Goal: Contribute content: Contribute content

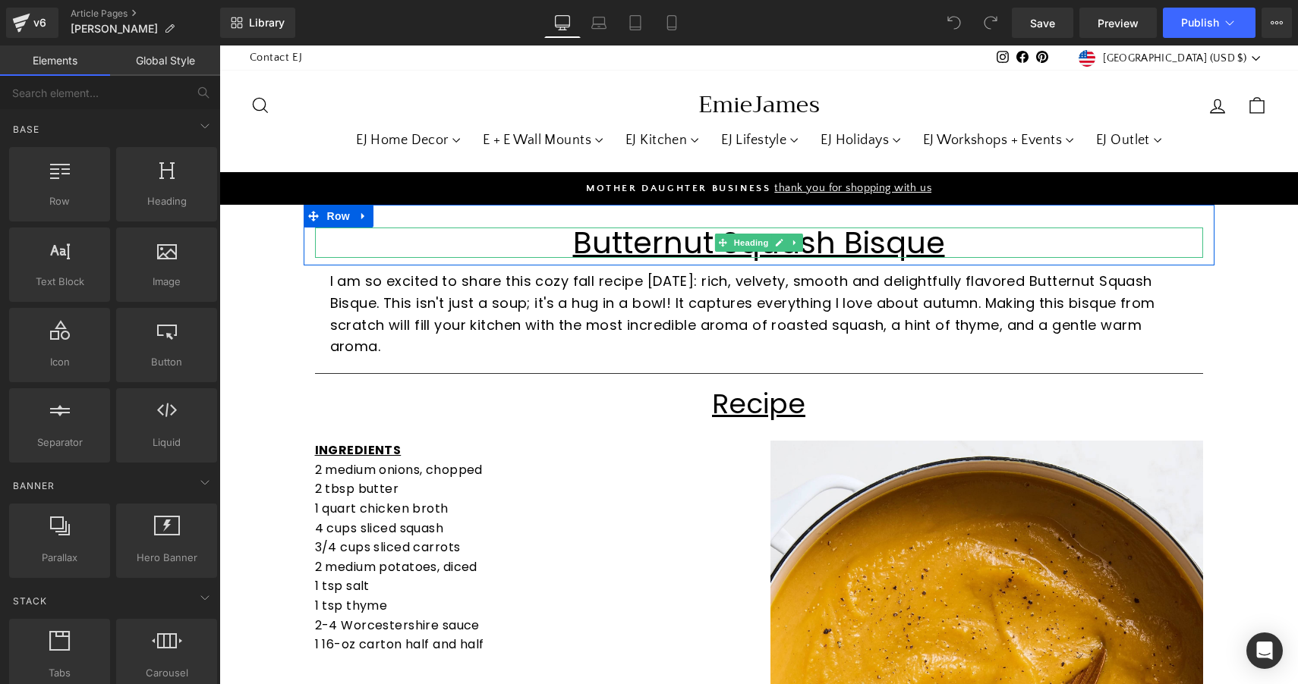
click at [710, 243] on u "Butternut Squash Bisque" at bounding box center [759, 243] width 372 height 42
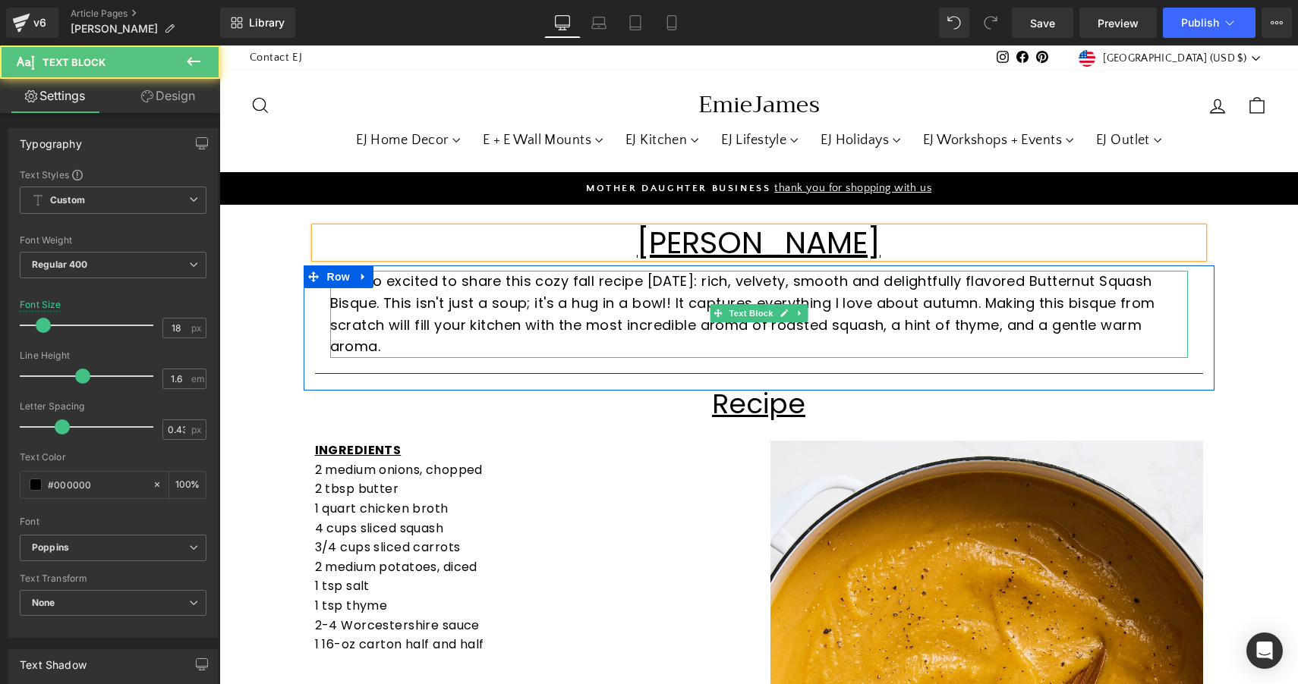
click at [423, 297] on p "I am so excited to share this cozy fall recipe [DATE]: rich, velvety, smooth an…" at bounding box center [758, 314] width 857 height 87
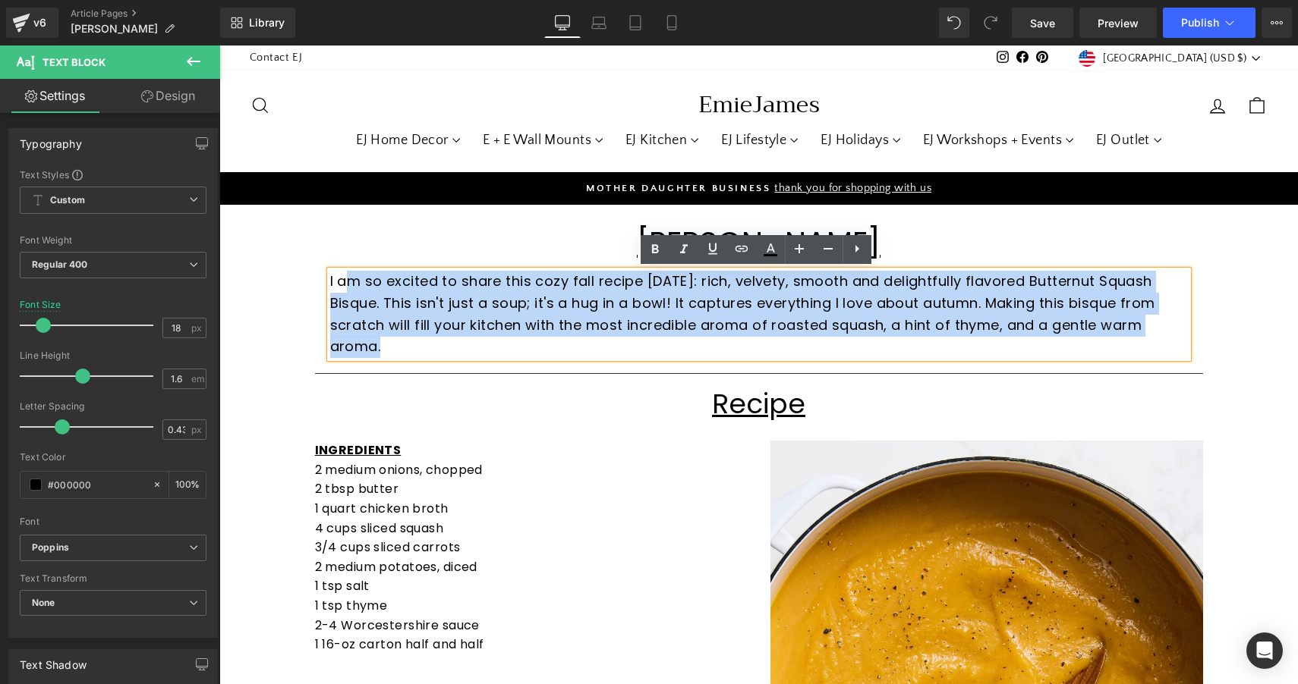
drag, startPoint x: 382, startPoint y: 342, endPoint x: 344, endPoint y: 280, distance: 73.3
click at [344, 280] on p "I am so excited to share this cozy fall recipe [DATE]: rich, velvety, smooth an…" at bounding box center [758, 314] width 857 height 87
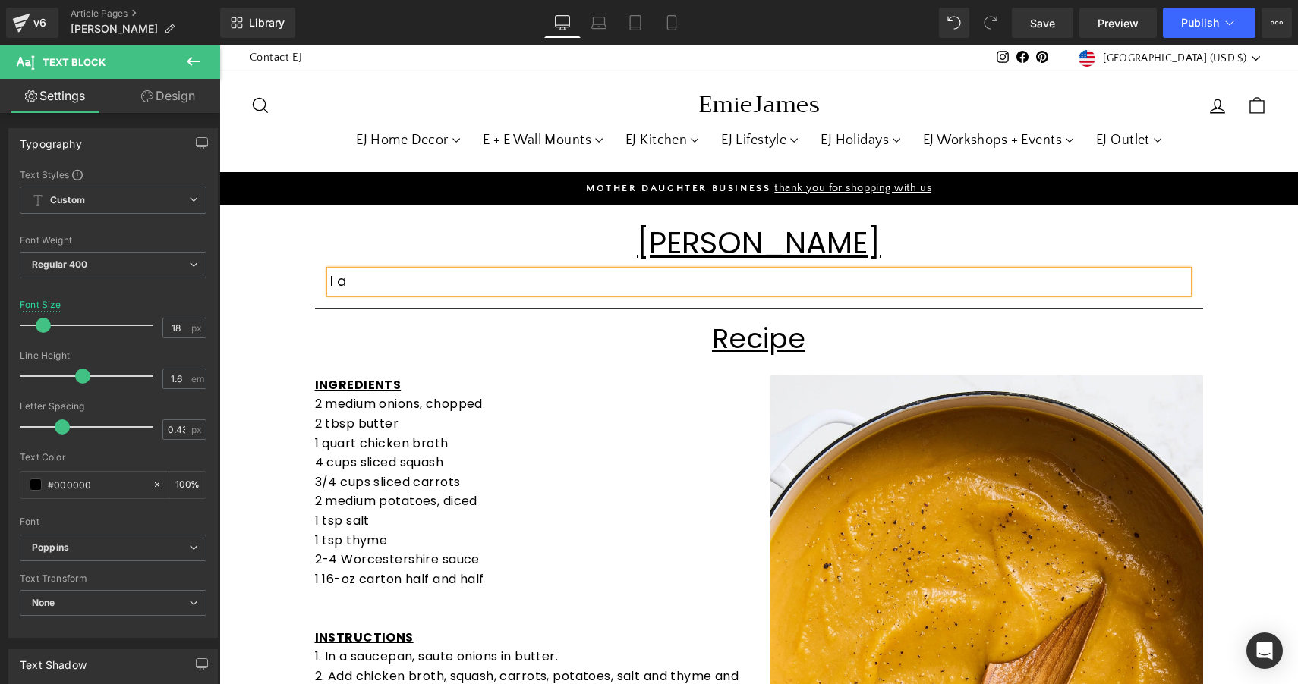
click at [434, 464] on p "4 cups sliced squash" at bounding box center [531, 463] width 433 height 20
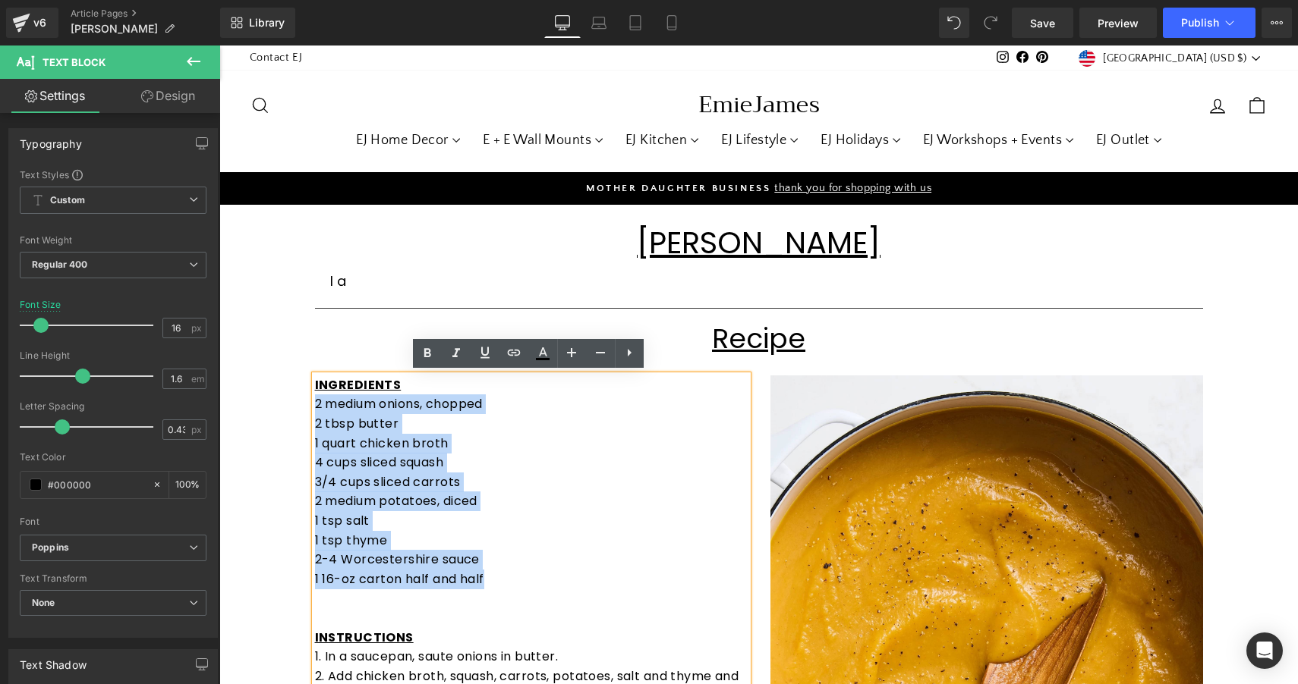
drag, startPoint x: 491, startPoint y: 567, endPoint x: 312, endPoint y: 394, distance: 249.0
click at [315, 394] on div "INGREDIENTS 2 medium onions, chopped 2 tbsp butter 1 quart chicken broth 4 cups…" at bounding box center [531, 619] width 433 height 486
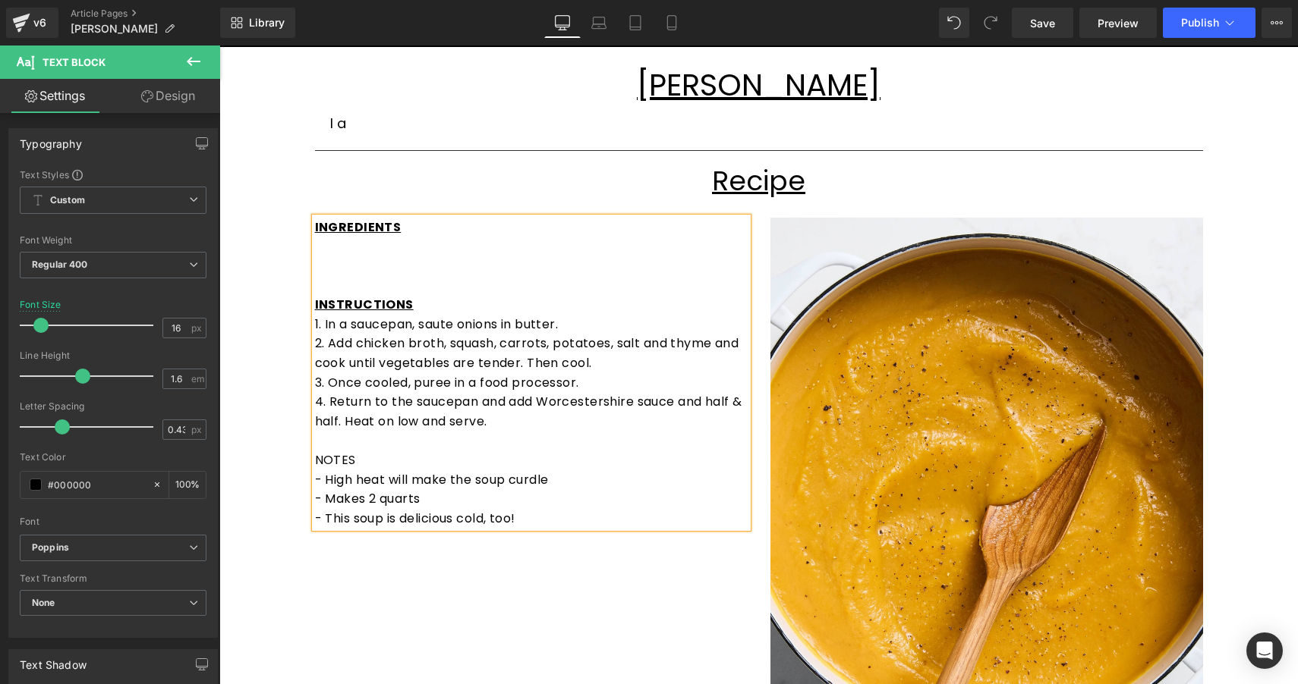
scroll to position [200, 0]
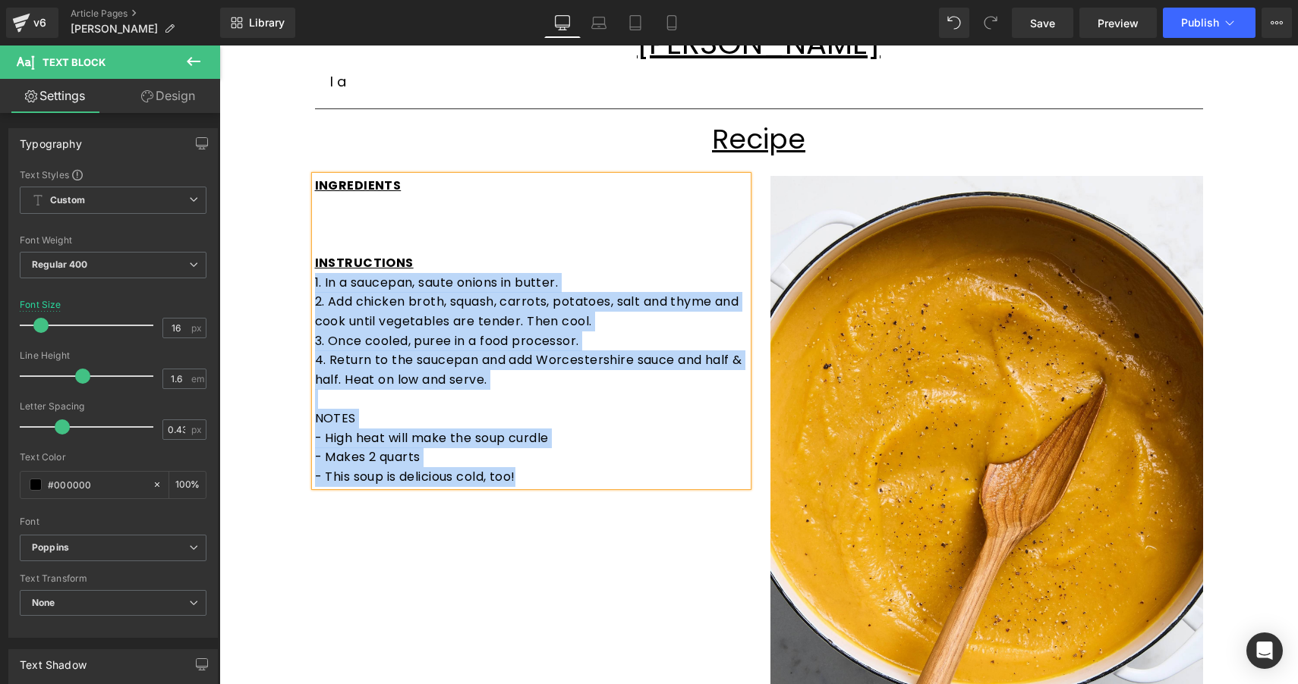
drag, startPoint x: 526, startPoint y: 469, endPoint x: 308, endPoint y: 281, distance: 287.8
click at [315, 281] on div "INGREDIENTS INSTRUCTIONS 1. In a saucepan, saute onions in butter. 2. Add chick…" at bounding box center [531, 331] width 433 height 311
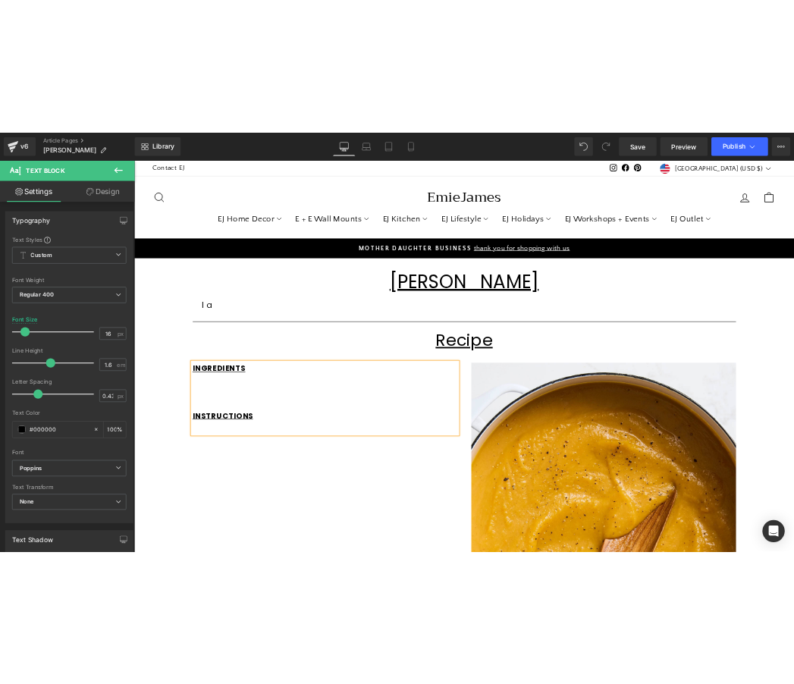
scroll to position [0, 0]
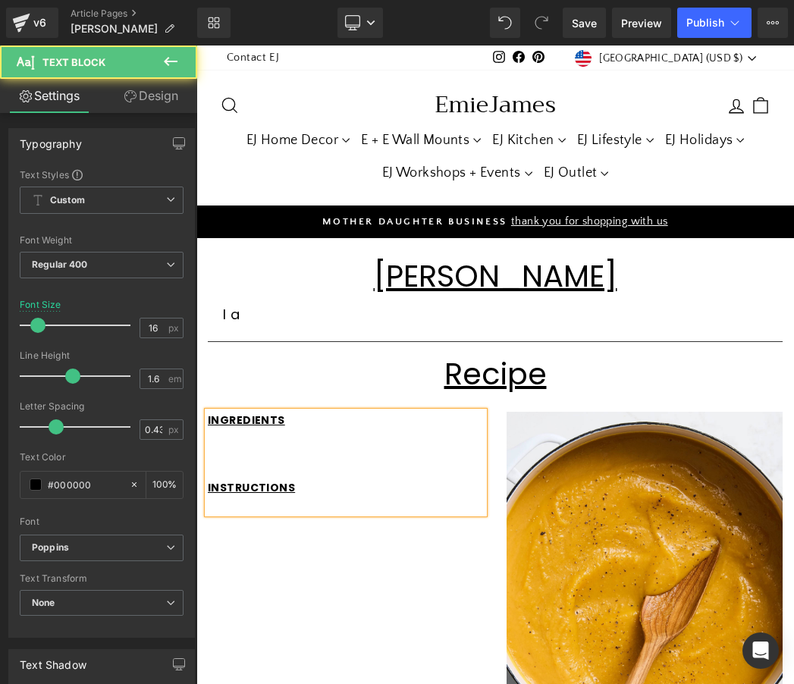
click at [252, 423] on u "INGREDIENTS" at bounding box center [246, 420] width 77 height 15
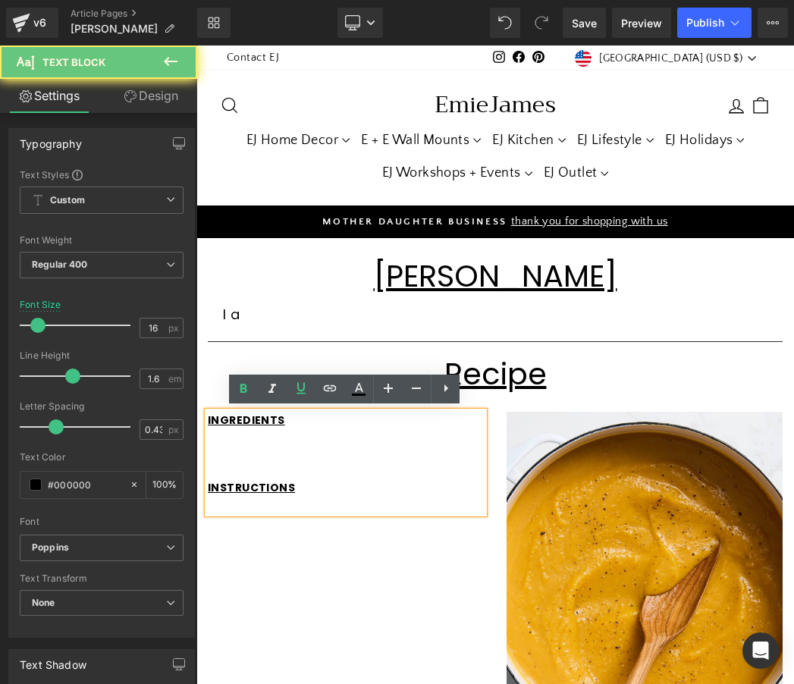
click at [233, 432] on p at bounding box center [346, 437] width 276 height 17
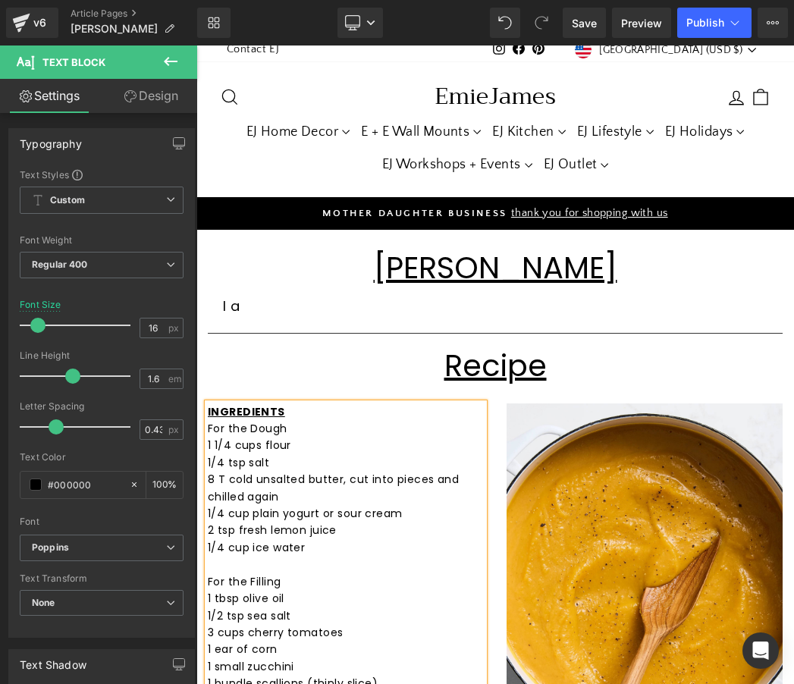
scroll to position [337, 0]
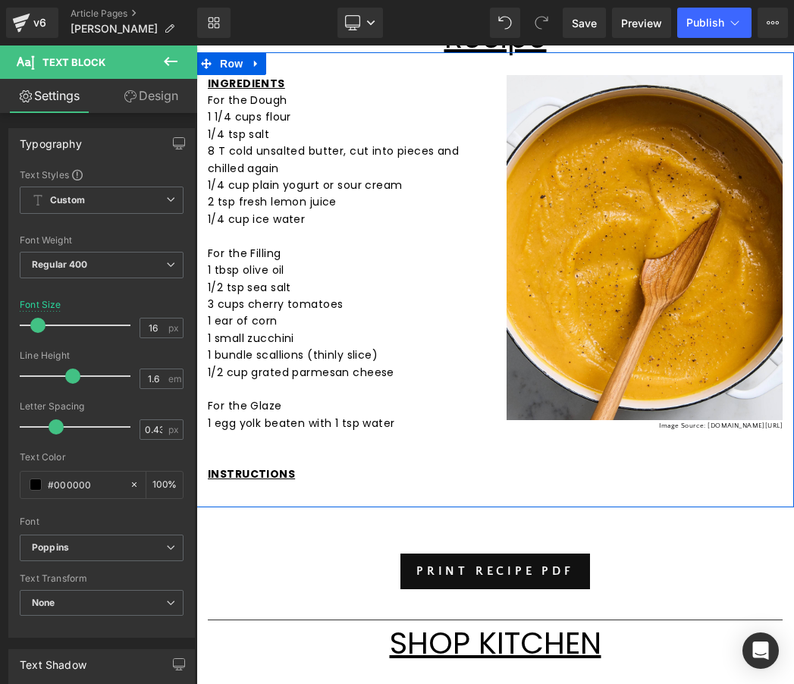
click at [230, 470] on u "INSTRUCTIONS" at bounding box center [251, 474] width 87 height 15
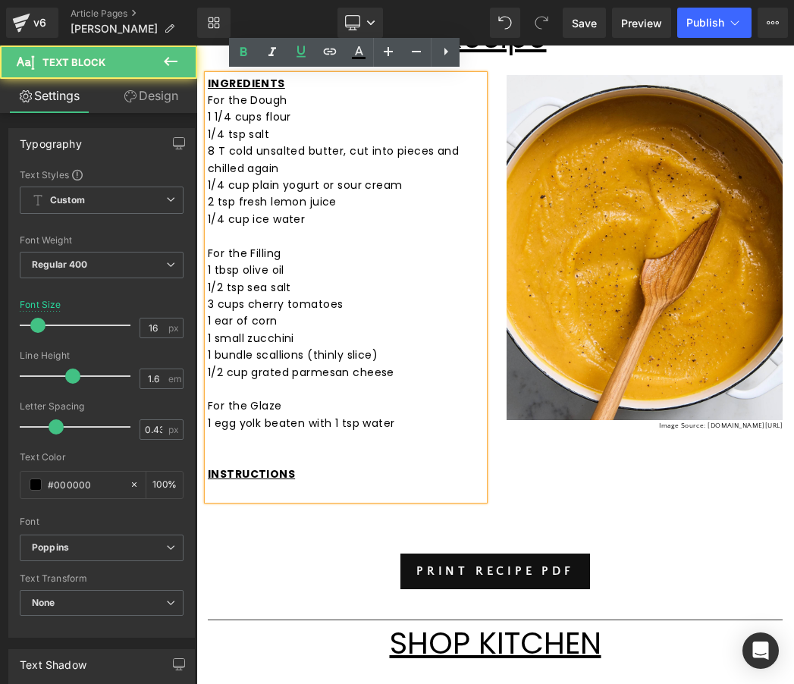
click at [237, 483] on p at bounding box center [346, 491] width 276 height 17
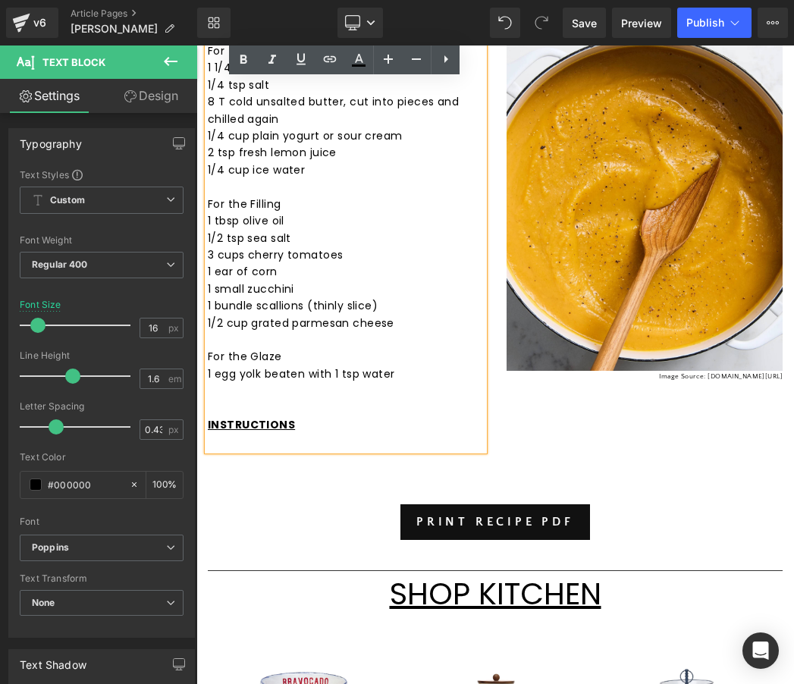
scroll to position [390, 0]
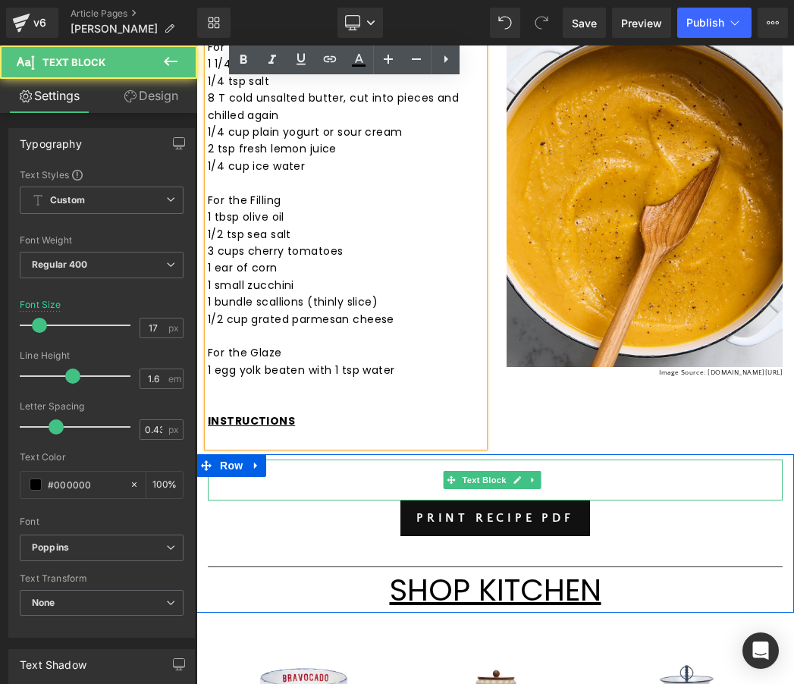
click at [442, 469] on p at bounding box center [495, 470] width 575 height 20
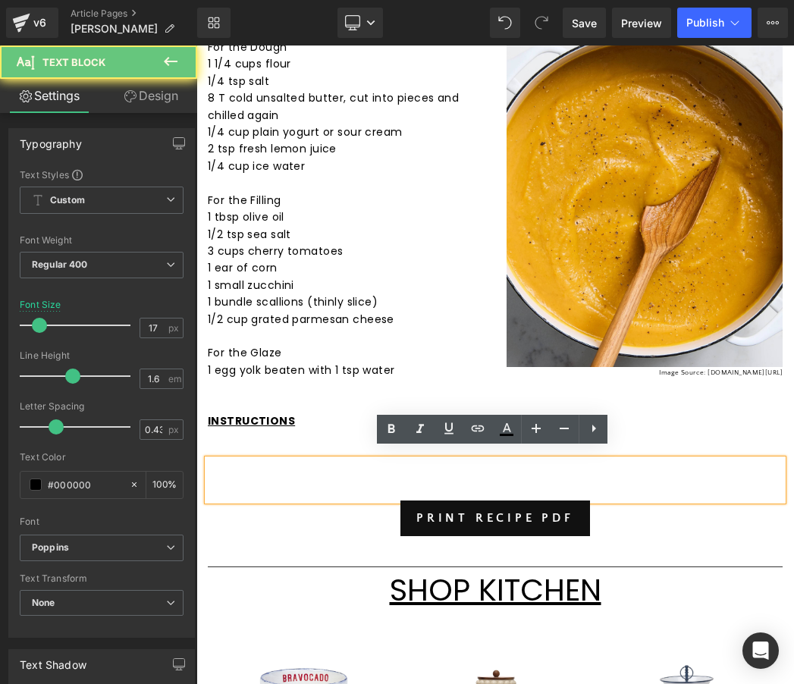
click at [368, 462] on p at bounding box center [495, 470] width 575 height 20
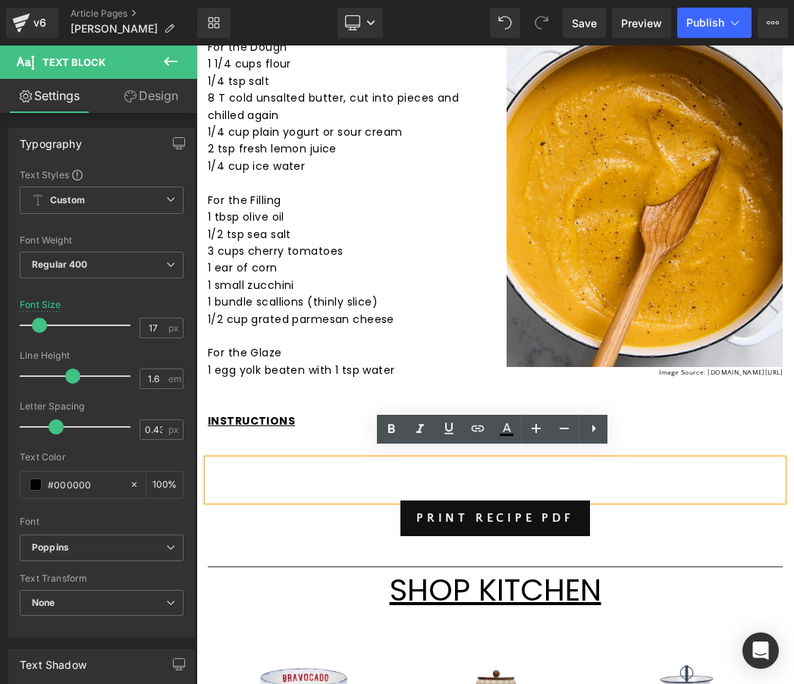
click at [426, 480] on p at bounding box center [495, 490] width 575 height 20
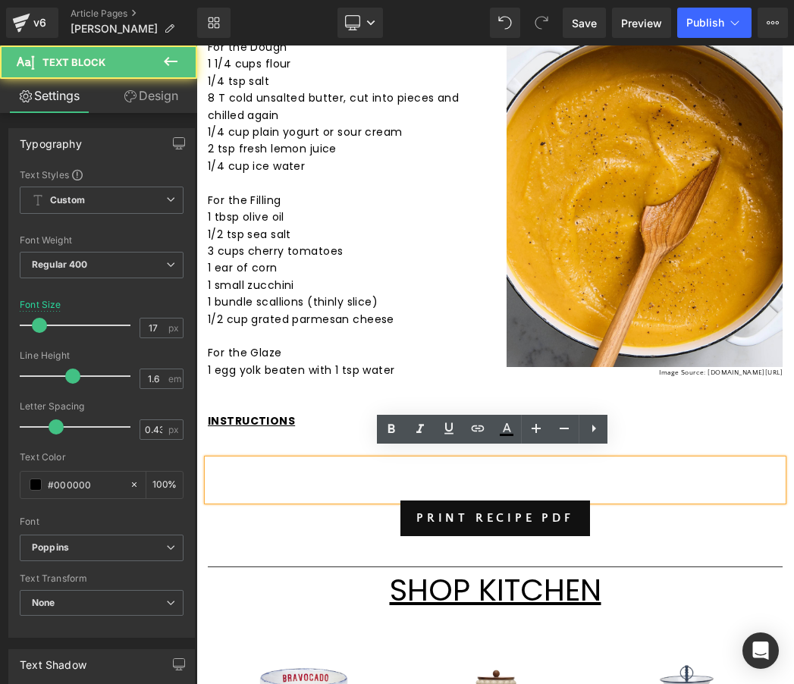
click at [423, 464] on p at bounding box center [495, 470] width 575 height 20
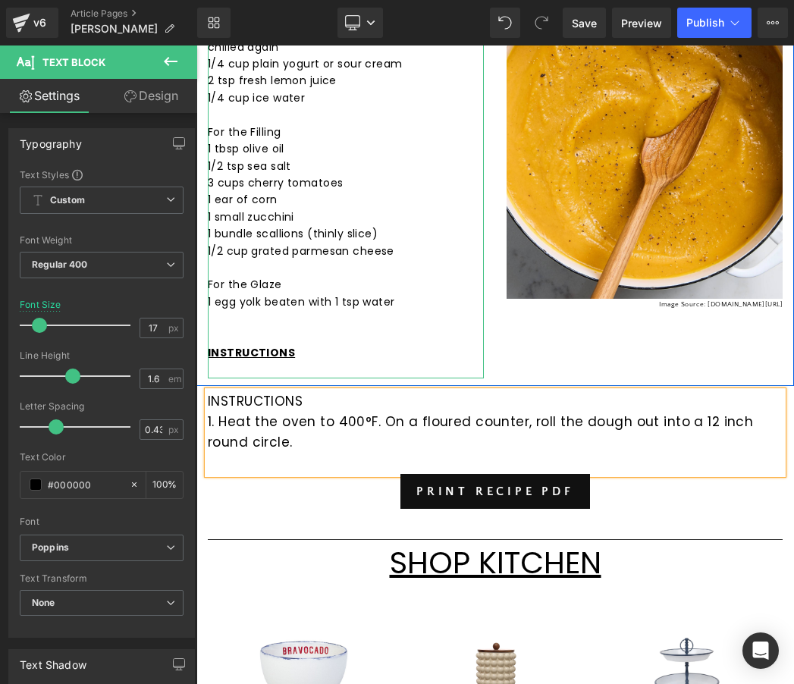
scroll to position [460, 0]
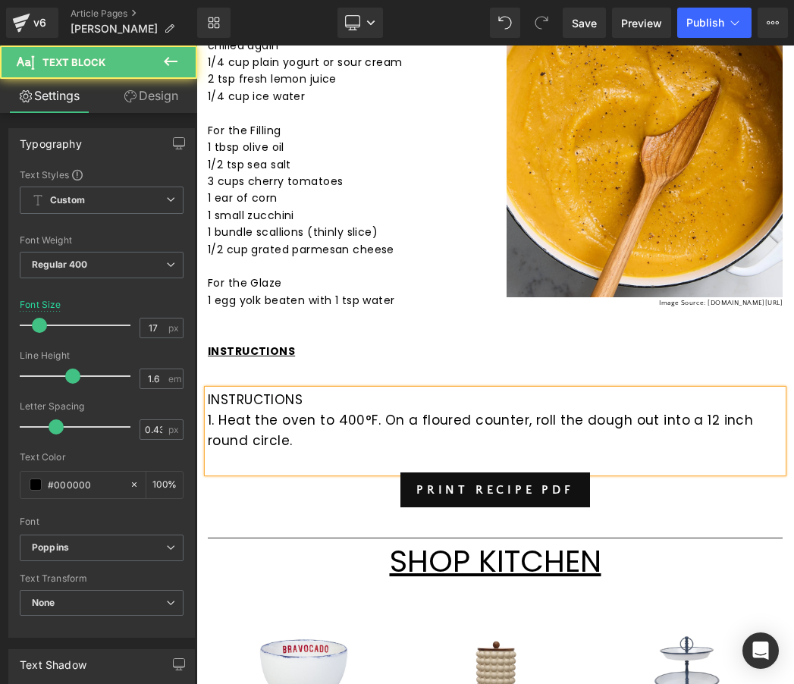
drag, startPoint x: 301, startPoint y: 431, endPoint x: 219, endPoint y: 406, distance: 85.7
click at [219, 411] on p "1. Heat the oven to 400°F. On a floured counter, roll the dough out into a 12 i…" at bounding box center [495, 431] width 575 height 41
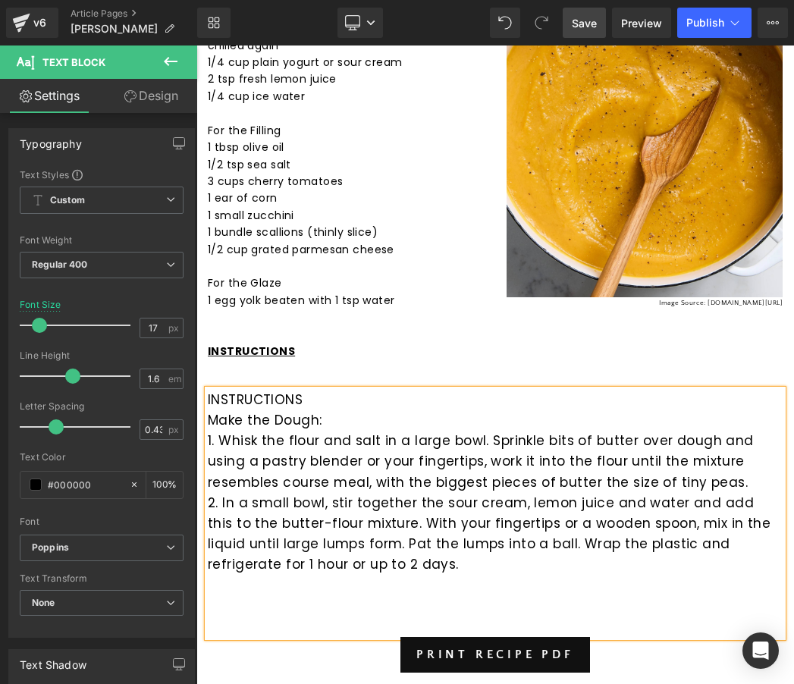
click at [586, 26] on span "Save" at bounding box center [584, 23] width 25 height 16
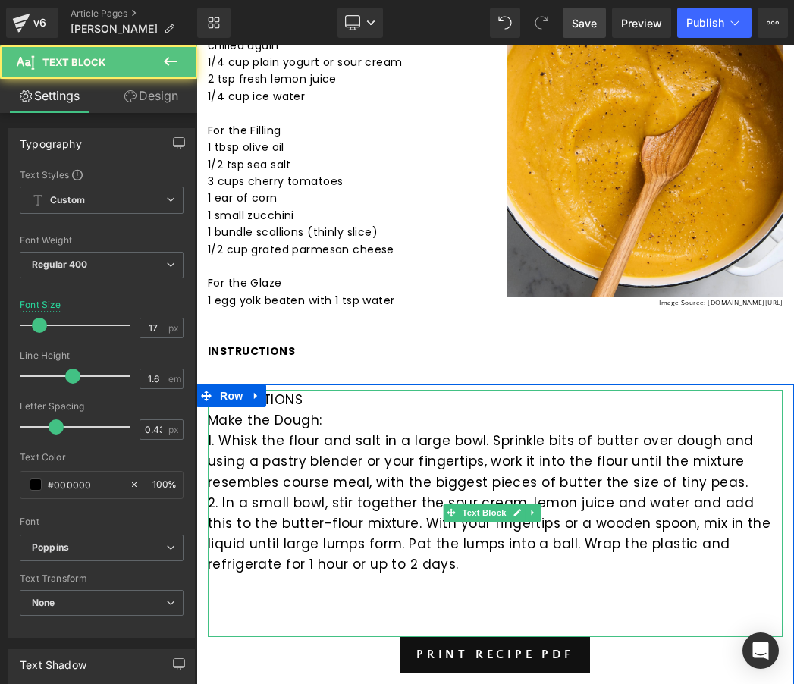
click at [382, 563] on p "2. In a small bowl, stir together the sour cream, lemon juice and water and add…" at bounding box center [495, 534] width 575 height 83
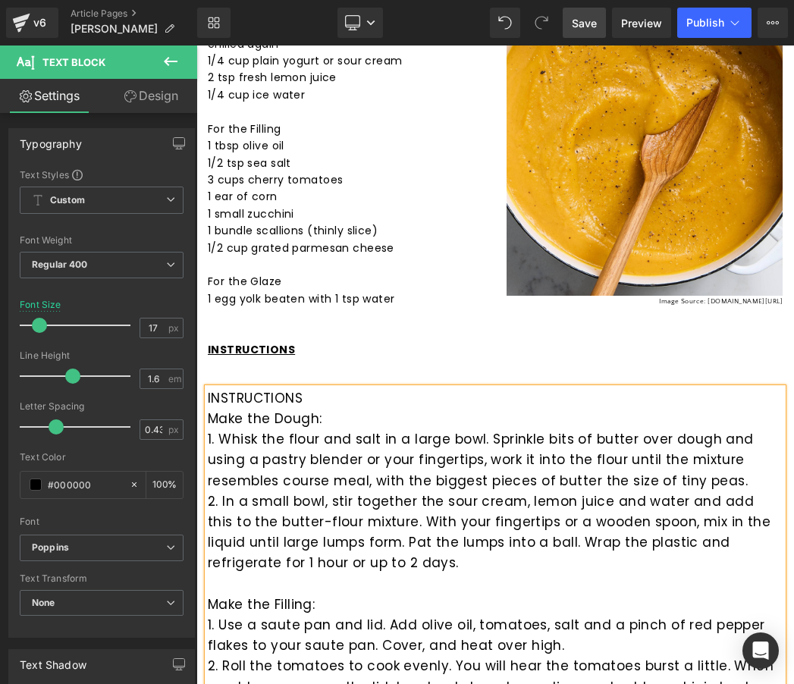
scroll to position [791, 0]
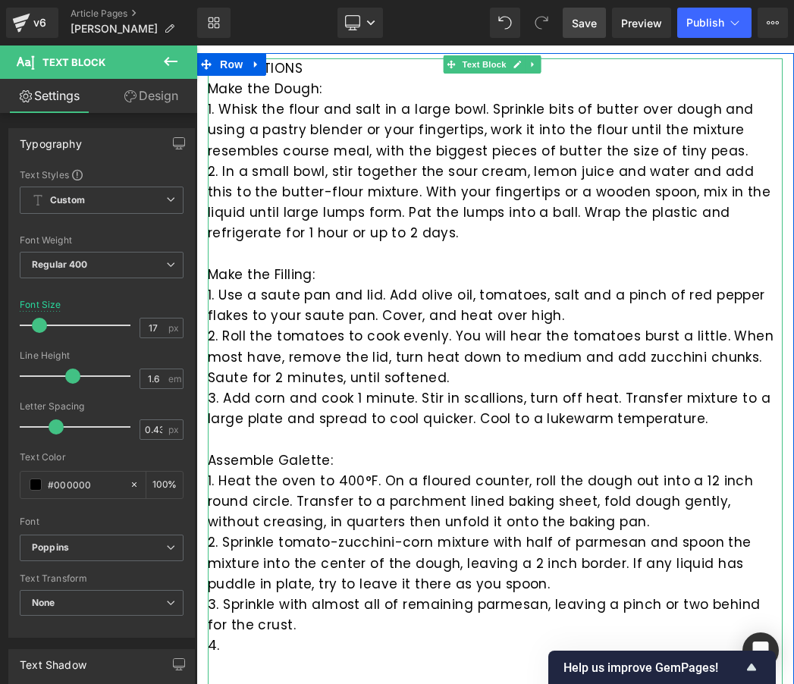
click at [224, 595] on p "3. Sprinkle with almost all of remaining parmesan, leaving a pinch or two behin…" at bounding box center [495, 615] width 575 height 41
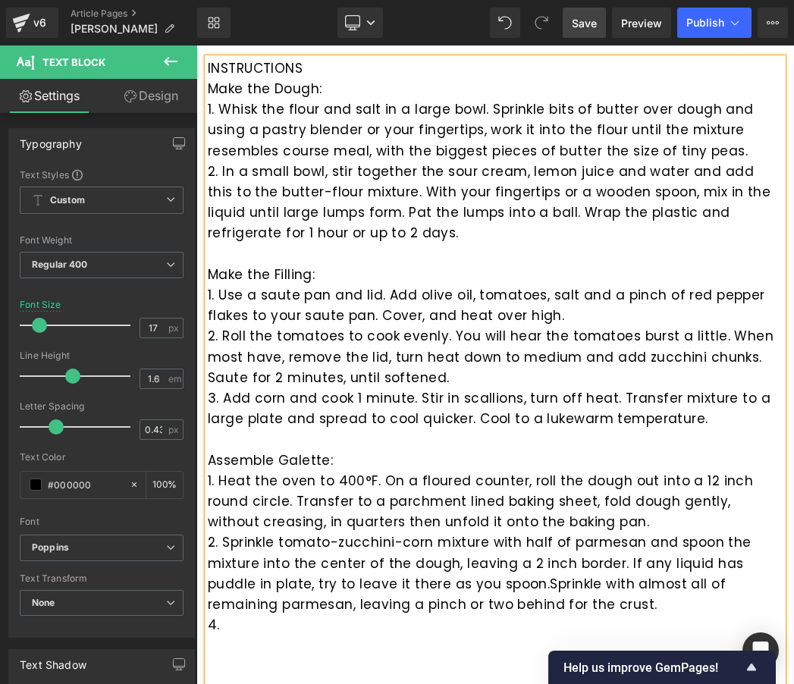
click at [619, 549] on p "2. Sprinkle tomato-zucchini-corn mixture with half of parmesan and spoon the mi…" at bounding box center [495, 574] width 575 height 83
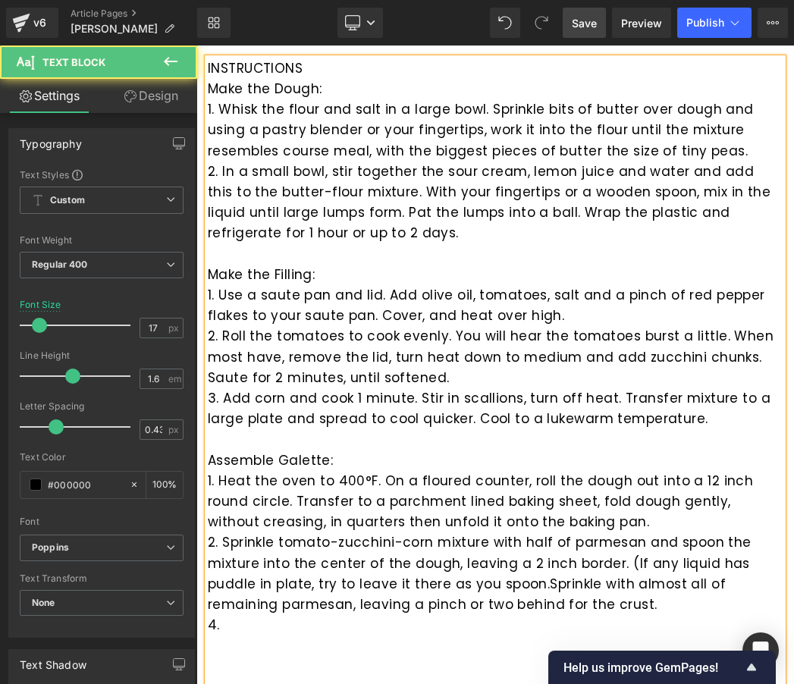
click at [540, 574] on p "2. Sprinkle tomato-zucchini-corn mixture with half of parmesan and spoon the mi…" at bounding box center [495, 574] width 575 height 83
click at [238, 615] on p "4." at bounding box center [495, 625] width 575 height 20
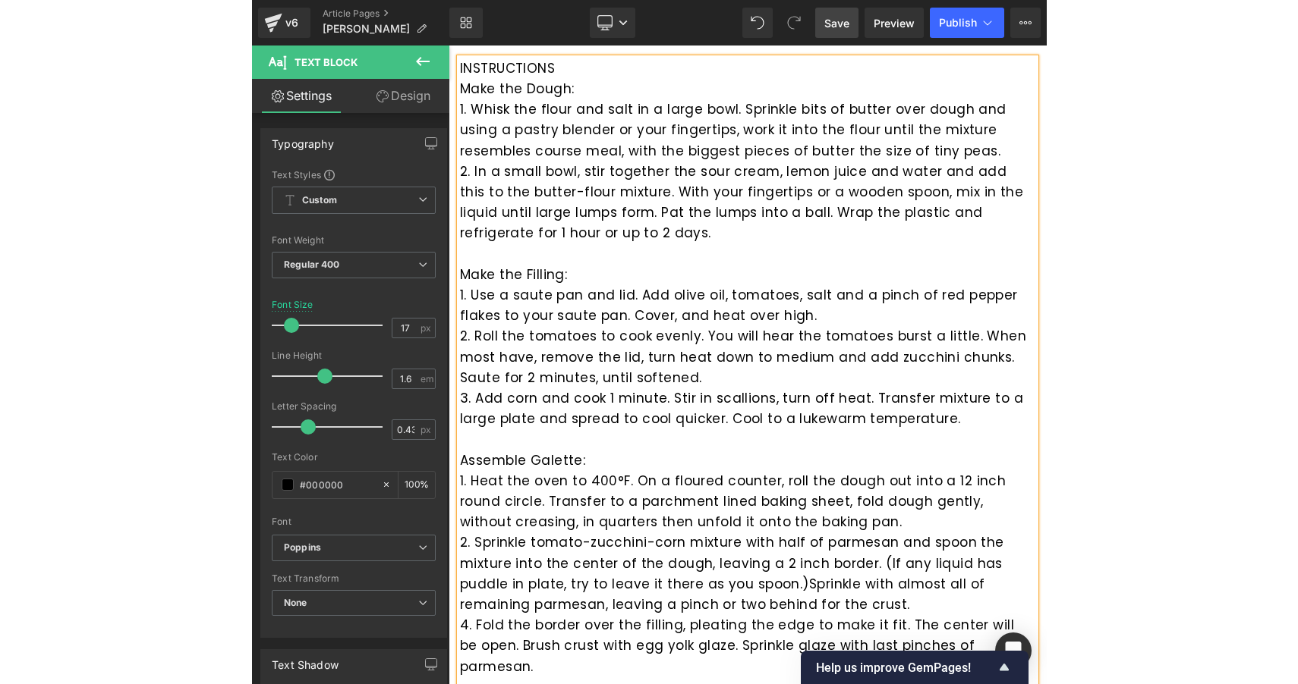
scroll to position [1120, 0]
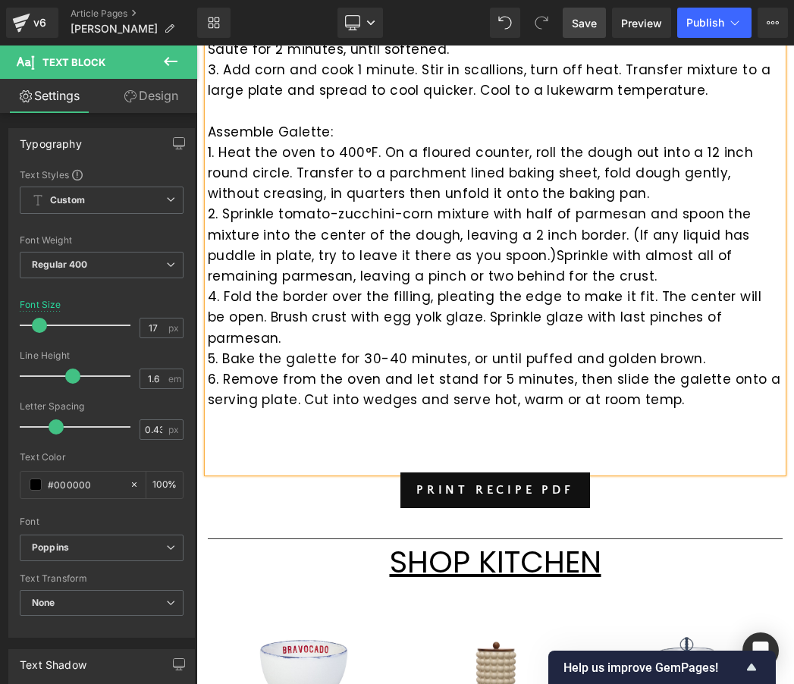
click at [587, 24] on span "Save" at bounding box center [584, 23] width 25 height 16
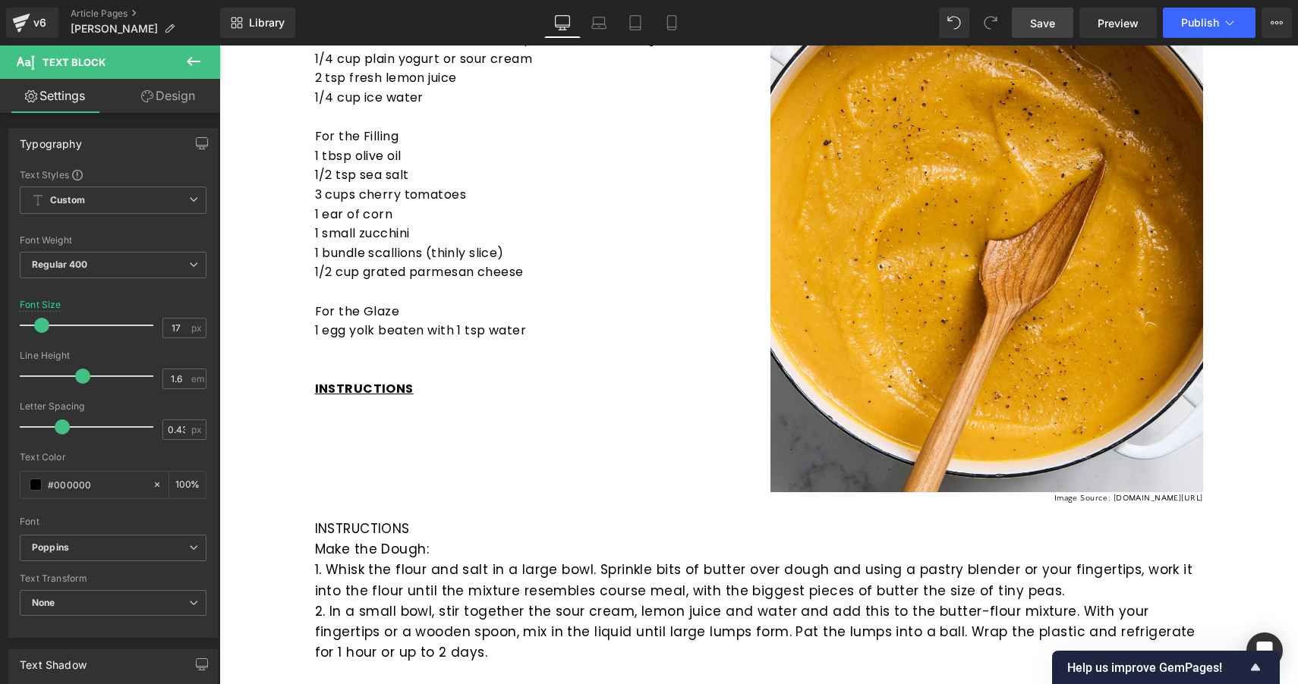
scroll to position [466, 0]
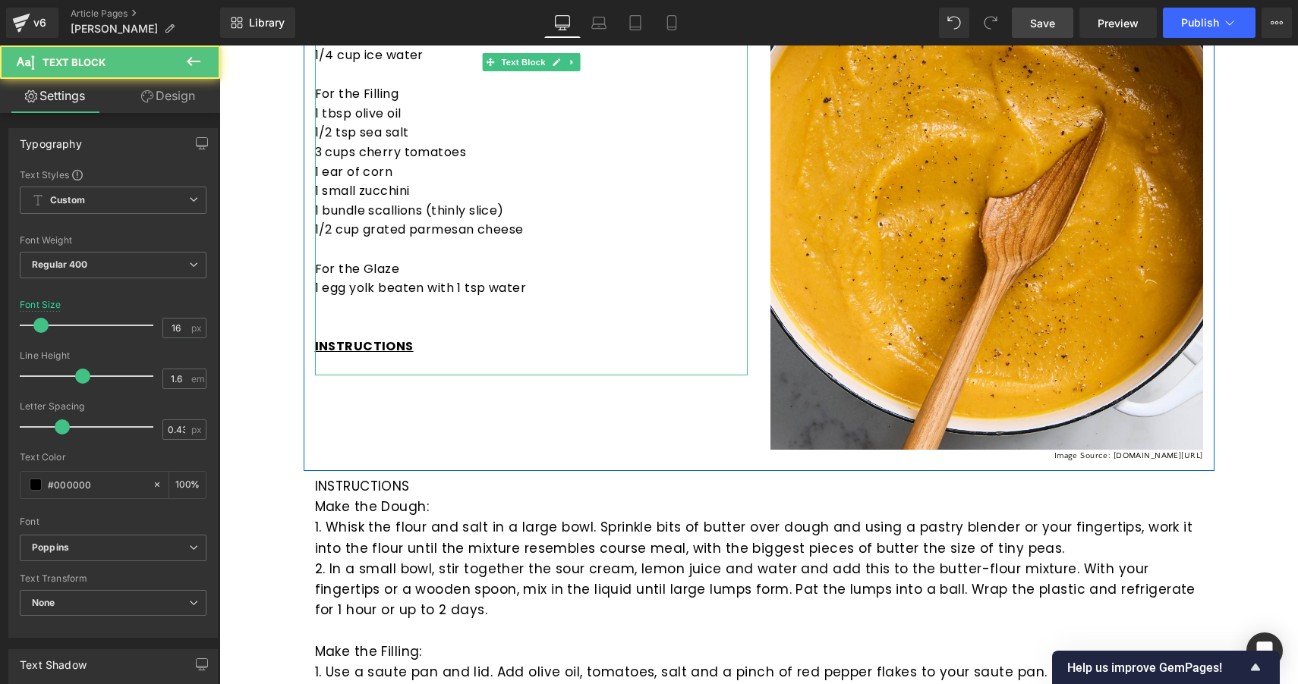
click at [423, 342] on p "INSTRUCTIONS" at bounding box center [531, 347] width 433 height 20
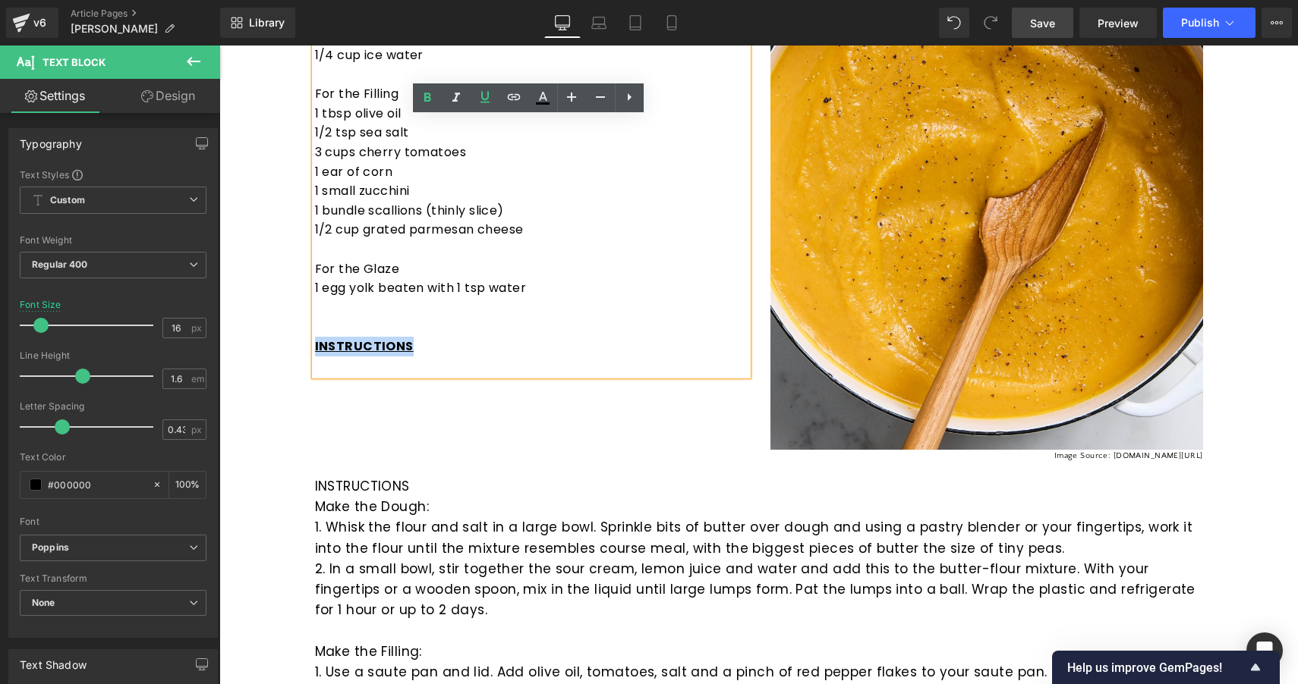
drag, startPoint x: 423, startPoint y: 342, endPoint x: 308, endPoint y: 338, distance: 115.4
click at [315, 338] on div "INGREDIENTS For the Dough 1 1/4 cups flour 1/4 tsp salt 8 T cold unsalted butte…" at bounding box center [531, 143] width 433 height 466
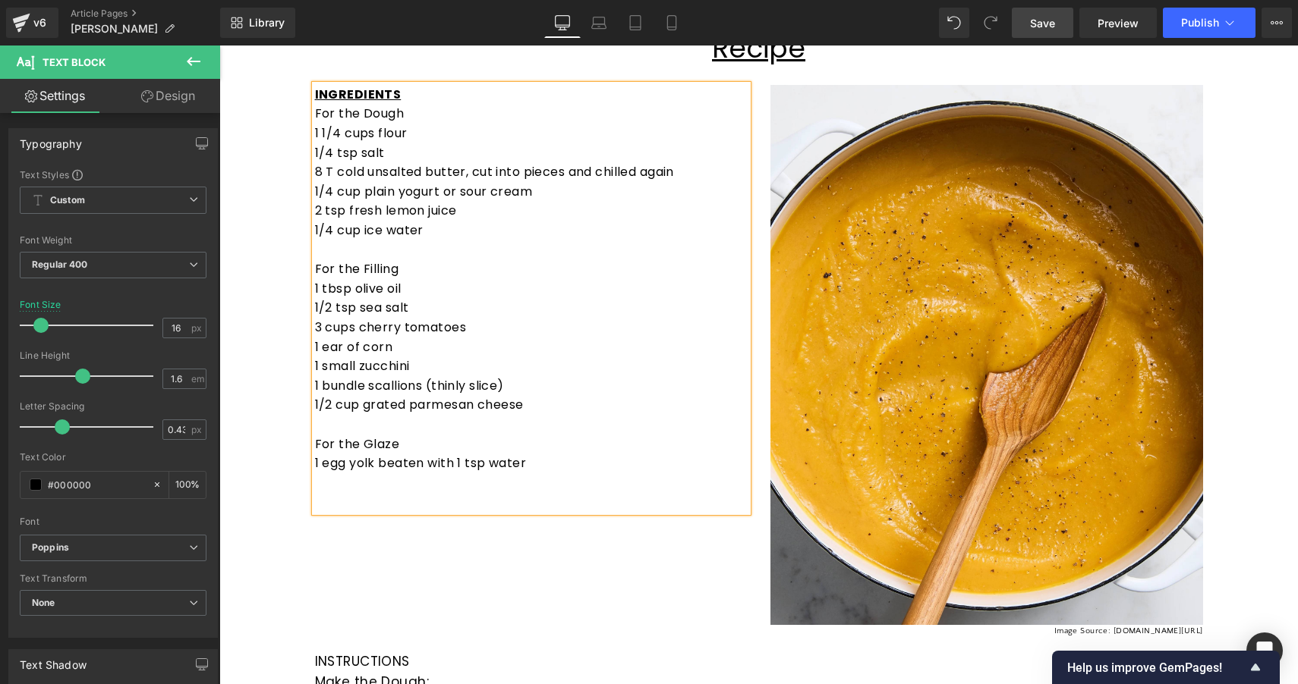
scroll to position [256, 0]
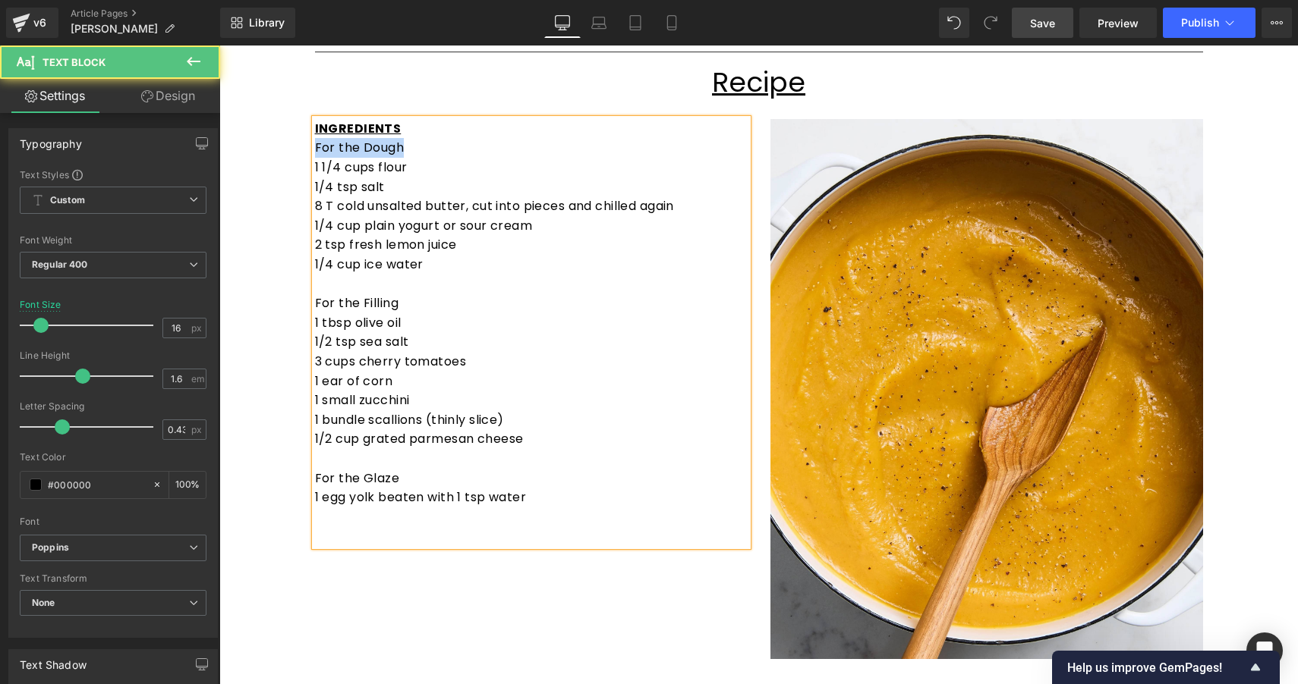
drag, startPoint x: 398, startPoint y: 146, endPoint x: 304, endPoint y: 149, distance: 94.2
click at [304, 149] on div "INGREDIENTS For the Dough 1 1/4 cups flour 1/4 tsp salt 8 T cold unsalted butte…" at bounding box center [531, 332] width 455 height 427
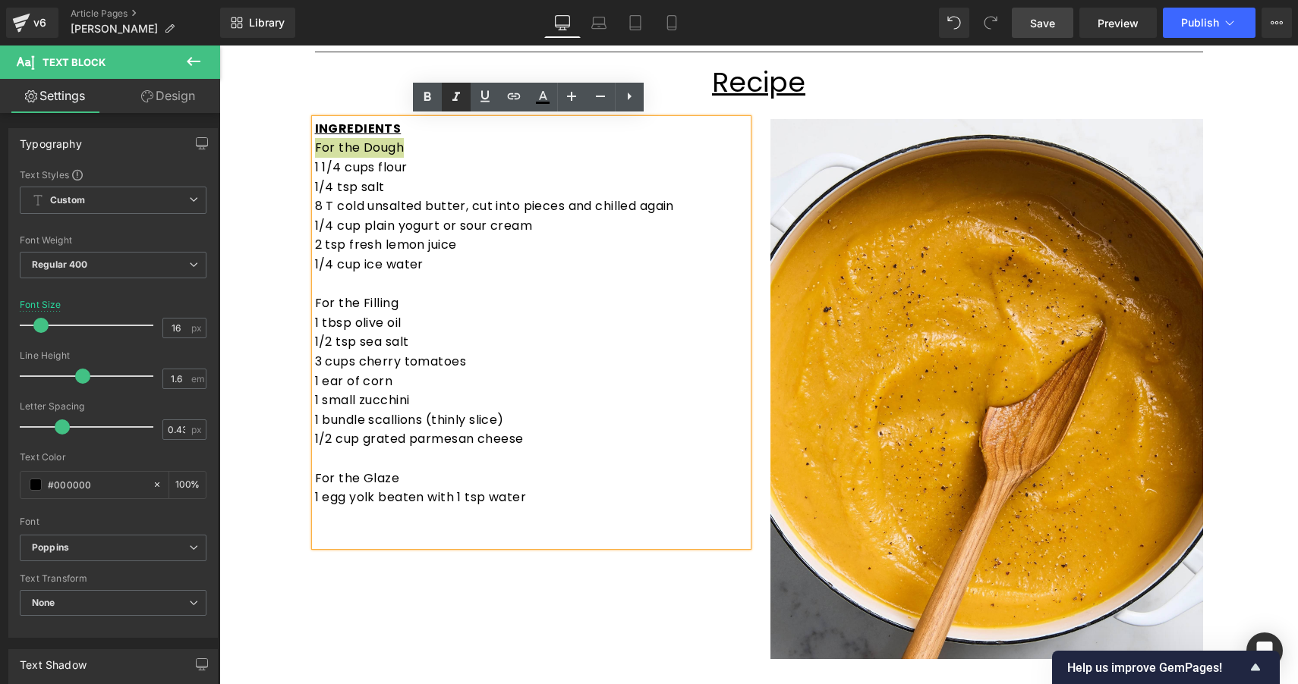
click at [461, 87] on link at bounding box center [456, 97] width 29 height 29
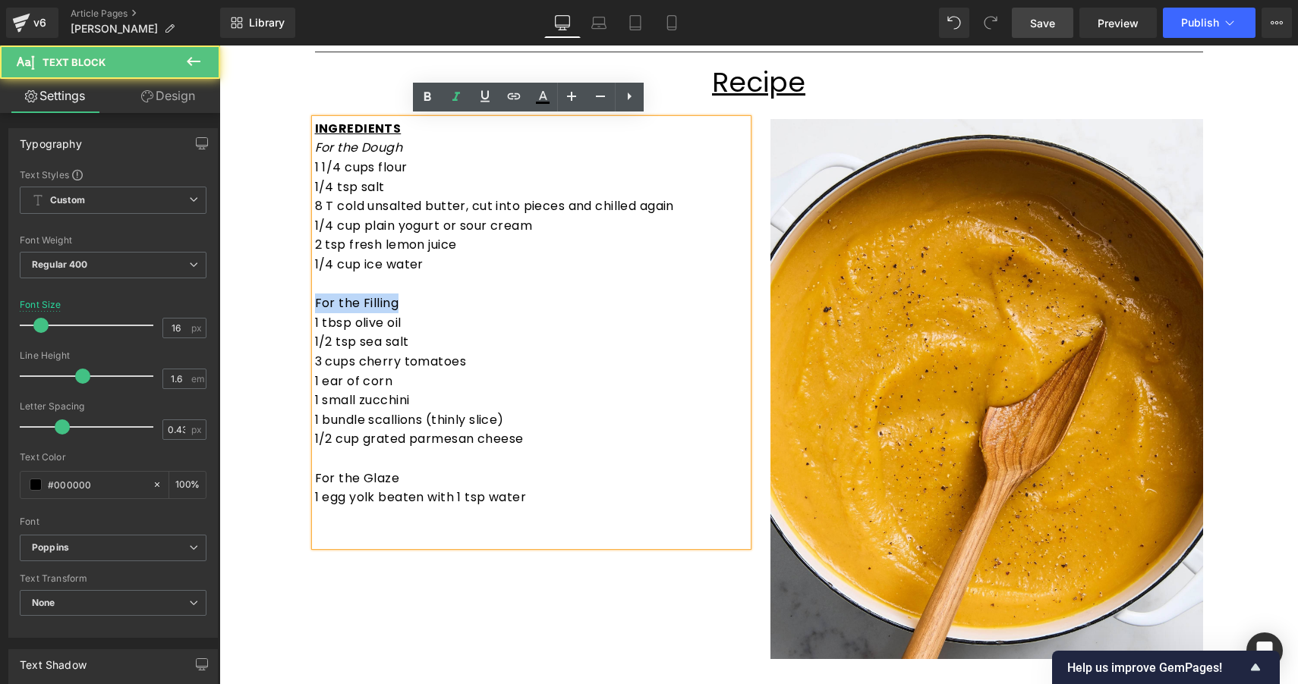
drag, startPoint x: 399, startPoint y: 298, endPoint x: 303, endPoint y: 300, distance: 96.4
click at [304, 300] on div "INGREDIENTS For the Dough 1 1/4 cups flour 1/4 tsp salt 8 T cold unsalted butte…" at bounding box center [531, 332] width 455 height 427
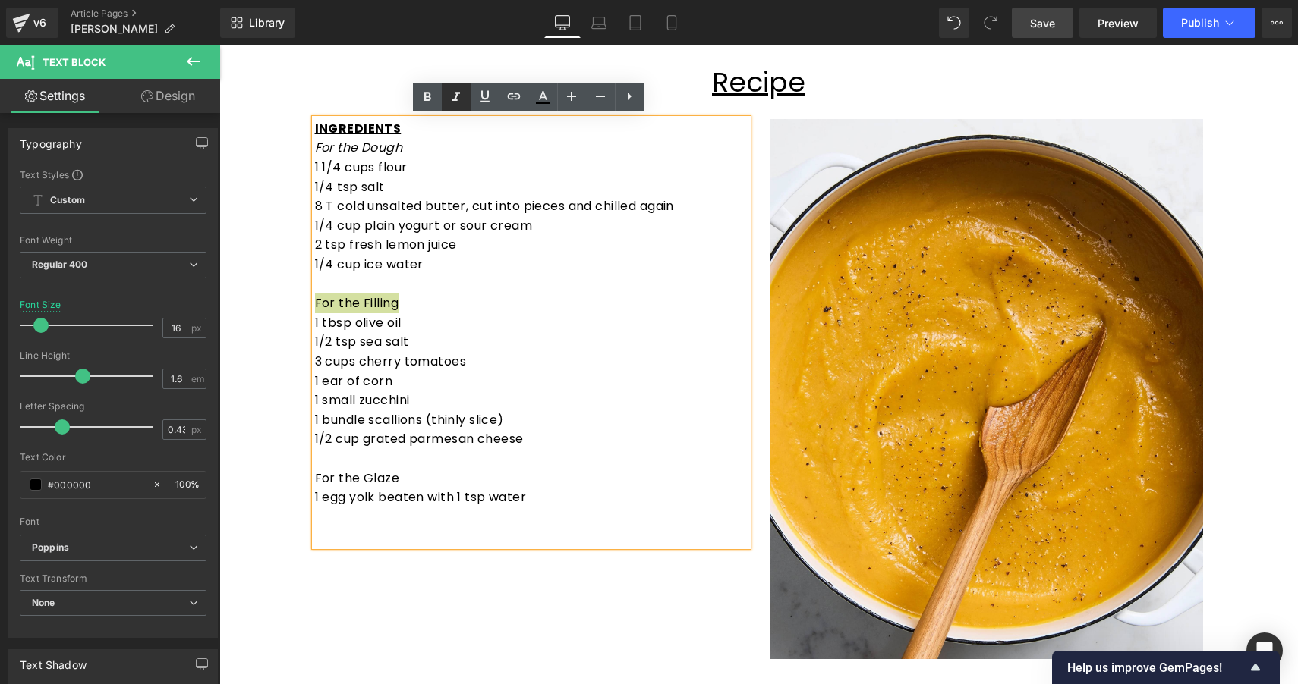
click at [455, 102] on icon at bounding box center [456, 97] width 18 height 18
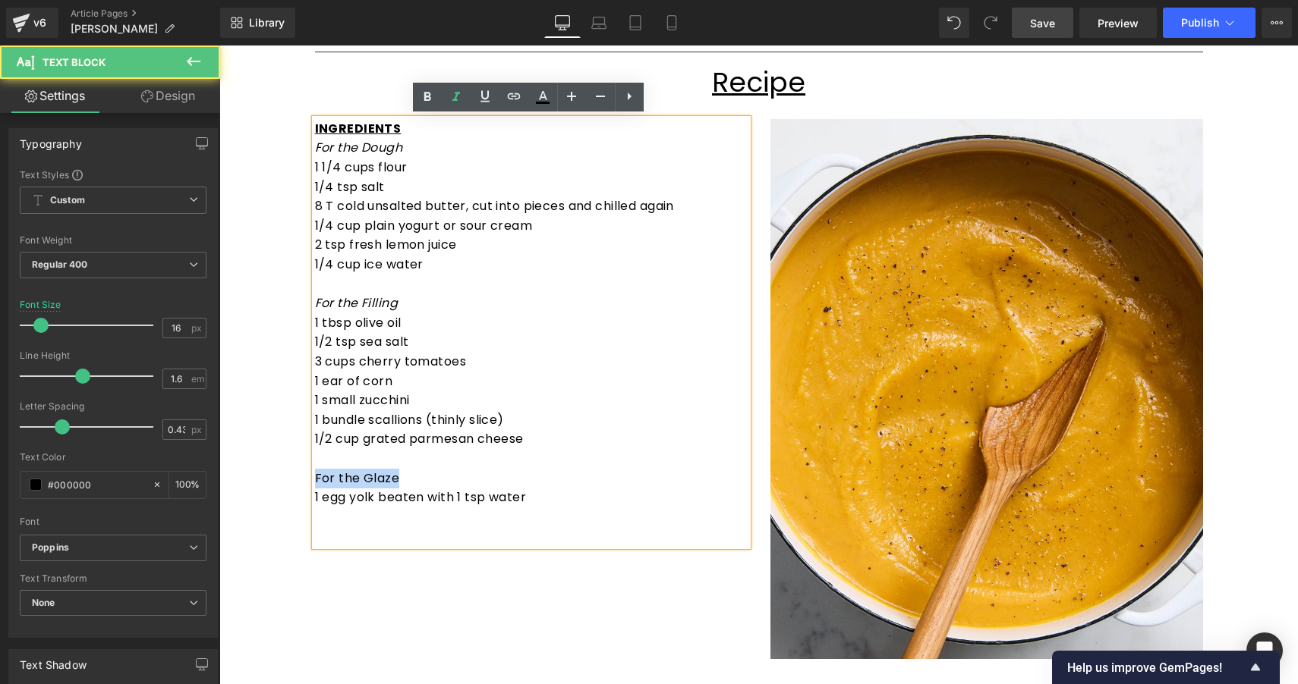
drag, startPoint x: 394, startPoint y: 469, endPoint x: 285, endPoint y: 474, distance: 109.4
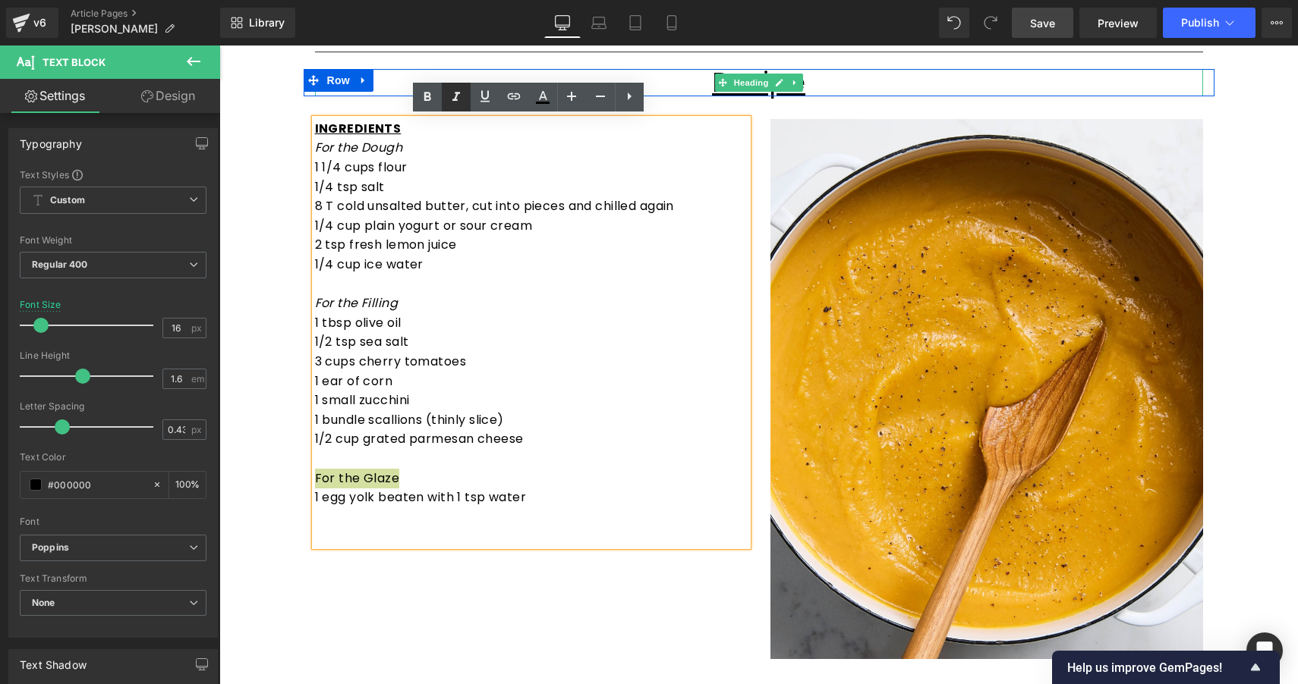
click at [454, 100] on icon at bounding box center [456, 96] width 8 height 9
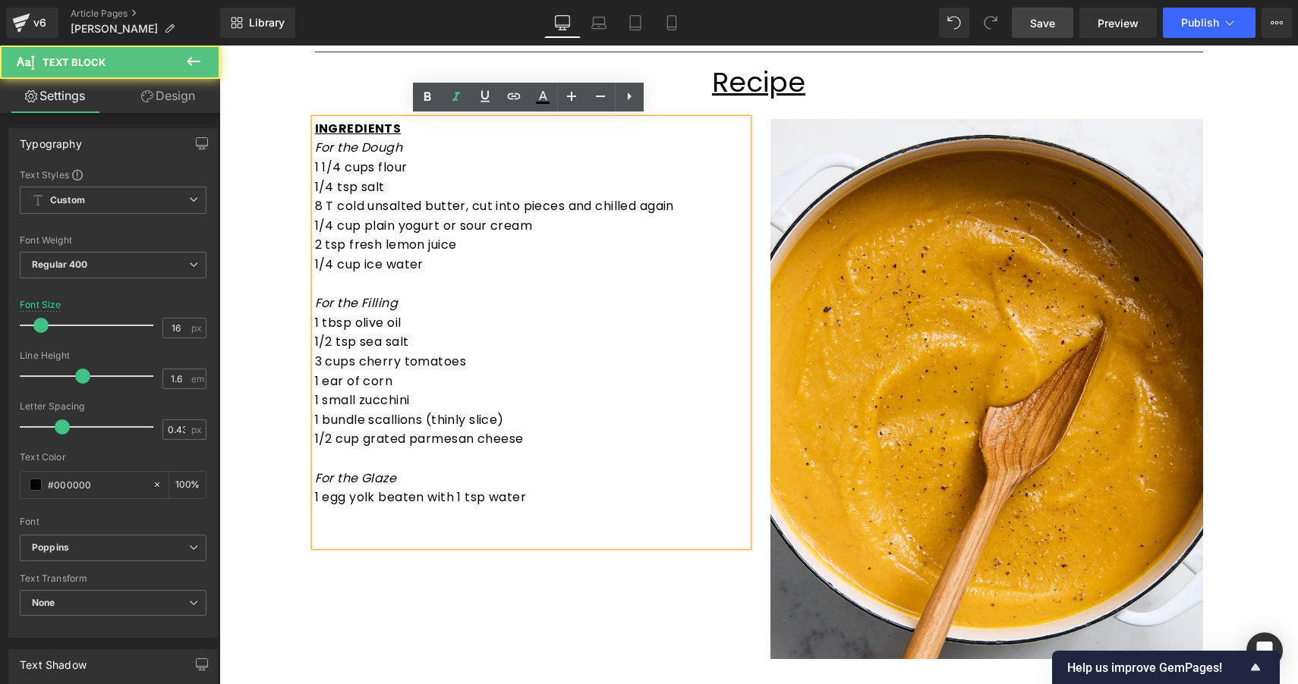
click at [505, 372] on p "1 ear of corn" at bounding box center [531, 382] width 433 height 20
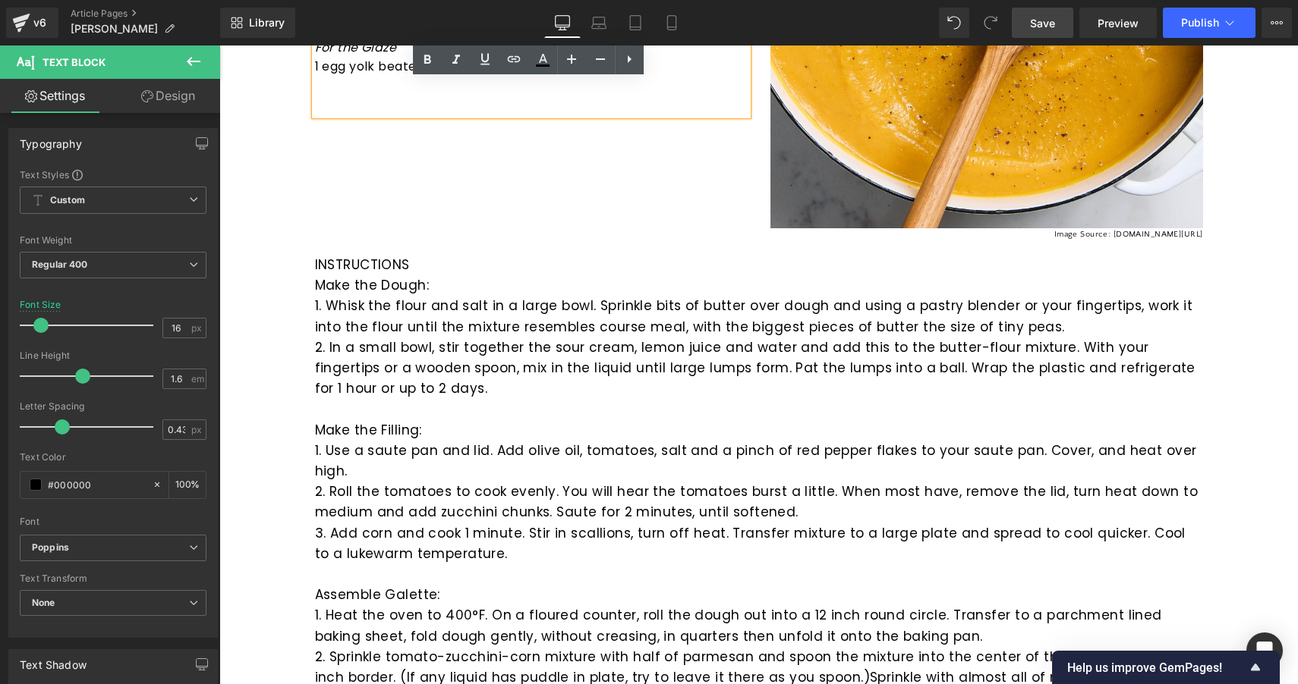
scroll to position [693, 0]
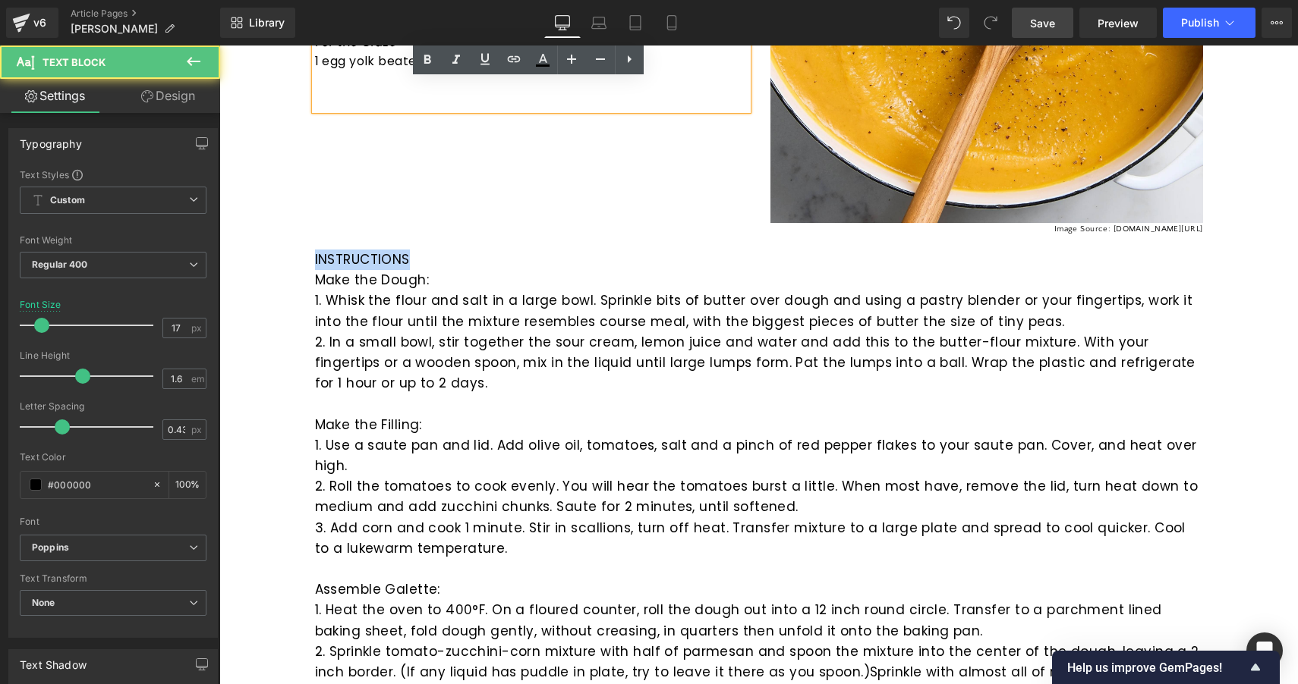
drag, startPoint x: 410, startPoint y: 254, endPoint x: 290, endPoint y: 254, distance: 119.9
click at [290, 254] on div "Tomato Galette Heading Row I a Text Block Separator Row Recipe Heading Row INGR…" at bounding box center [758, 676] width 1078 height 2328
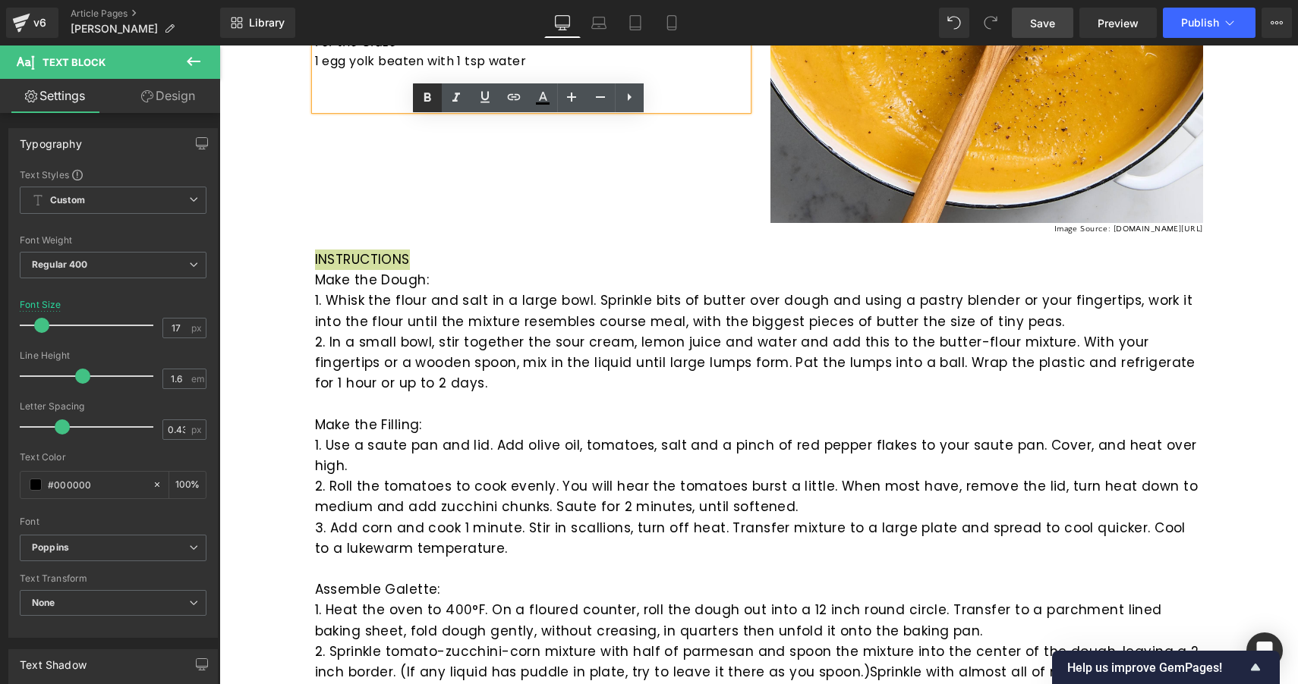
click at [426, 95] on icon at bounding box center [427, 98] width 18 height 18
click at [491, 96] on icon at bounding box center [485, 97] width 18 height 18
click at [367, 267] on p "INSTRUCTIONS" at bounding box center [759, 260] width 888 height 20
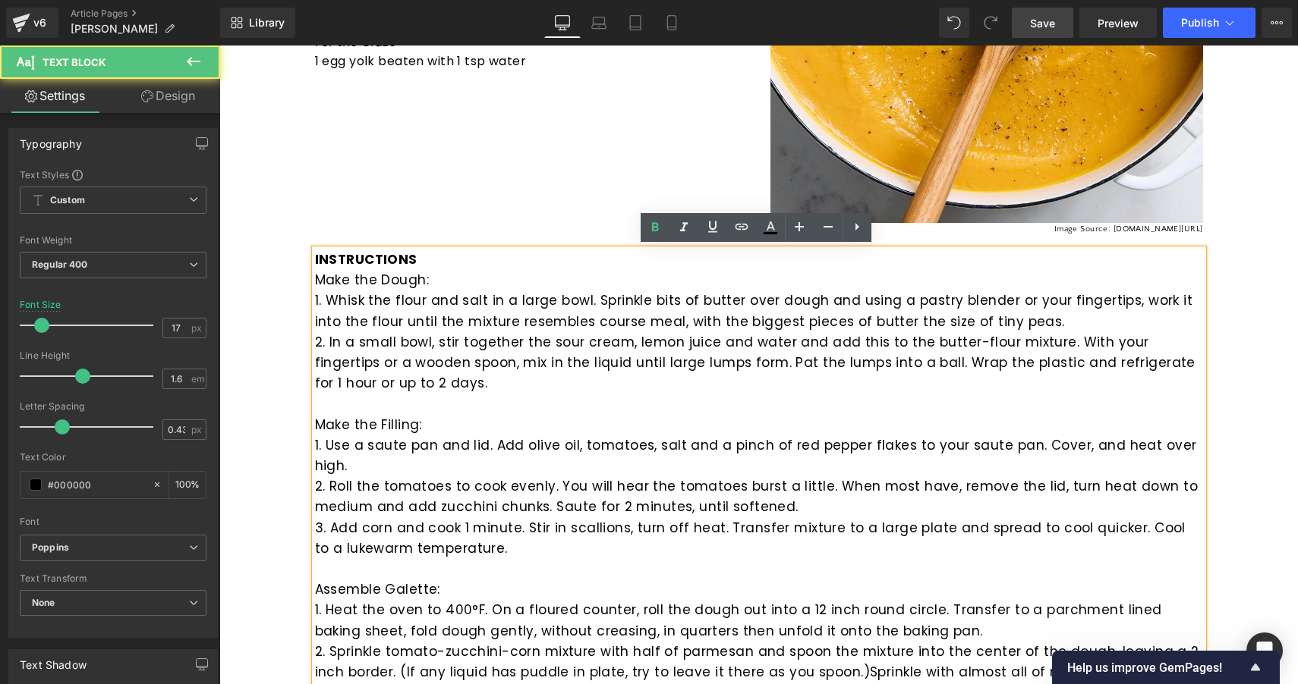
click at [367, 267] on p "INSTRUCTIONS" at bounding box center [759, 260] width 888 height 20
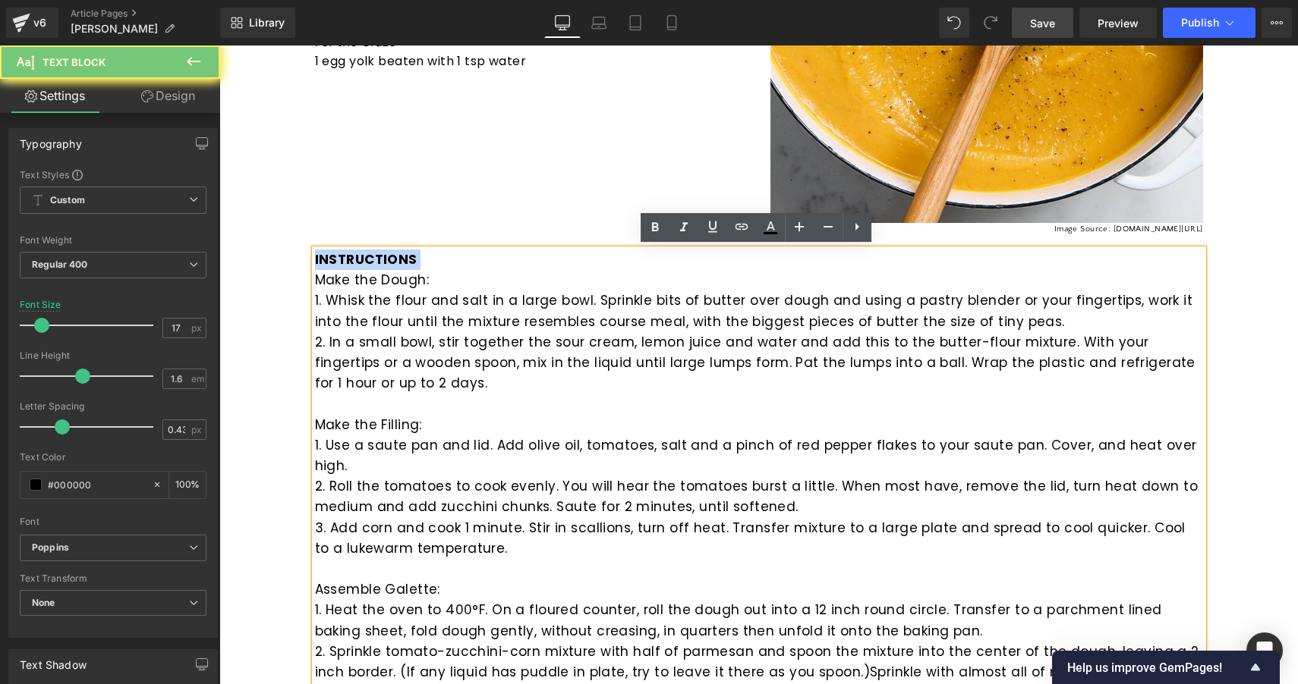
click at [367, 267] on p "INSTRUCTIONS" at bounding box center [759, 260] width 888 height 20
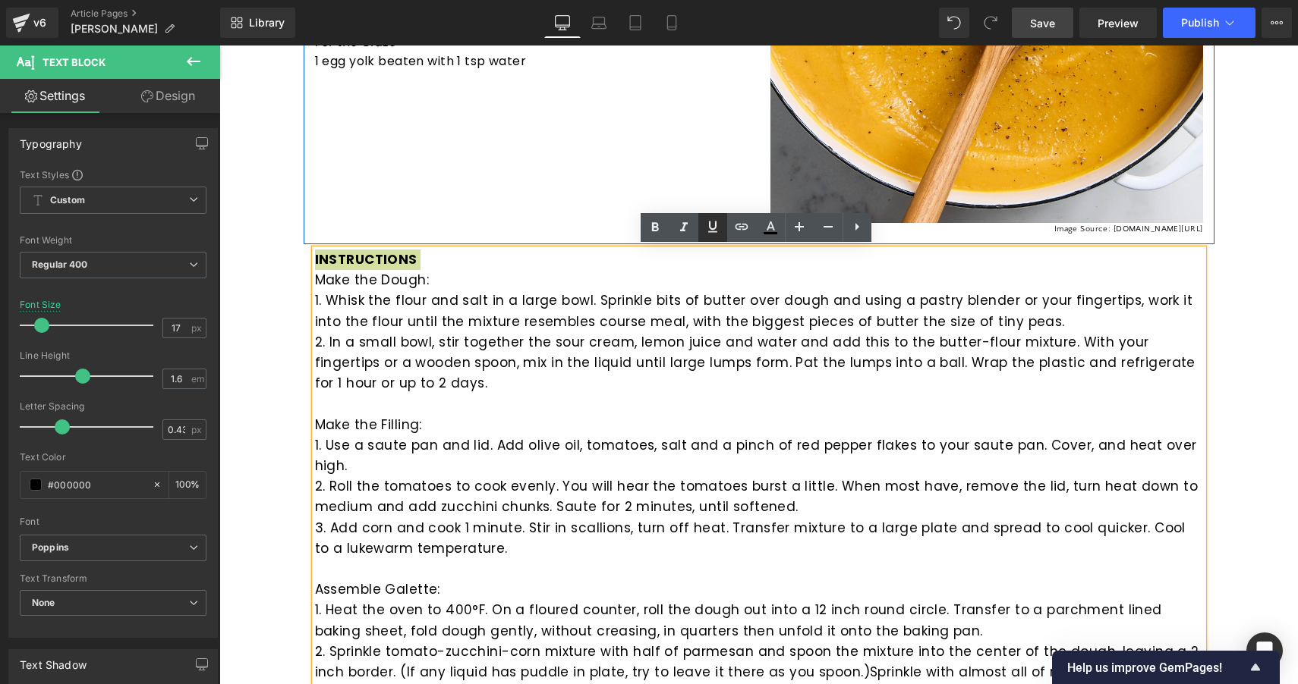
click at [716, 228] on icon at bounding box center [712, 227] width 18 height 18
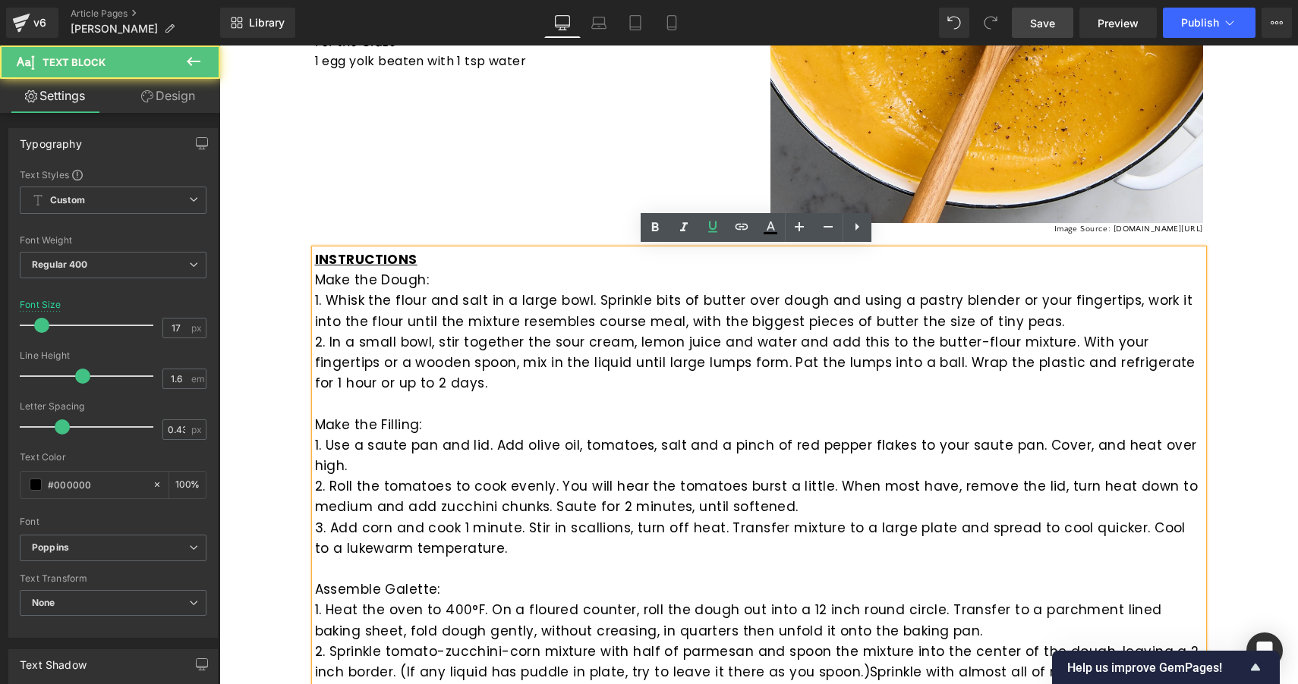
click at [429, 296] on p "1. Whisk the flour and salt in a large bowl. Sprinkle bits of butter over dough…" at bounding box center [759, 311] width 888 height 41
click at [429, 272] on p "Make the Dough:" at bounding box center [759, 280] width 888 height 20
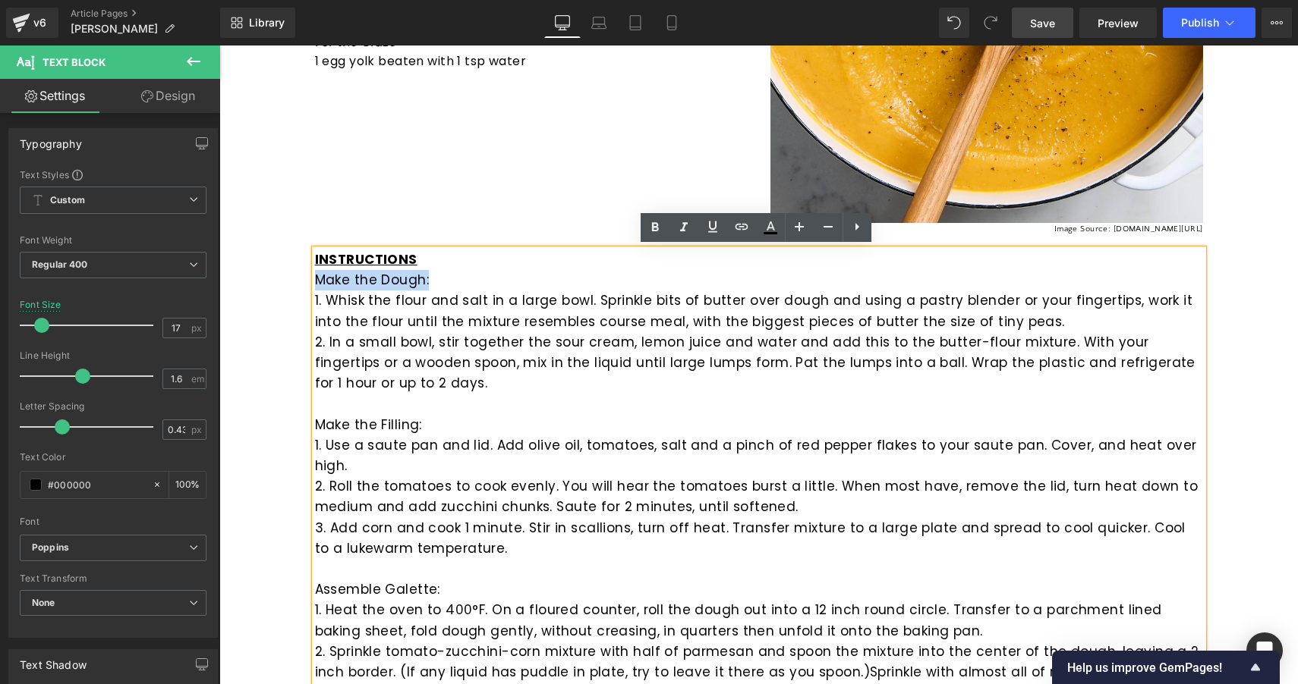
drag, startPoint x: 429, startPoint y: 272, endPoint x: 297, endPoint y: 285, distance: 131.8
click at [297, 285] on div "Tomato Galette Heading Row I a Text Block Separator Row Recipe Heading Row INGR…" at bounding box center [758, 676] width 1078 height 2328
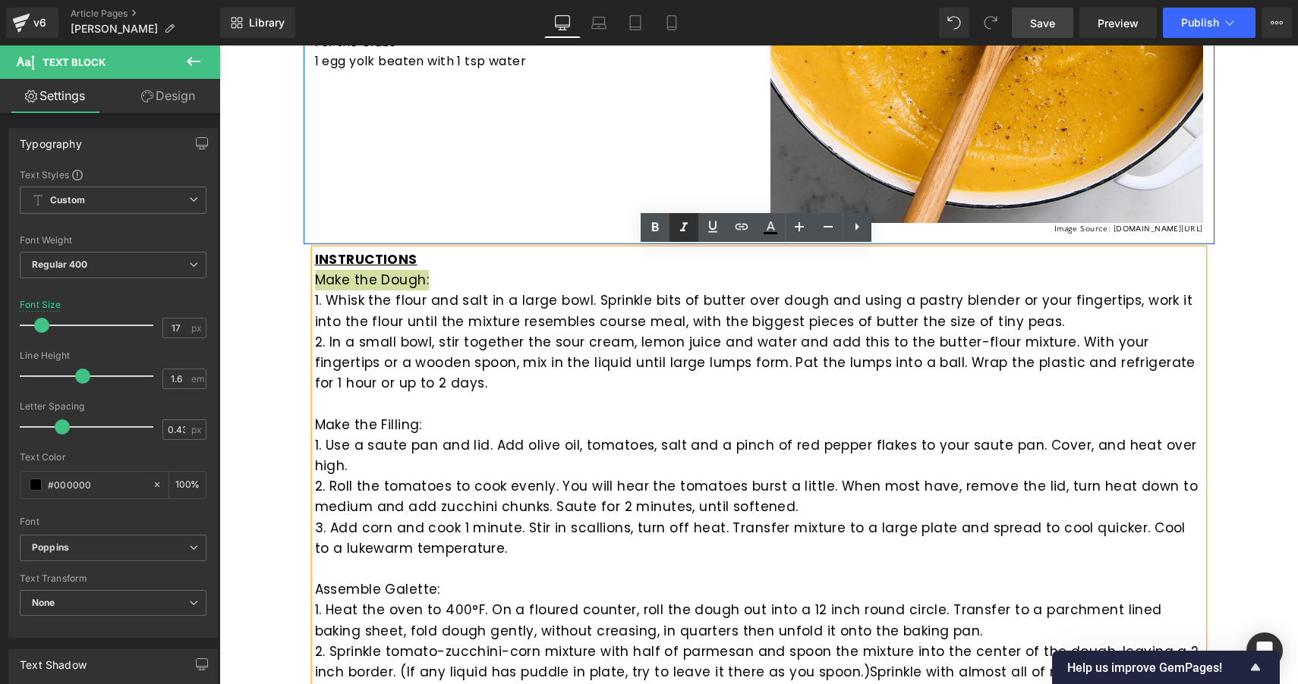
click at [680, 221] on icon at bounding box center [684, 228] width 18 height 18
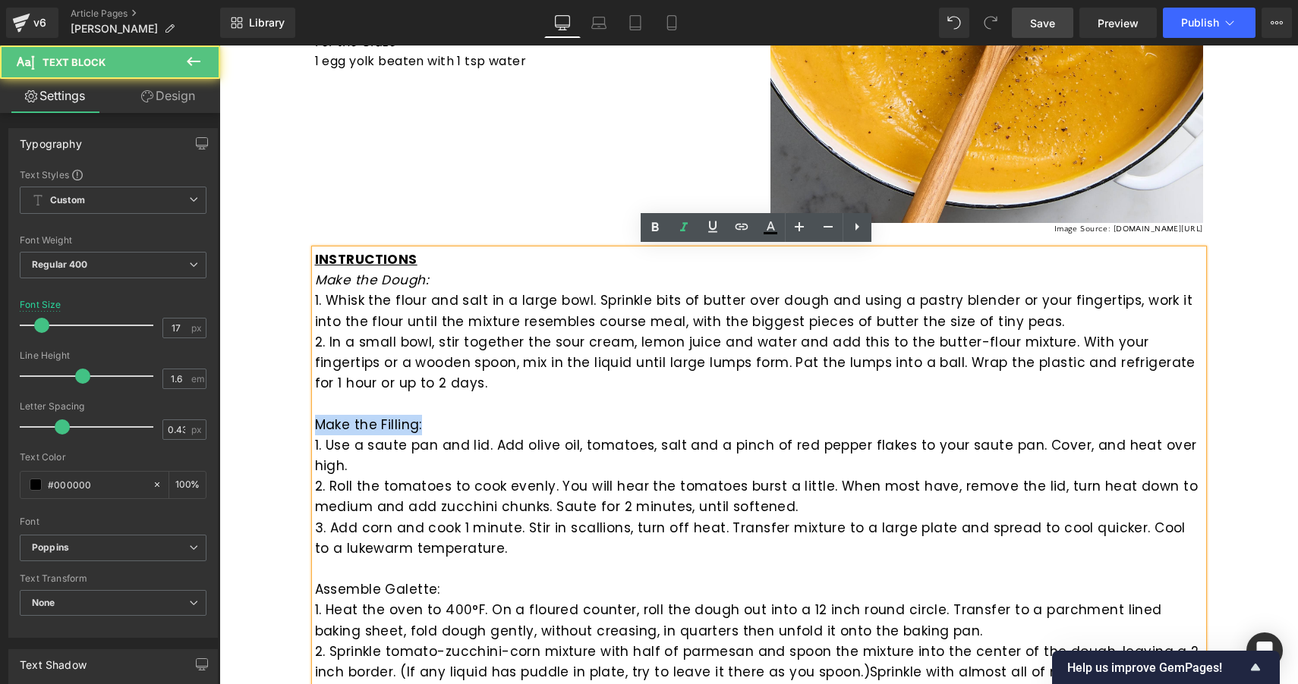
drag, startPoint x: 424, startPoint y: 420, endPoint x: 280, endPoint y: 416, distance: 144.2
click at [280, 416] on div "Tomato Galette Heading Row I a Text Block Separator Row Recipe Heading Row INGR…" at bounding box center [758, 676] width 1078 height 2328
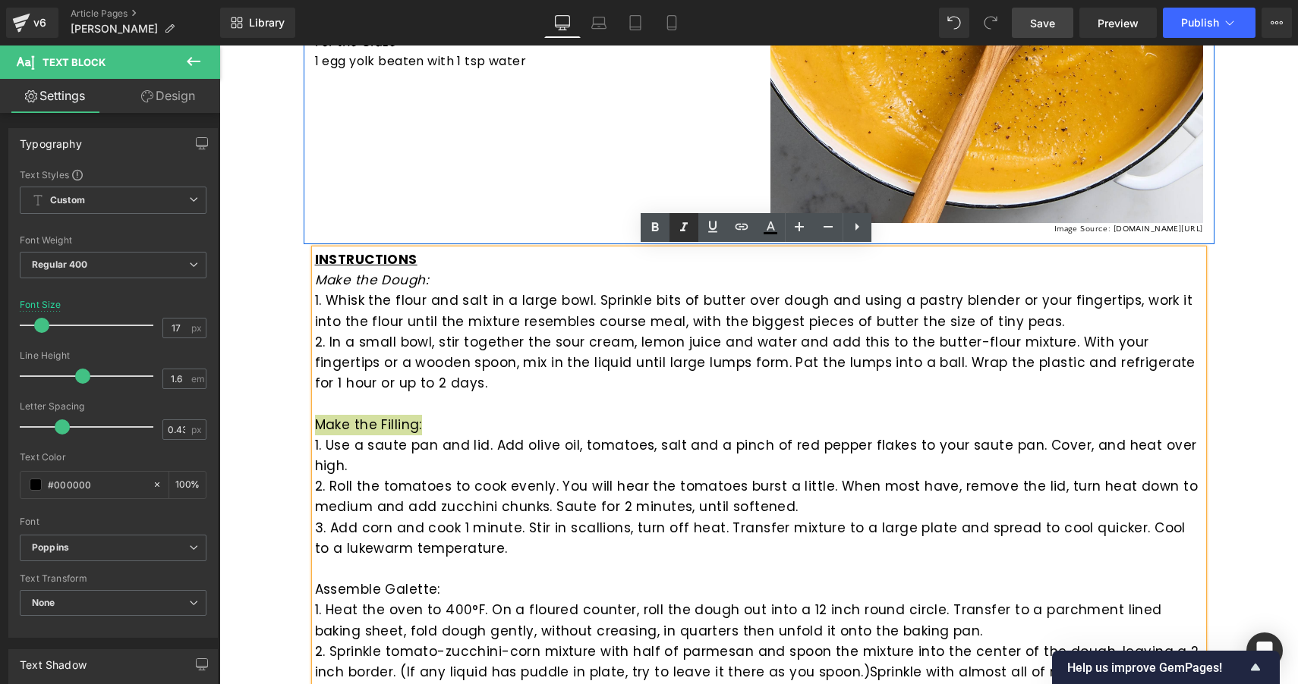
click at [684, 229] on icon at bounding box center [684, 228] width 18 height 18
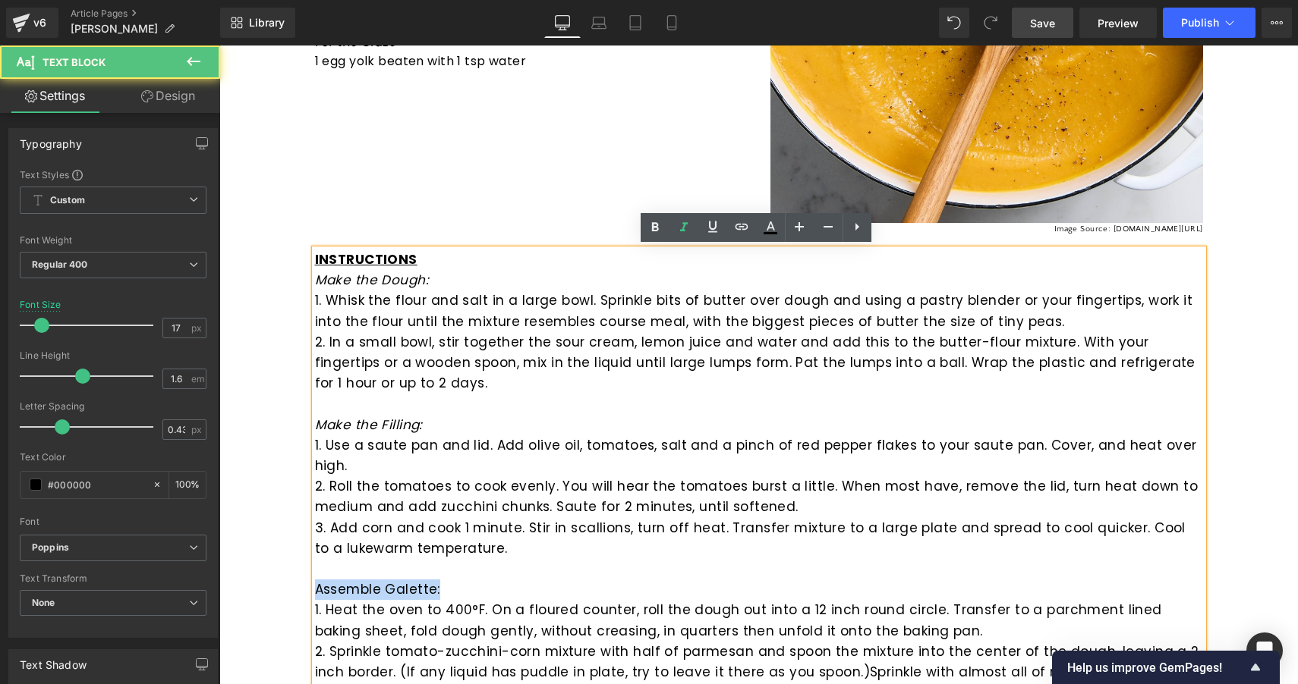
drag, startPoint x: 436, startPoint y: 588, endPoint x: 304, endPoint y: 589, distance: 132.0
click at [304, 589] on div "INSTRUCTIONS Make the Dough: 1. Whisk the flour and salt in a large bowl. Sprin…" at bounding box center [759, 612] width 911 height 724
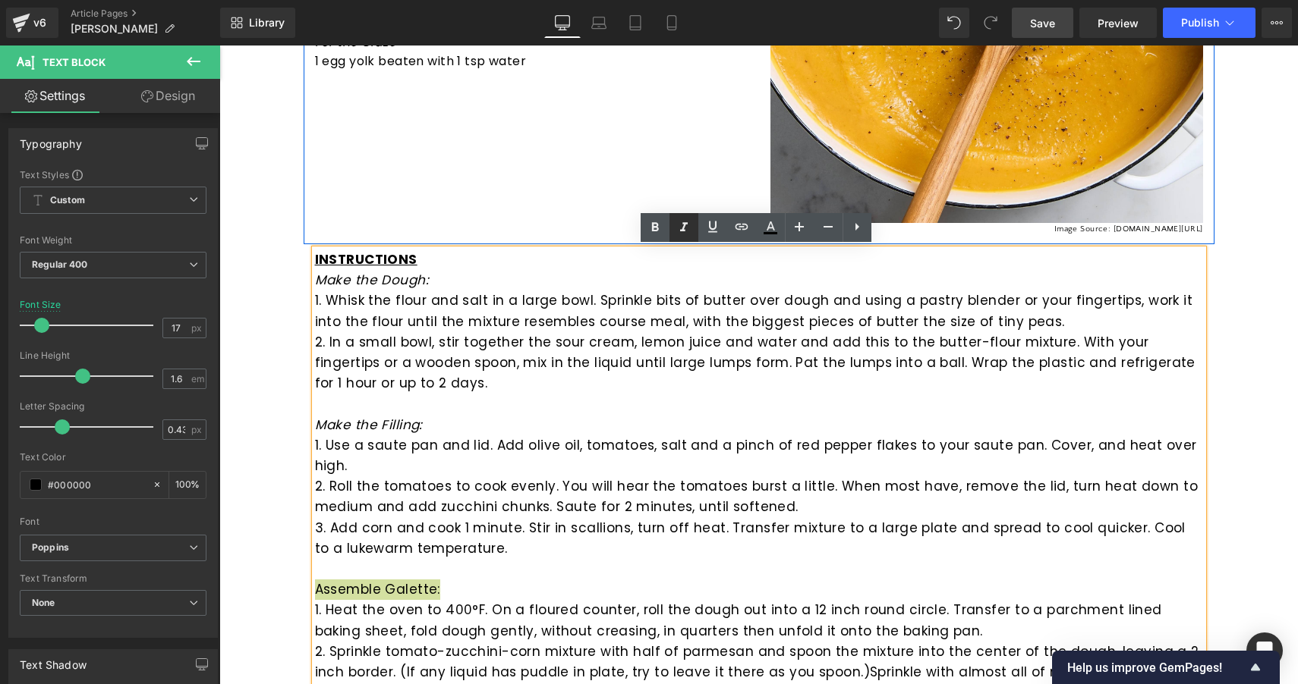
click at [681, 225] on icon at bounding box center [684, 228] width 18 height 18
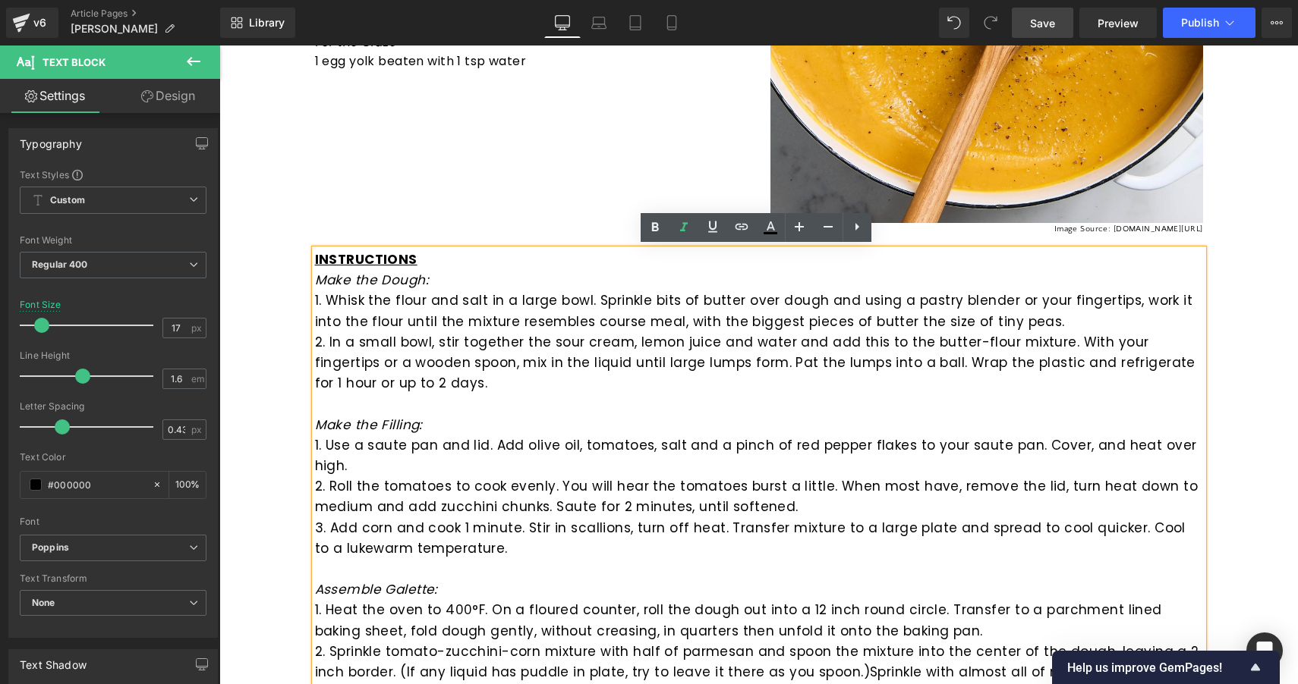
click at [528, 501] on p "2. Roll the tomatoes to cook evenly. You will hear the tomatoes burst a little.…" at bounding box center [759, 497] width 888 height 41
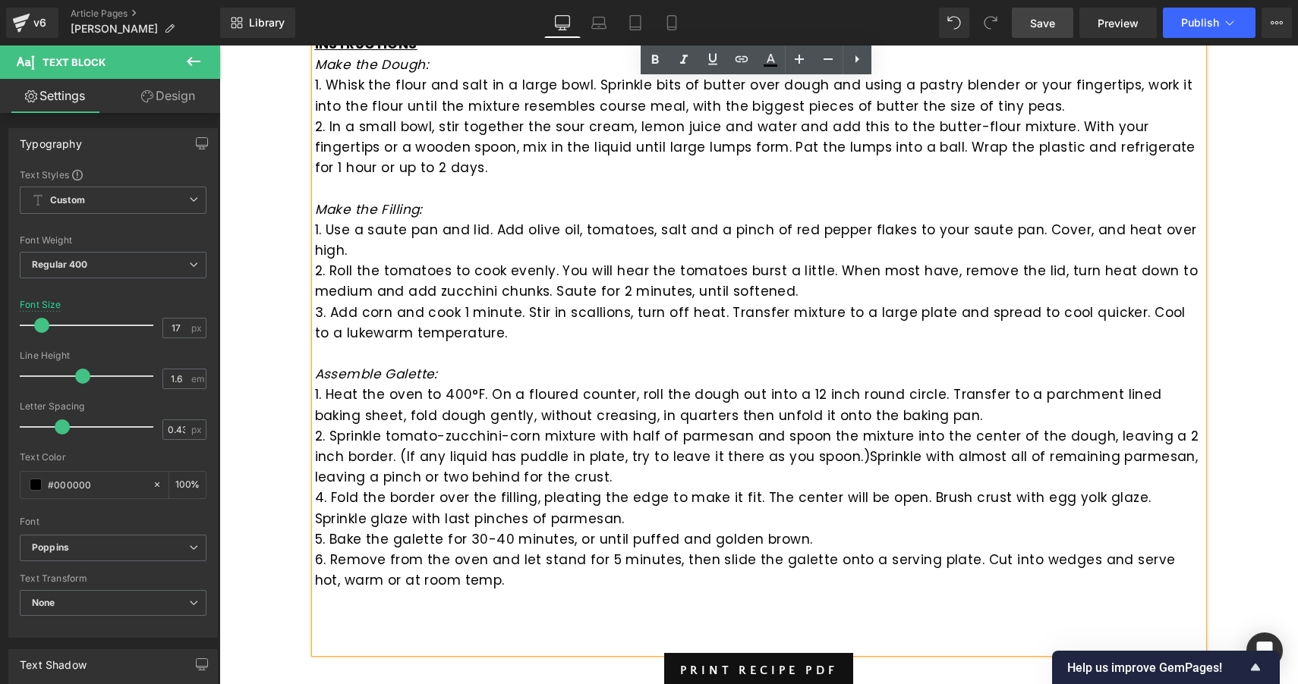
scroll to position [917, 0]
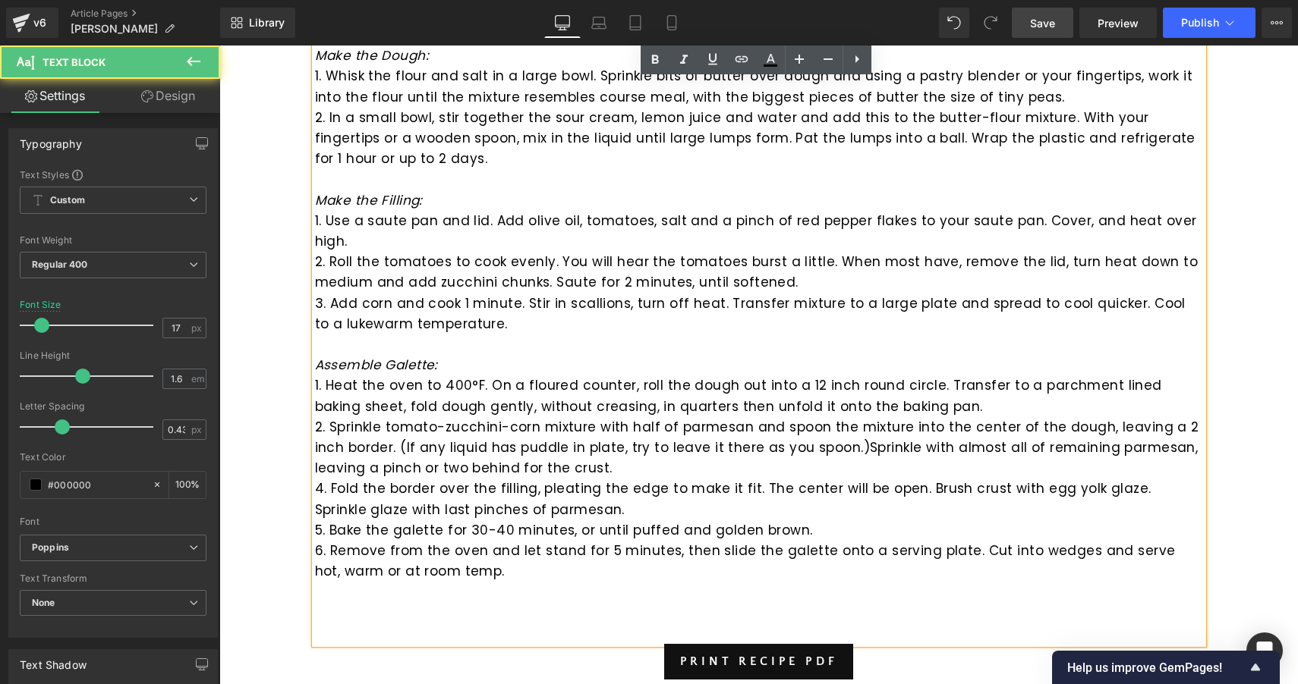
click at [573, 281] on p "2. Roll the tomatoes to cook evenly. You will hear the tomatoes burst a little.…" at bounding box center [759, 272] width 888 height 41
click at [566, 280] on p "2. Roll the tomatoes to cook evenly. You will hear the tomatoes burst a little.…" at bounding box center [759, 272] width 888 height 41
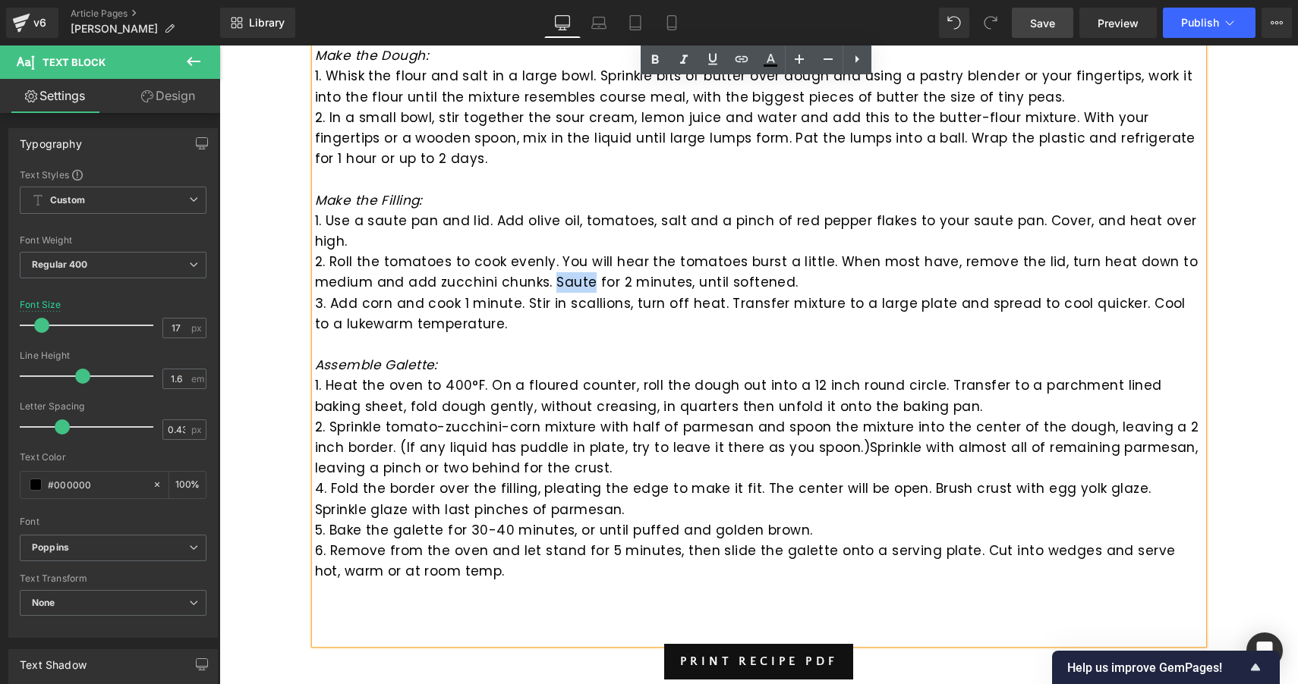
click at [566, 280] on p "2. Roll the tomatoes to cook evenly. You will hear the tomatoes burst a little.…" at bounding box center [759, 272] width 888 height 41
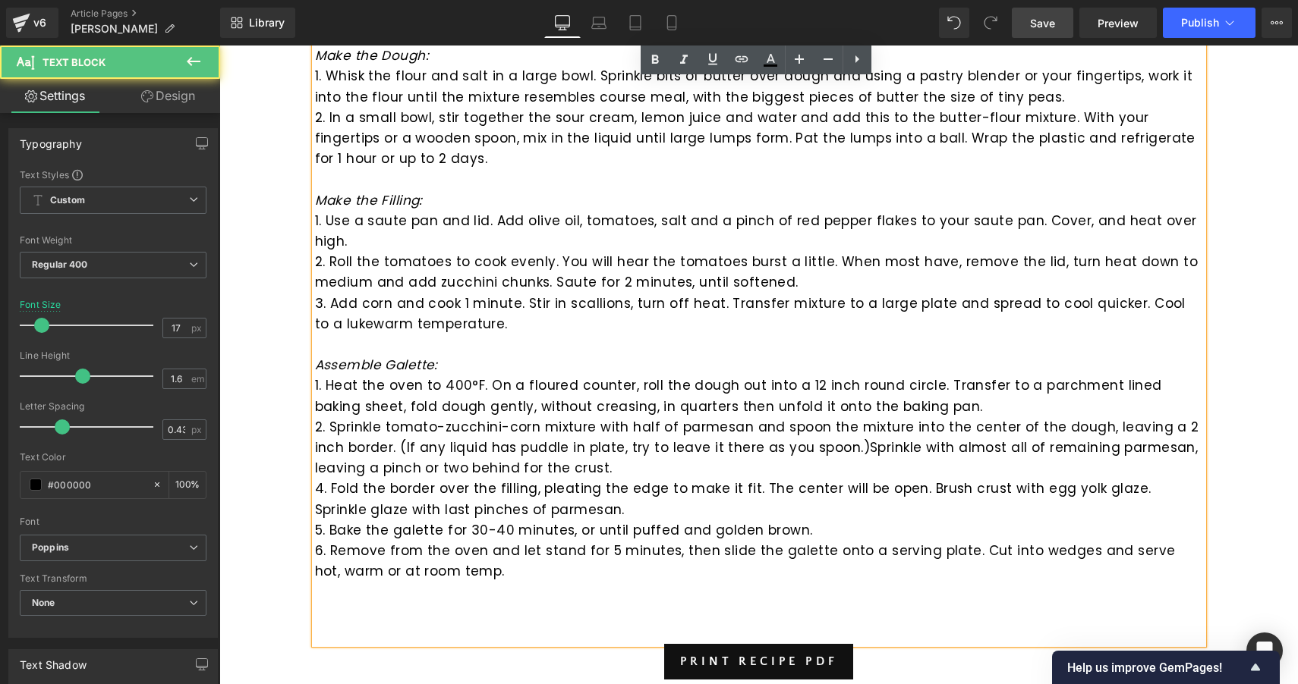
click at [662, 271] on p "2. Roll the tomatoes to cook evenly. You will hear the tomatoes burst a little.…" at bounding box center [759, 272] width 888 height 41
click at [1049, 19] on span "Save" at bounding box center [1042, 23] width 25 height 16
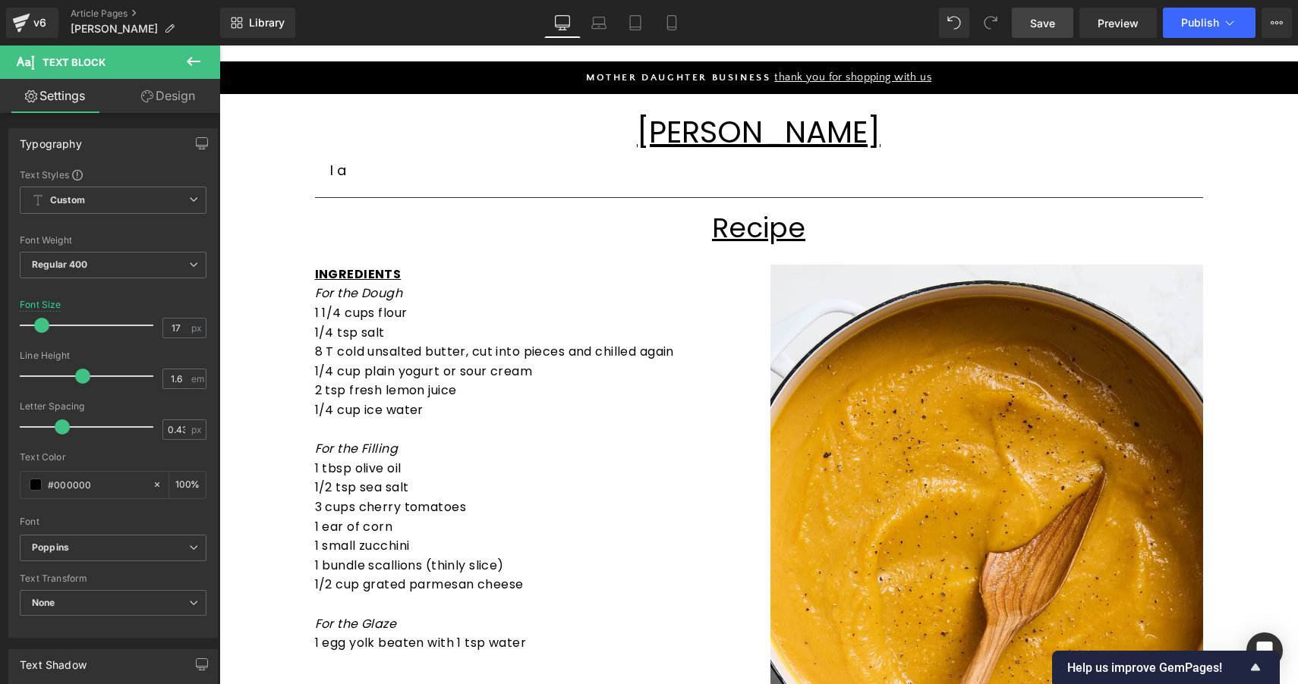
scroll to position [91, 0]
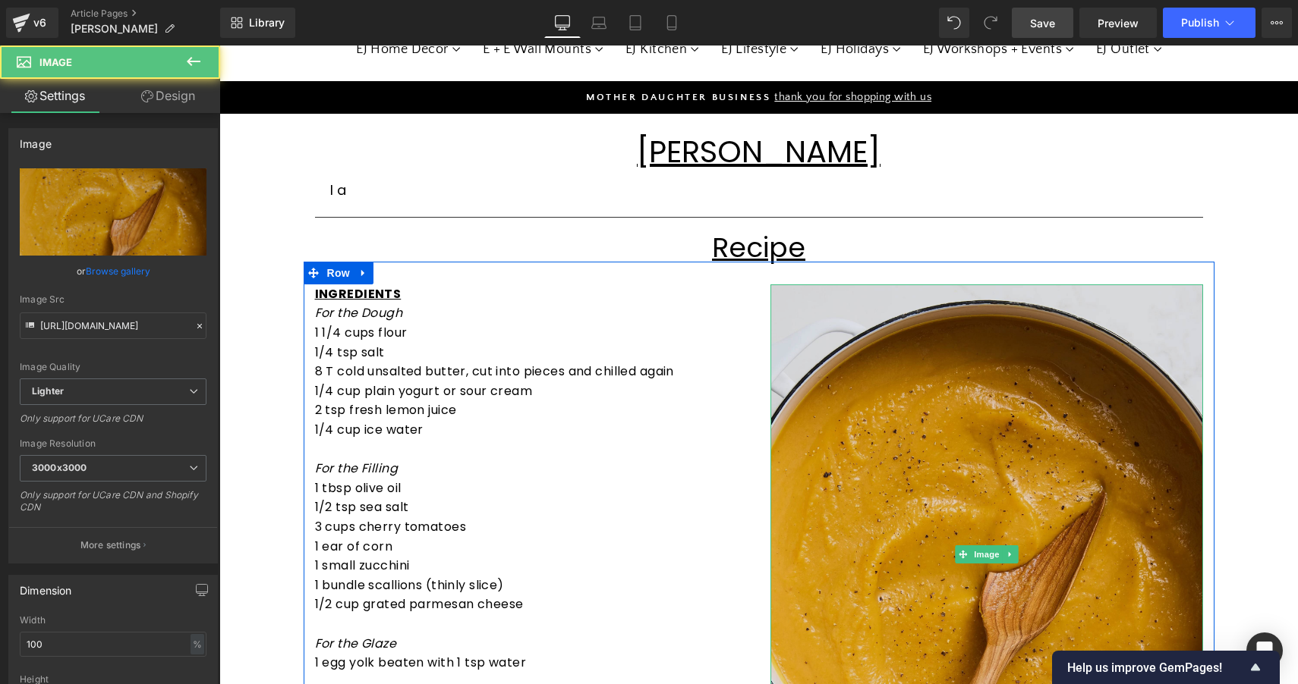
click at [917, 434] on img at bounding box center [986, 555] width 433 height 541
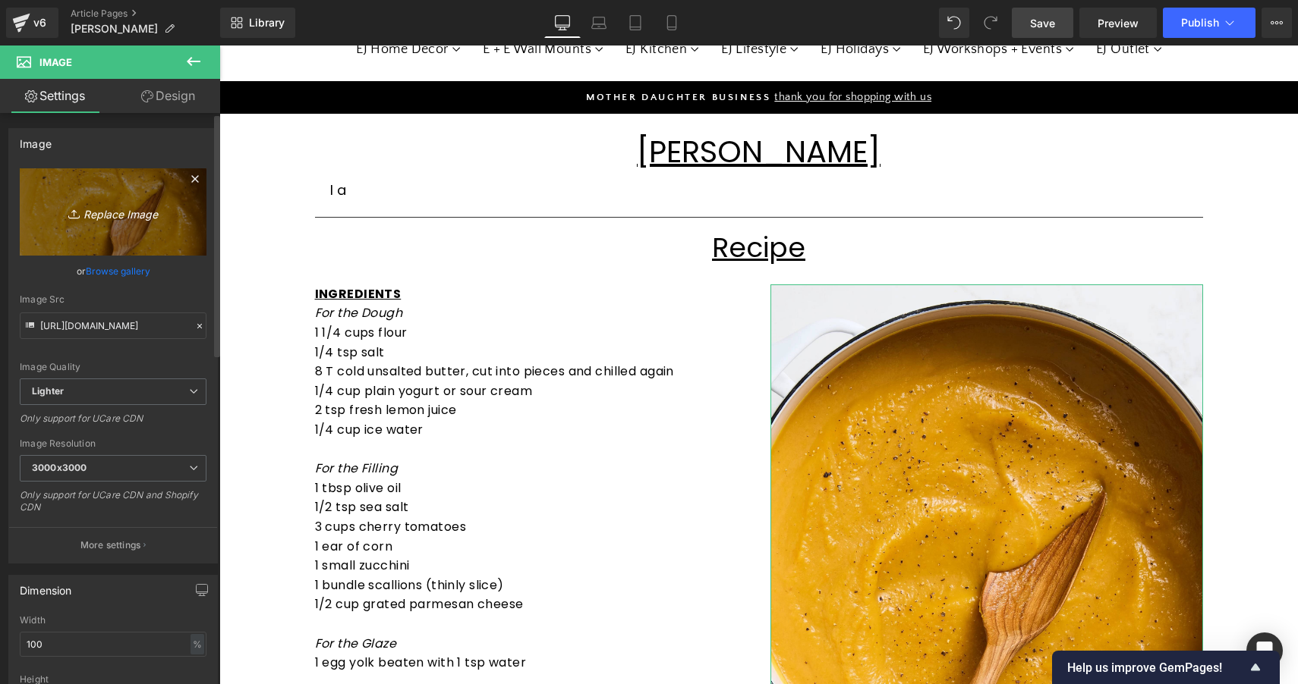
click at [110, 212] on icon "Replace Image" at bounding box center [112, 212] width 121 height 19
type input "C:\fakepath\20482153760_46d357bbdf_h.jpg.webp"
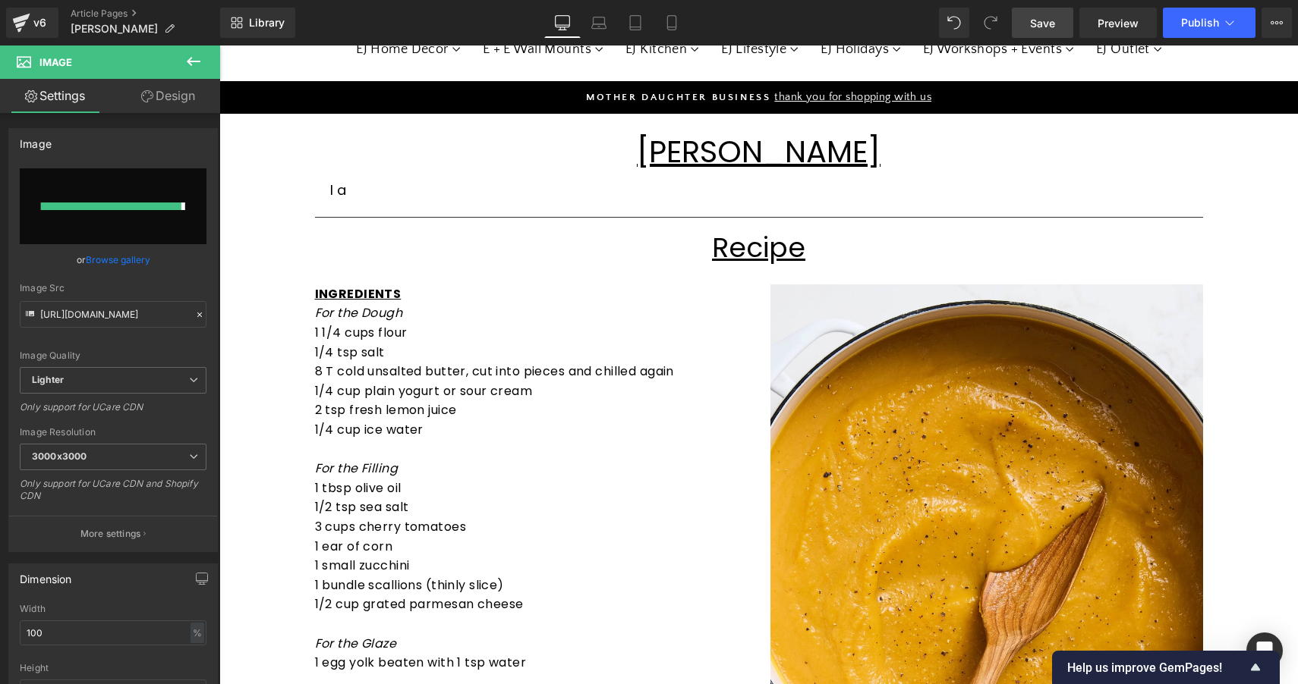
type input "[URL][DOMAIN_NAME]"
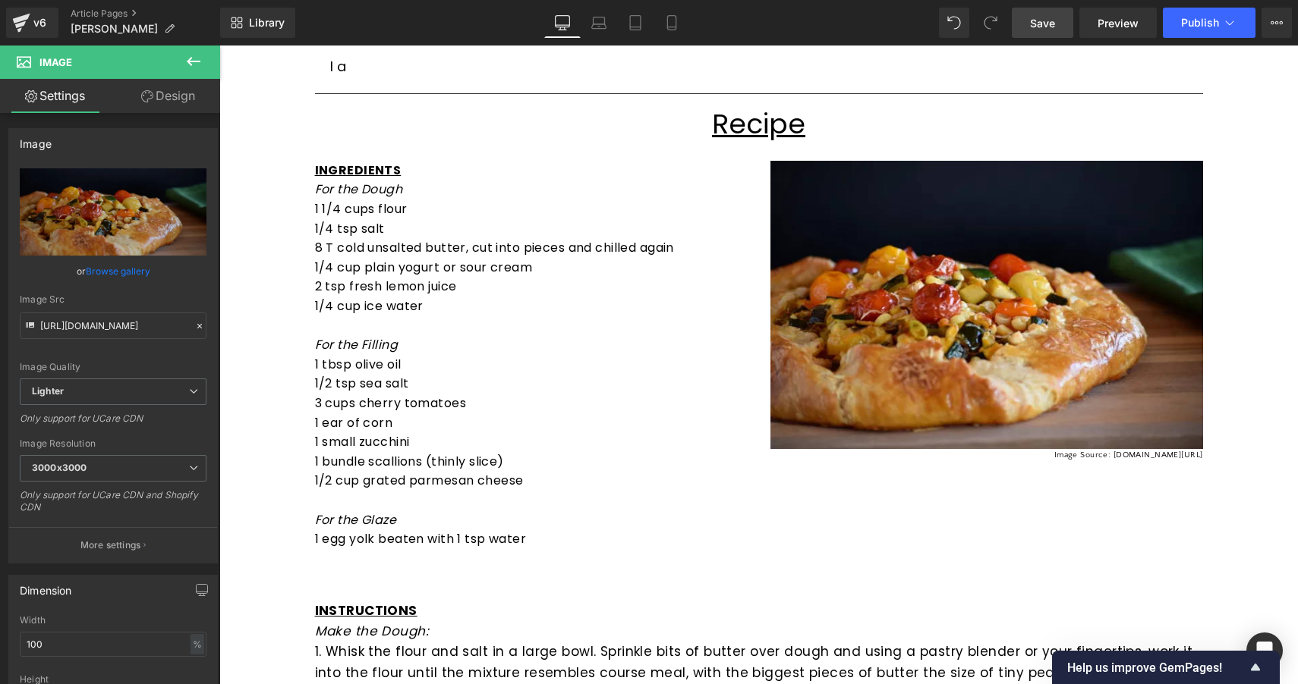
scroll to position [211, 0]
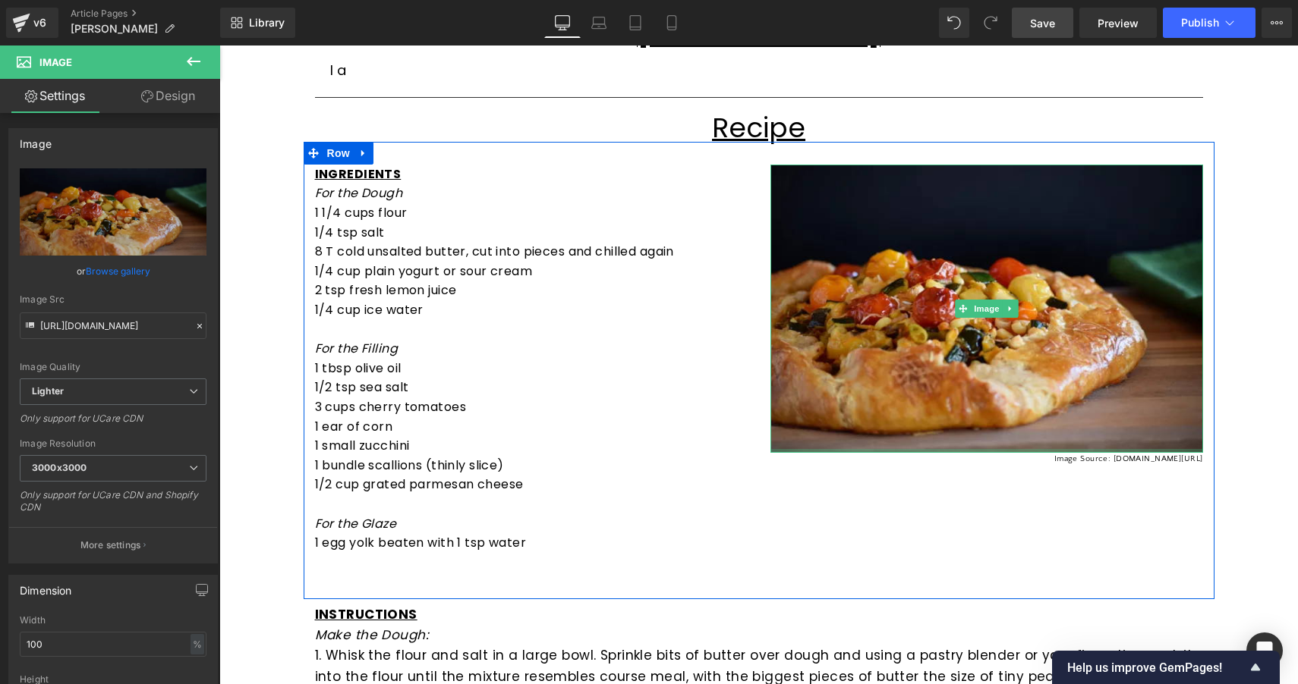
click at [1062, 455] on p "Image Source: [DOMAIN_NAME][URL]" at bounding box center [986, 460] width 433 height 14
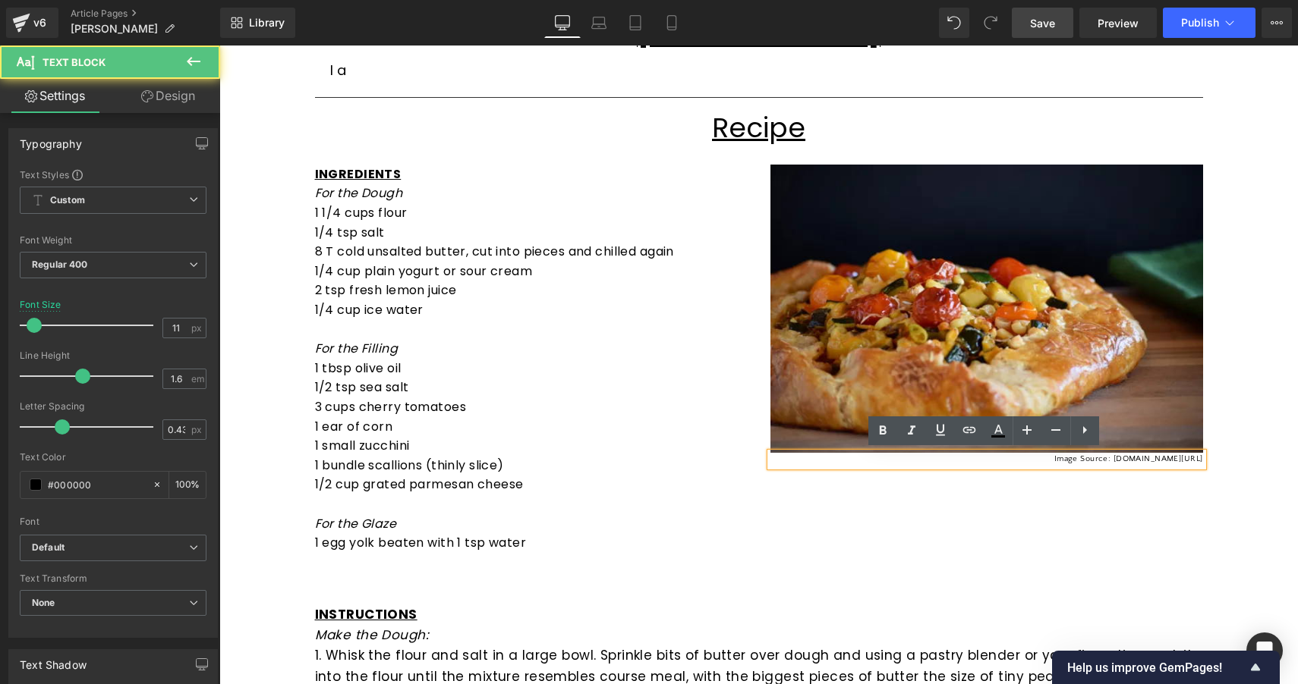
click at [1062, 455] on p "Image Source: [DOMAIN_NAME][URL]" at bounding box center [986, 460] width 433 height 14
click at [1026, 453] on p "Image Source: [DOMAIN_NAME][URL]" at bounding box center [986, 460] width 433 height 14
click at [982, 461] on p "Image Source: [DOMAIN_NAME][URL]" at bounding box center [986, 460] width 433 height 14
drag, startPoint x: 975, startPoint y: 460, endPoint x: 1226, endPoint y: 454, distance: 251.2
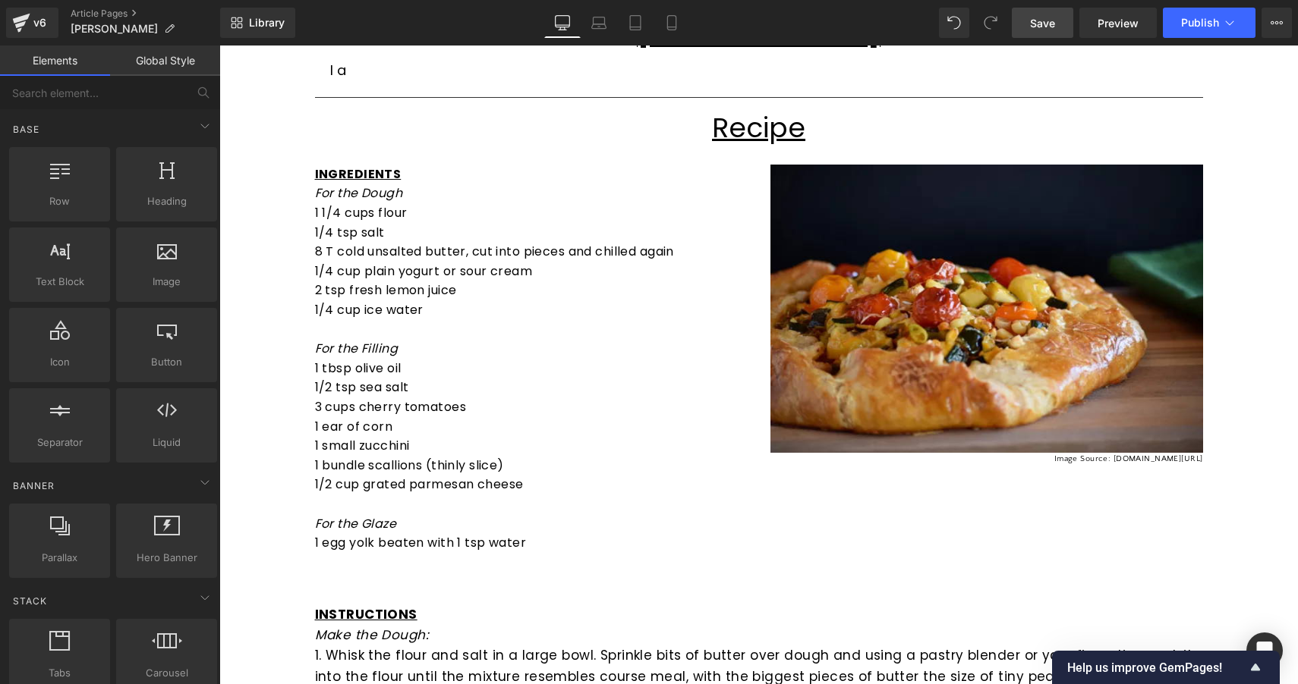
click at [1042, 19] on span "Save" at bounding box center [1042, 23] width 25 height 16
click at [1040, 26] on span "Save" at bounding box center [1042, 23] width 25 height 16
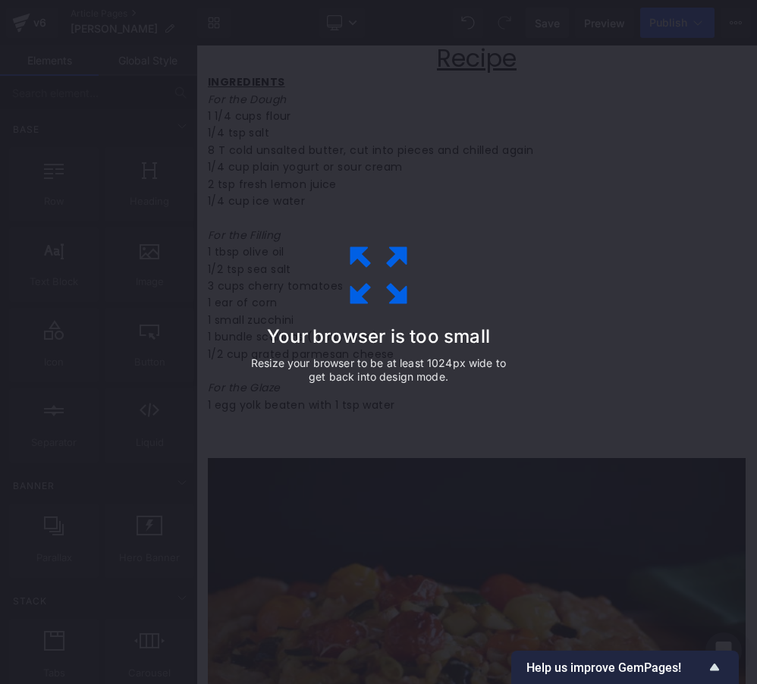
click at [724, 255] on div "Your browser is too small Resize your browser to be at least 1024px wide to get…" at bounding box center [378, 342] width 757 height 684
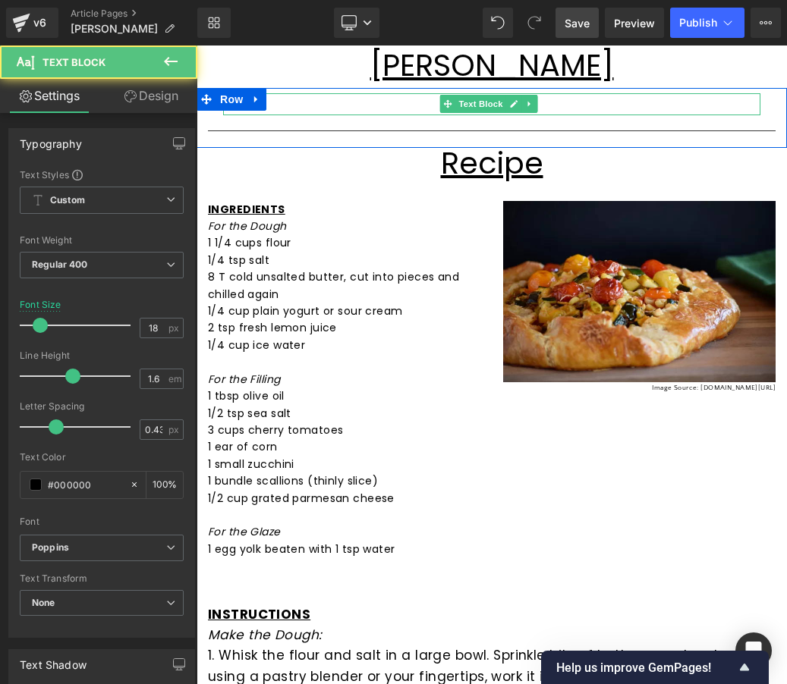
click at [326, 99] on p "I a" at bounding box center [491, 104] width 537 height 22
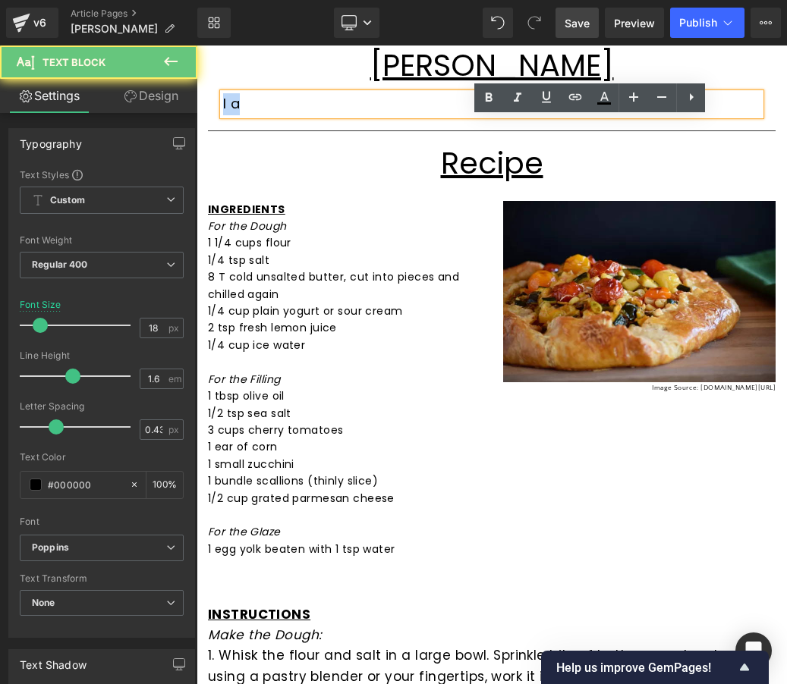
click at [326, 99] on p "I a" at bounding box center [491, 104] width 537 height 22
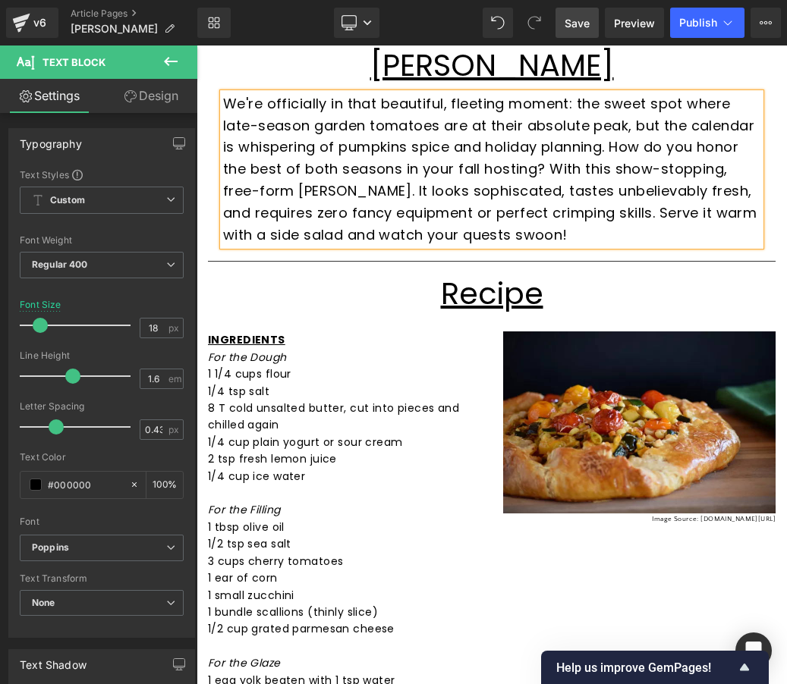
click at [529, 193] on p "We're officially in that beautiful, fleeting moment: the sweet spot where late-…" at bounding box center [491, 169] width 537 height 153
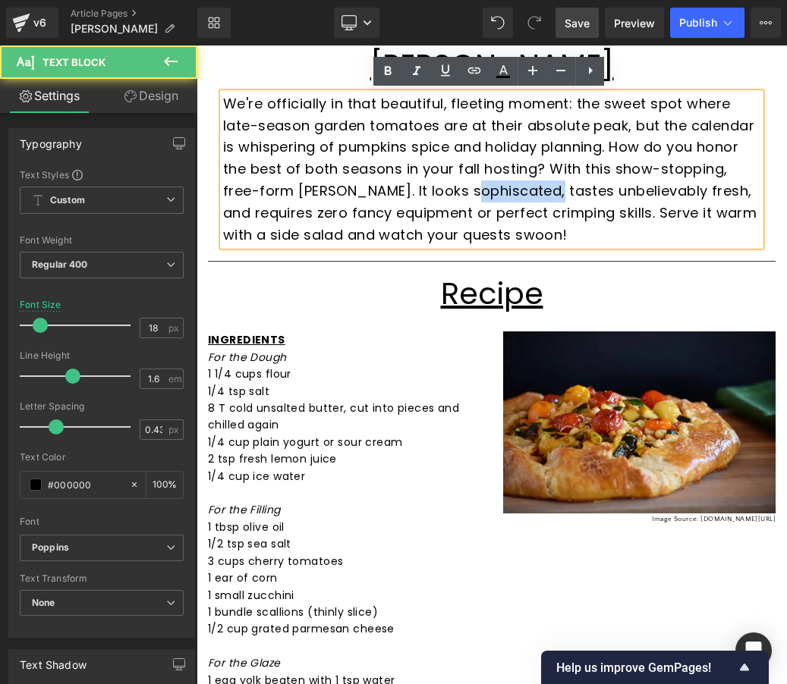
click at [518, 179] on p "We're officially in that beautiful, fleeting moment: the sweet spot where late-…" at bounding box center [491, 169] width 537 height 153
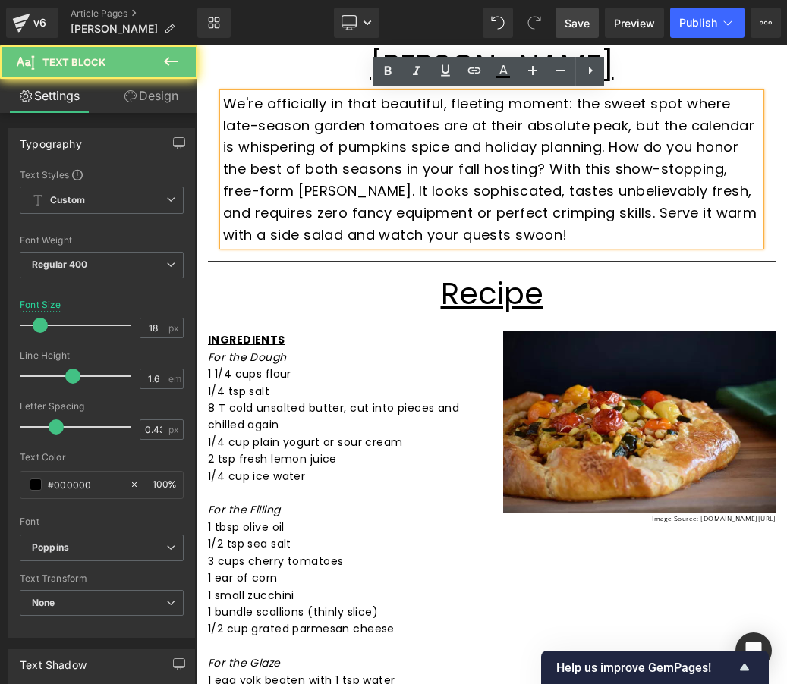
click at [519, 186] on p "We're officially in that beautiful, fleeting moment: the sweet spot where late-…" at bounding box center [491, 169] width 537 height 153
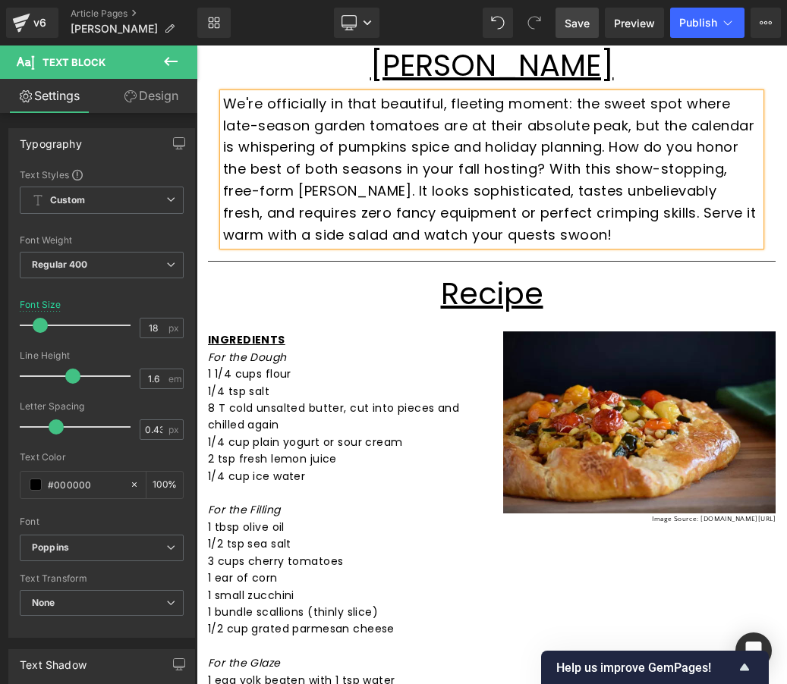
click at [599, 198] on p "We're officially in that beautiful, fleeting moment: the sweet spot where late-…" at bounding box center [491, 169] width 537 height 153
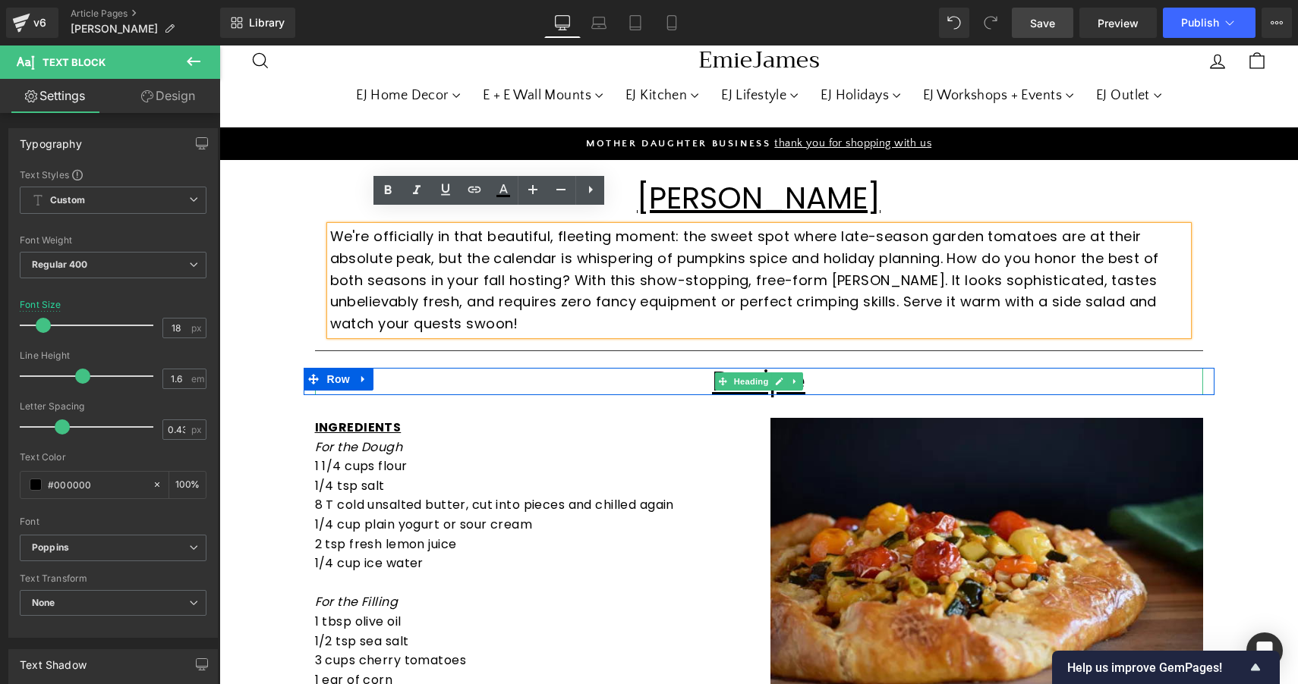
scroll to position [37, 0]
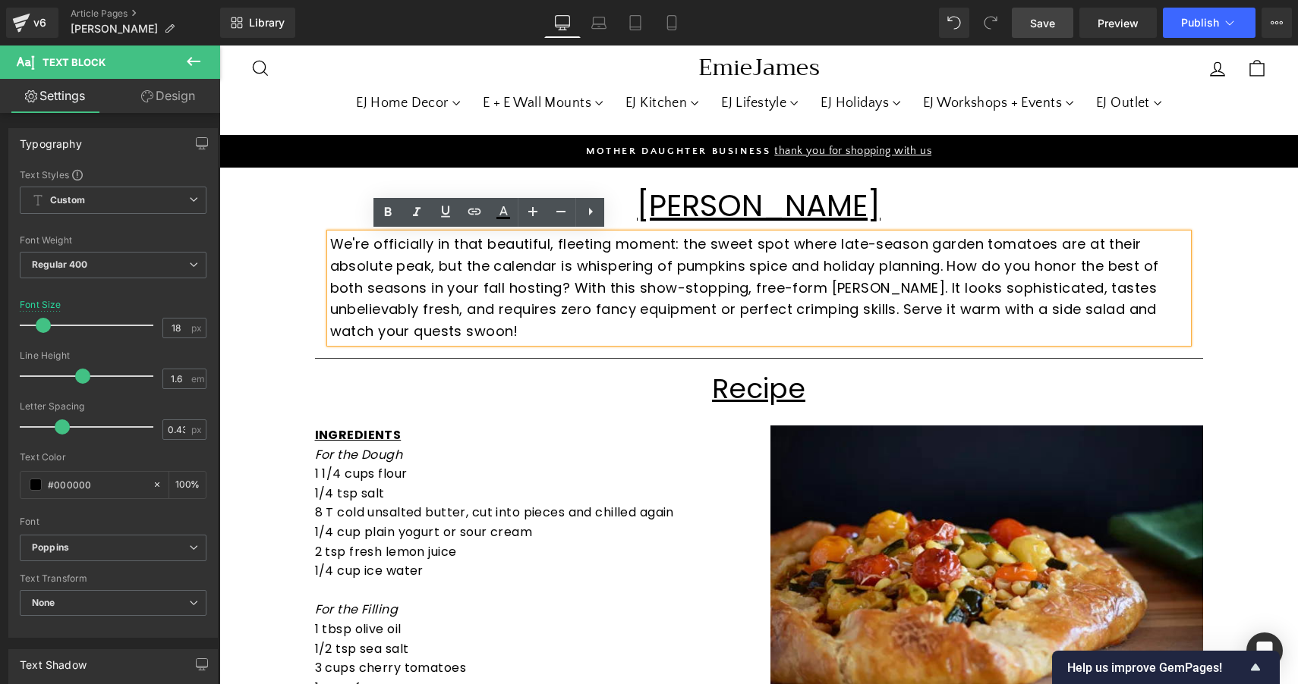
click at [1043, 18] on span "Save" at bounding box center [1042, 23] width 25 height 16
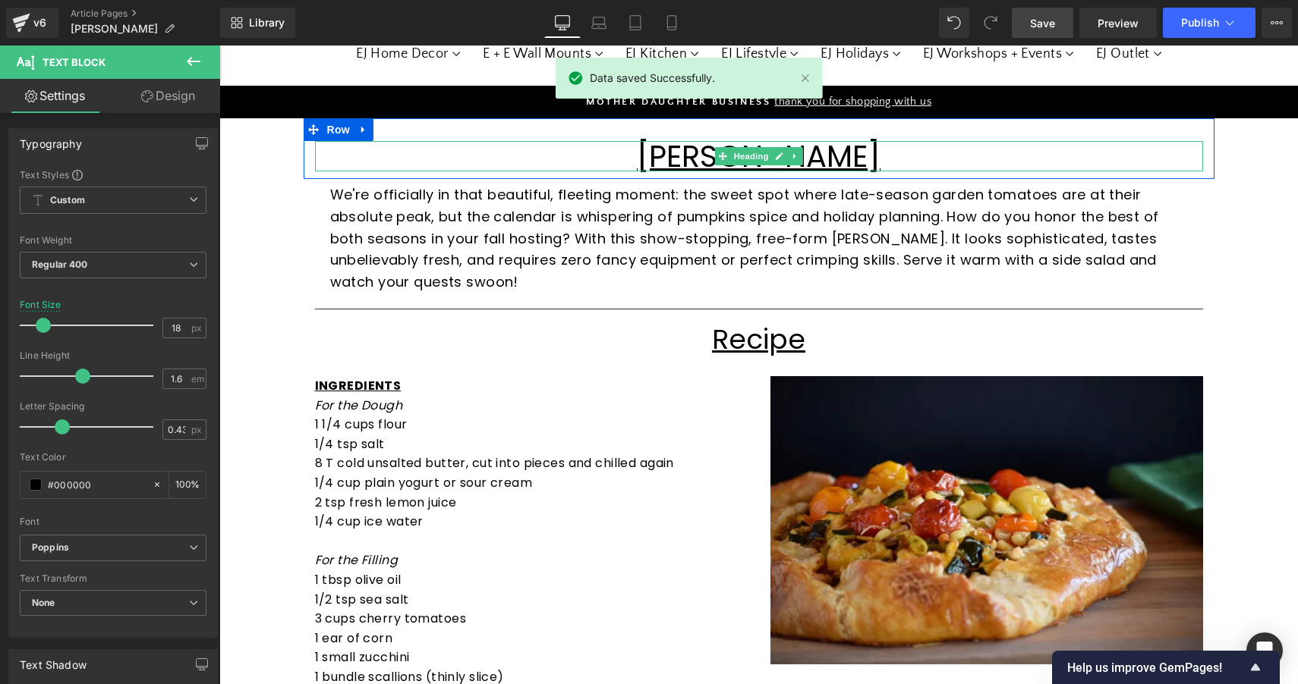
scroll to position [100, 0]
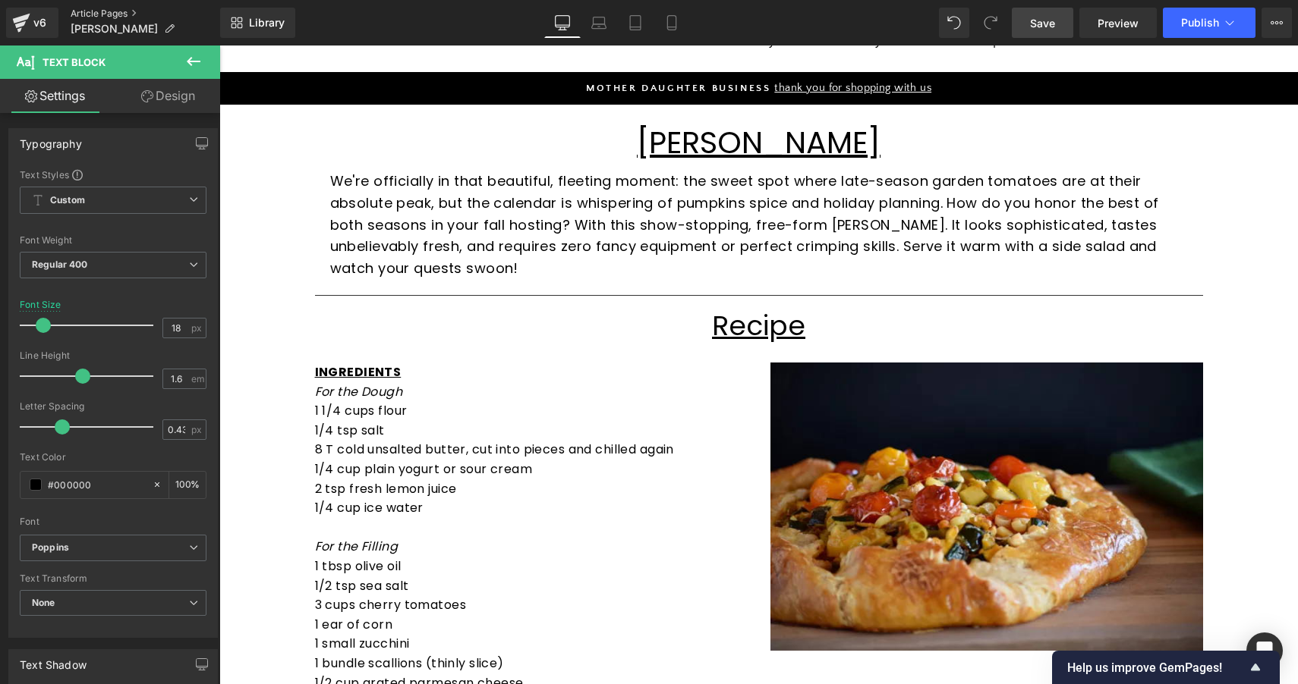
click at [116, 14] on link "Article Pages" at bounding box center [145, 14] width 149 height 12
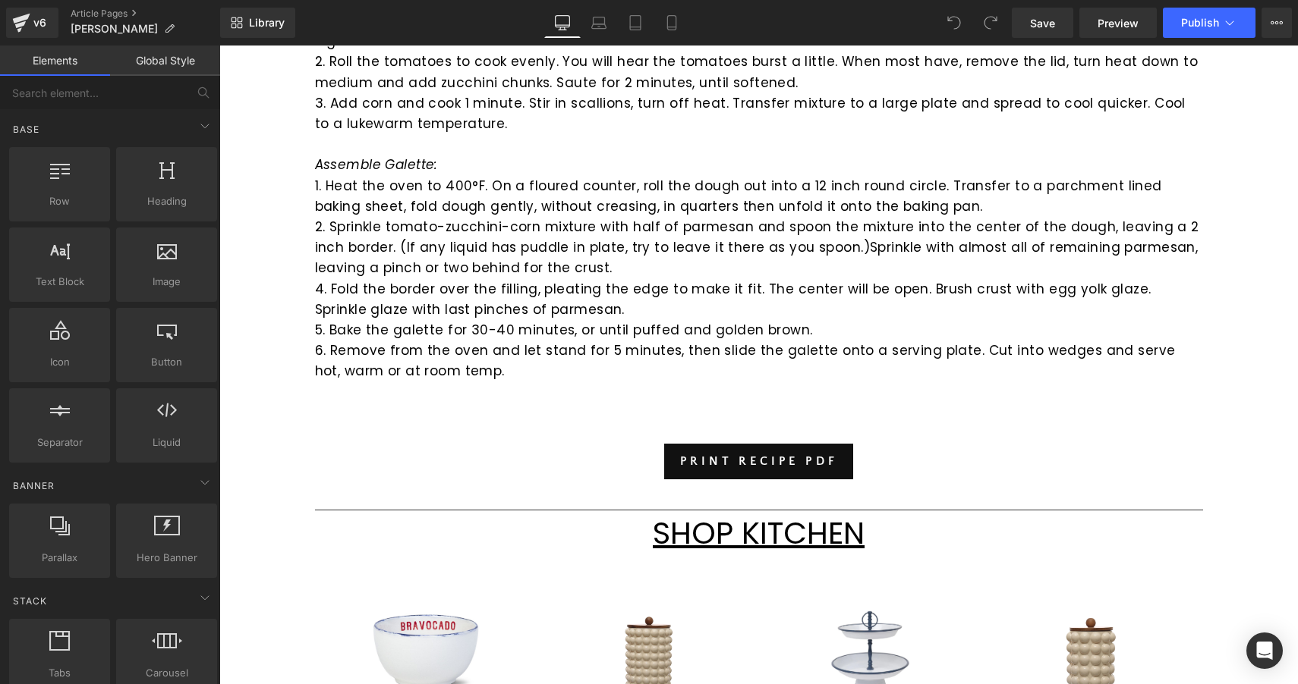
scroll to position [1079, 0]
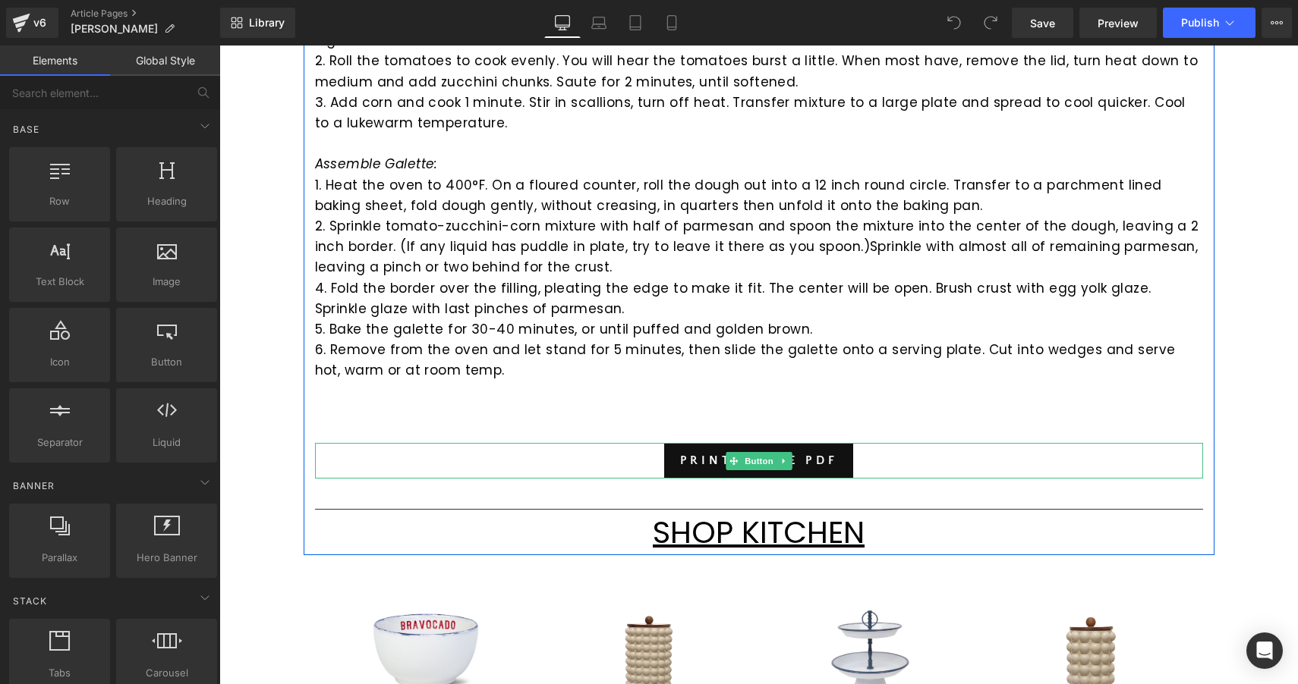
click at [623, 443] on div "PRINT RECIPE PDF" at bounding box center [759, 461] width 888 height 36
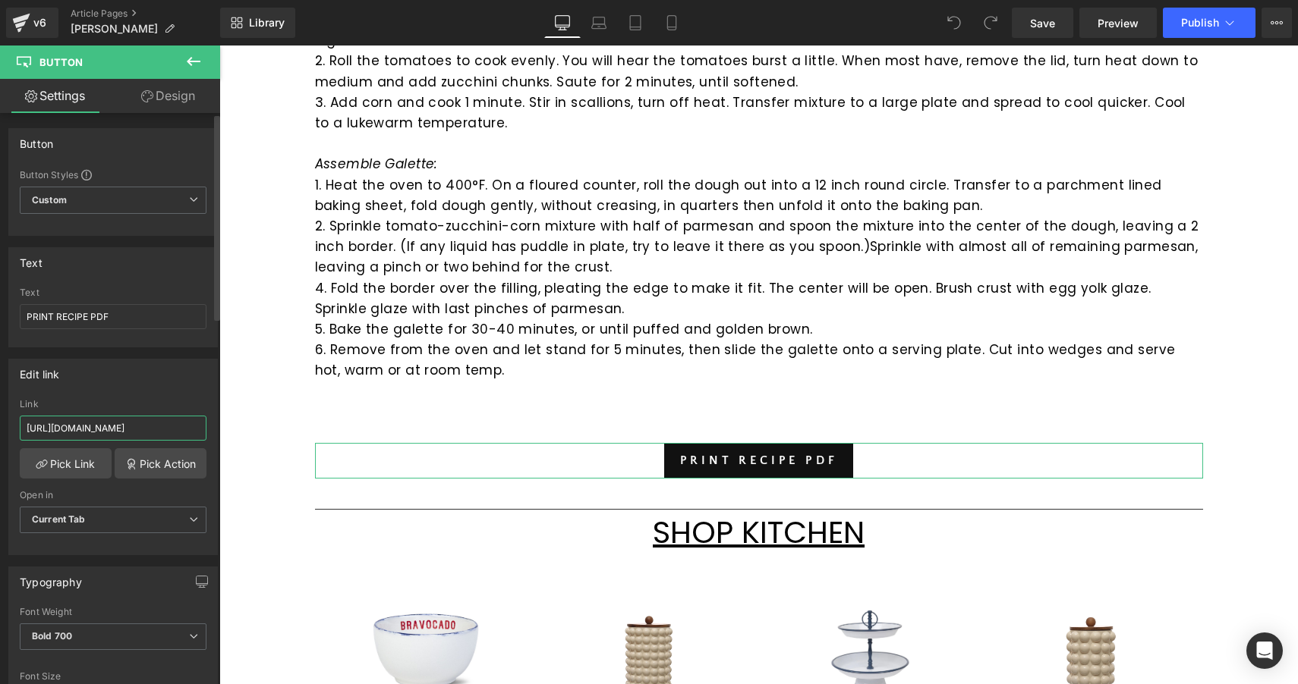
click at [94, 437] on input "https://cdn.shopify.com/s/files/1/1788/6251/files/Butternut_Squash_Soup.pdf?v=1…" at bounding box center [113, 428] width 187 height 25
paste input "https://cdn.shopify.com/s/files/1/1788/6251/files/Tomato_Galette_2_2.pdf?v=1759…"
type input "https://cdn.shopify.com/s/files/1/1788/6251/files/Tomato_Galette_2_2.pdf?v=1759…"
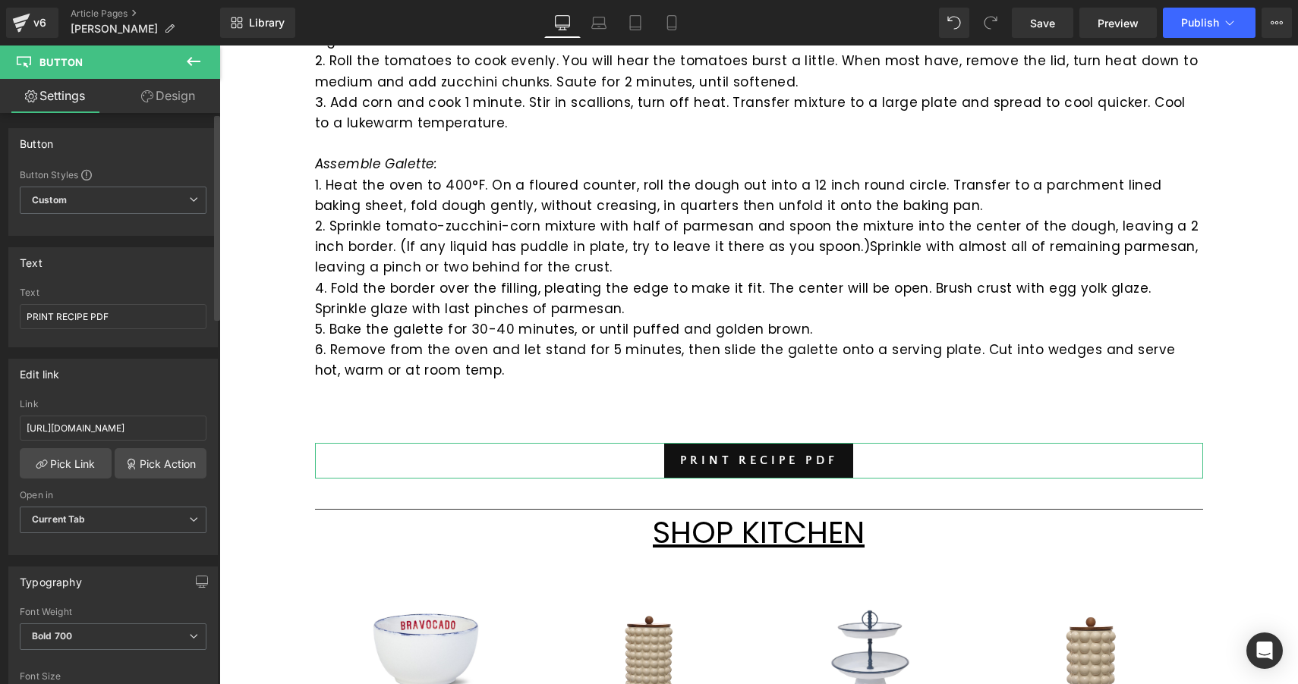
click at [187, 388] on div "Edit link" at bounding box center [113, 374] width 208 height 29
click at [273, 395] on div "Tomato Galette Heading Row We're officially in that beautiful, fleeting moment:…" at bounding box center [758, 270] width 1078 height 2289
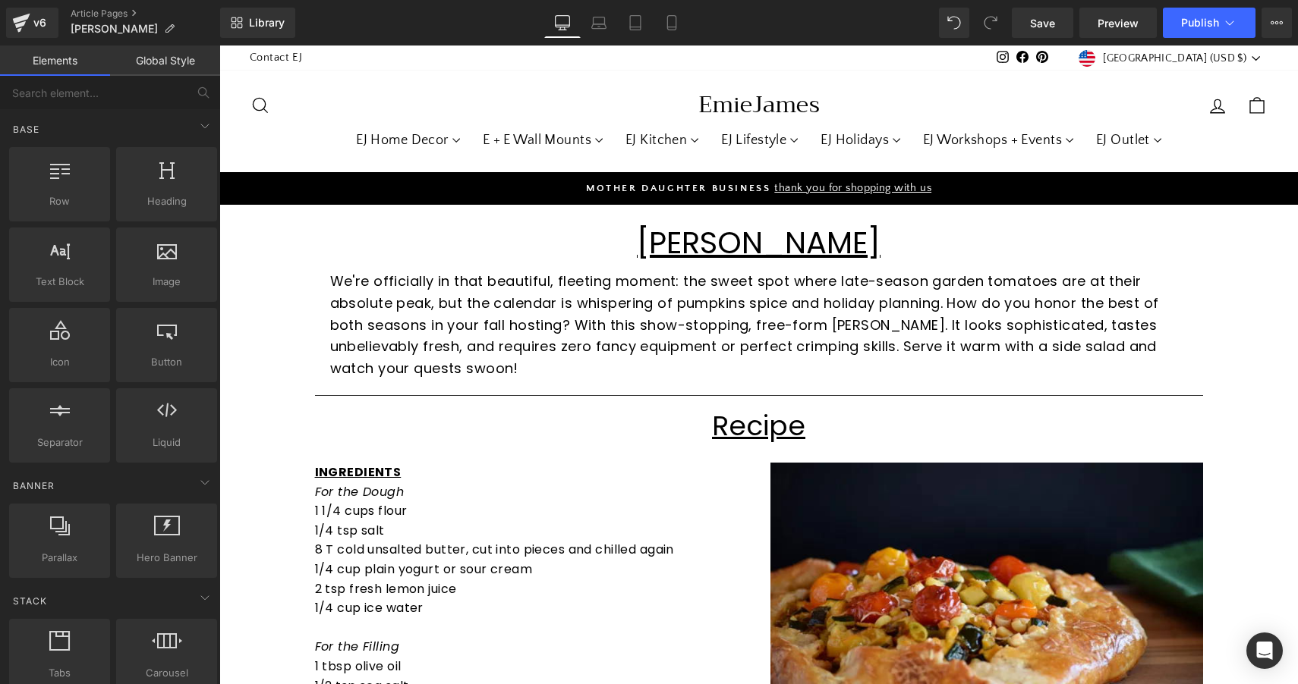
scroll to position [0, 0]
click at [1275, 24] on icon at bounding box center [1276, 23] width 12 height 12
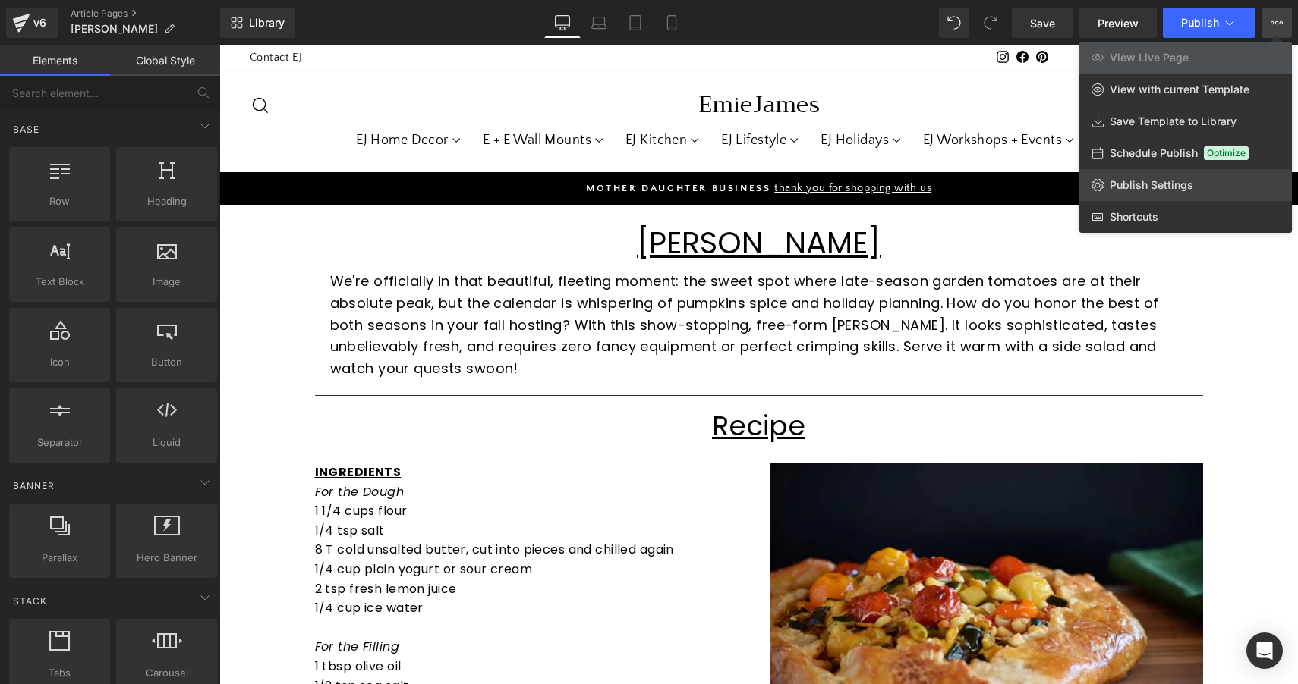
click at [1163, 184] on span "Publish Settings" at bounding box center [1150, 185] width 83 height 14
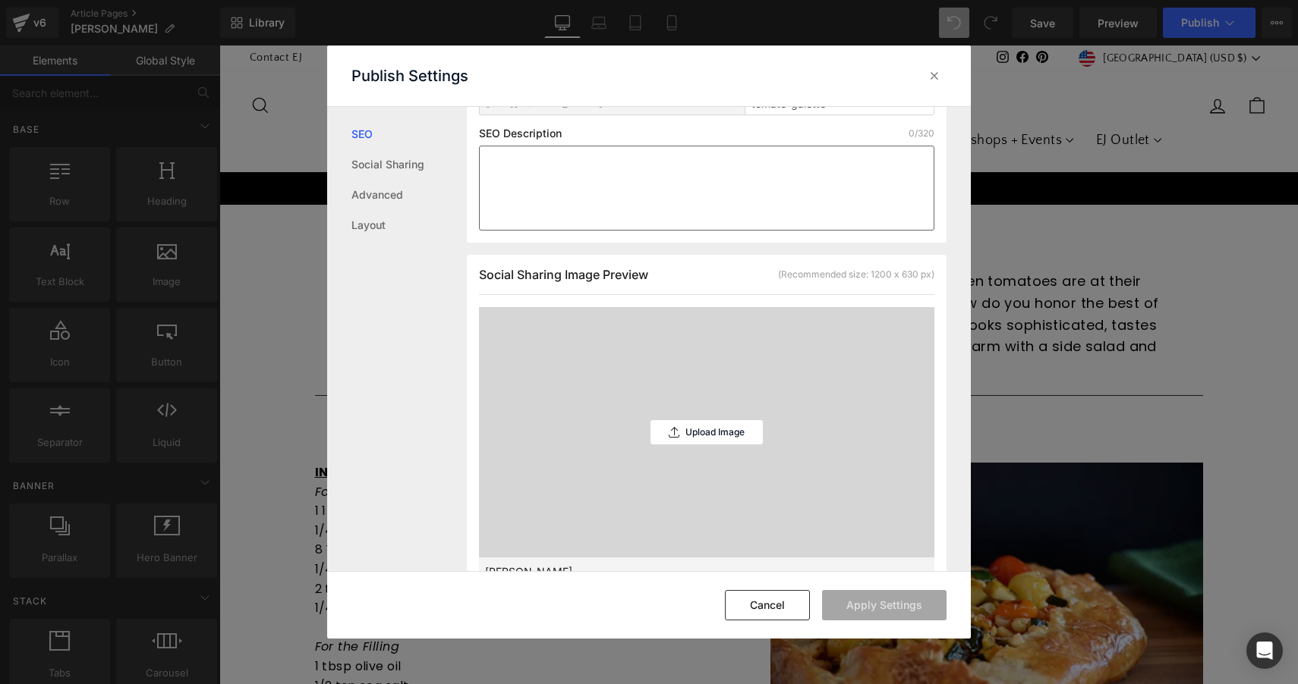
scroll to position [306, 0]
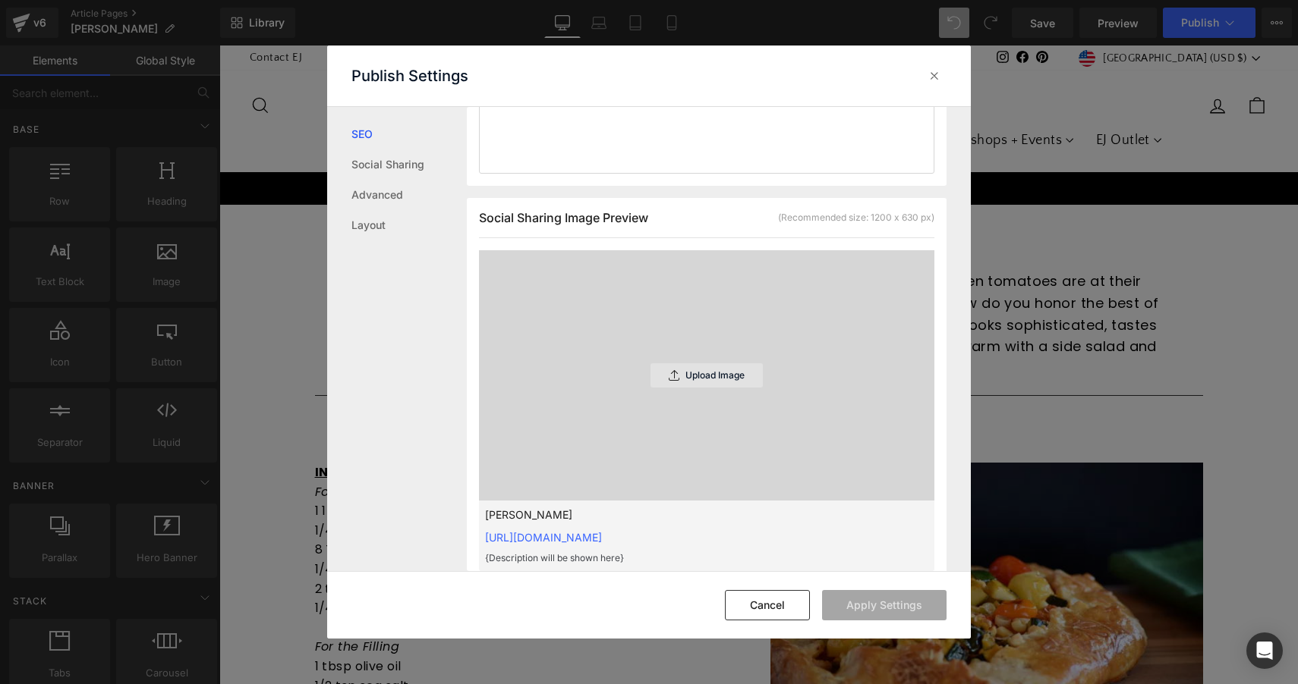
click at [700, 387] on div "Upload Image" at bounding box center [706, 375] width 112 height 24
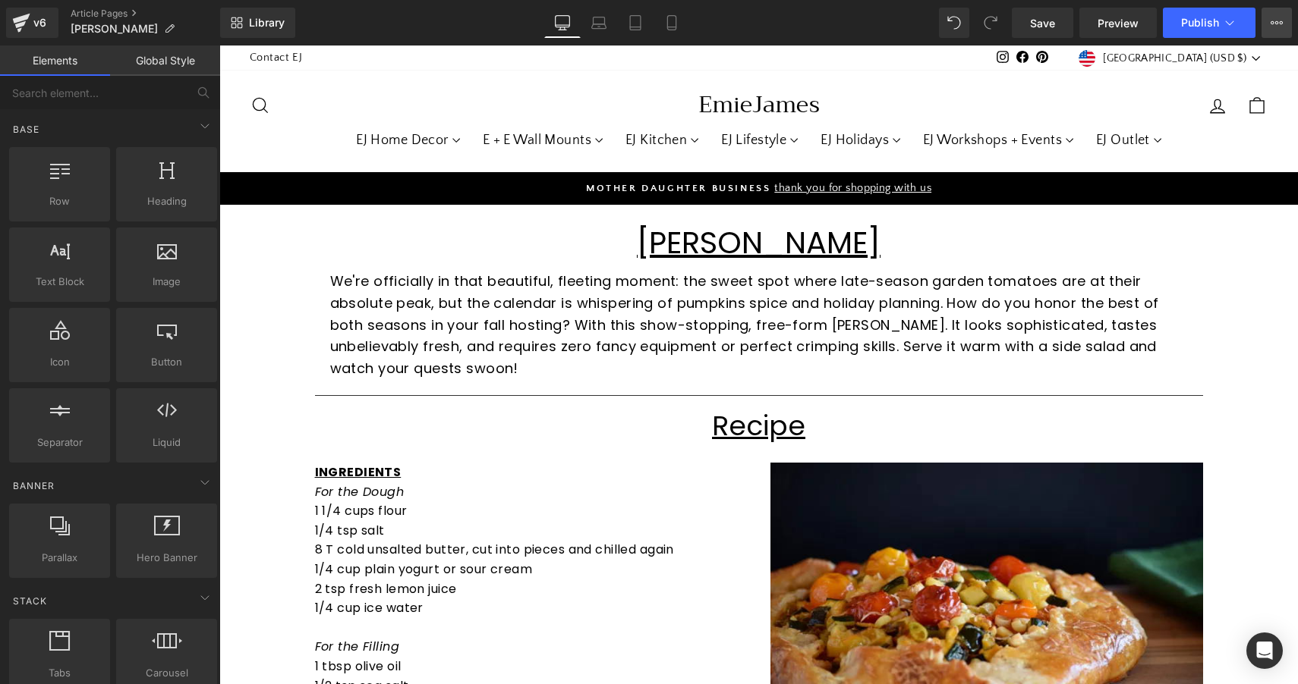
click at [1282, 31] on button "View Live Page View with current Template Save Template to Library Schedule Pub…" at bounding box center [1276, 23] width 30 height 30
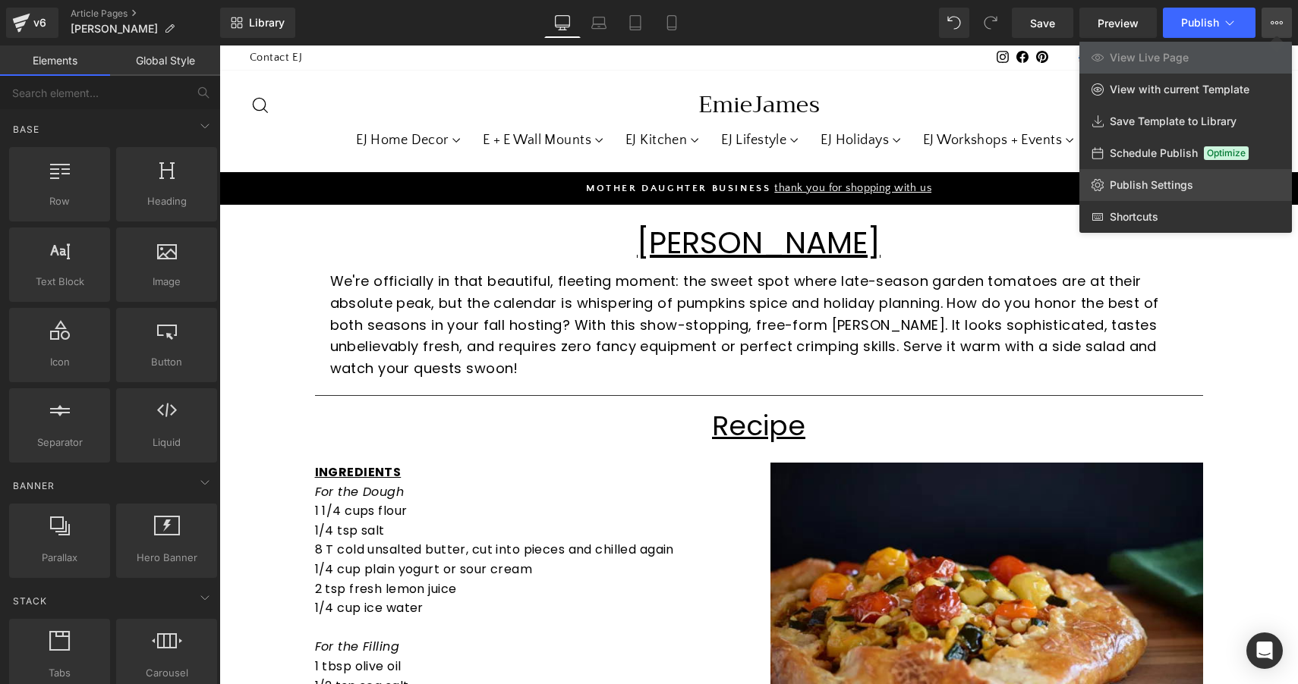
click at [1169, 181] on span "Publish Settings" at bounding box center [1150, 185] width 83 height 14
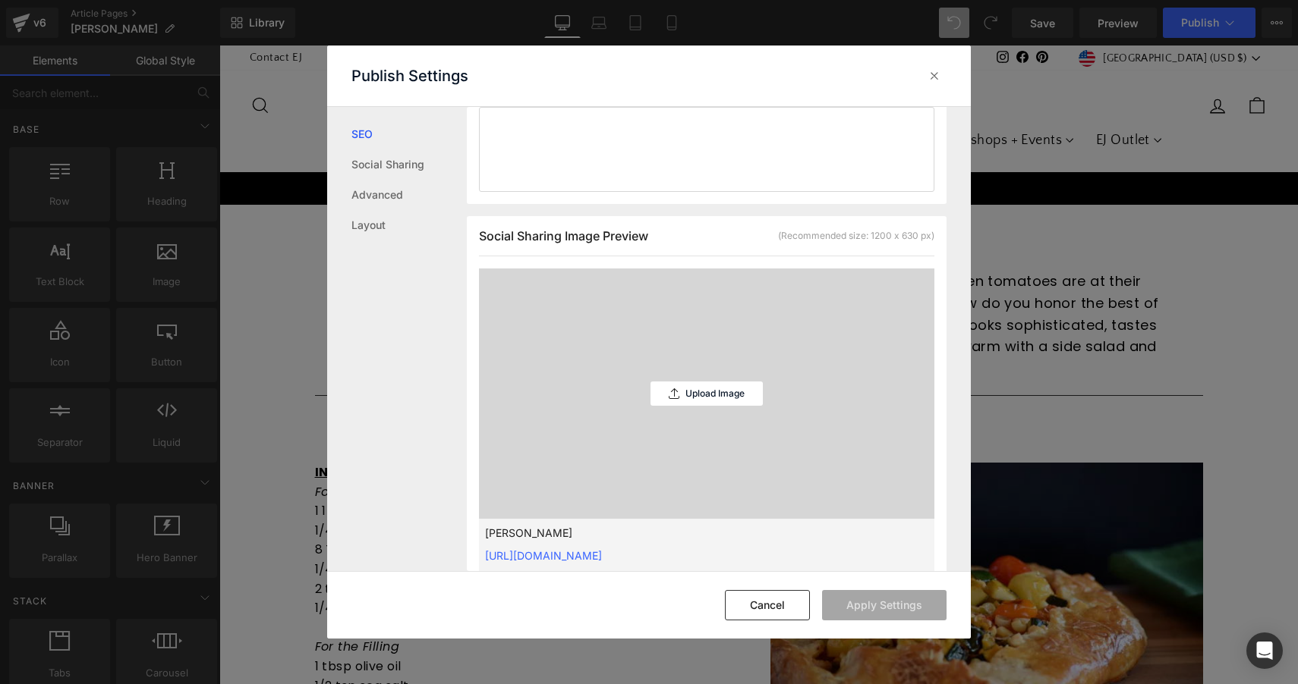
scroll to position [298, 0]
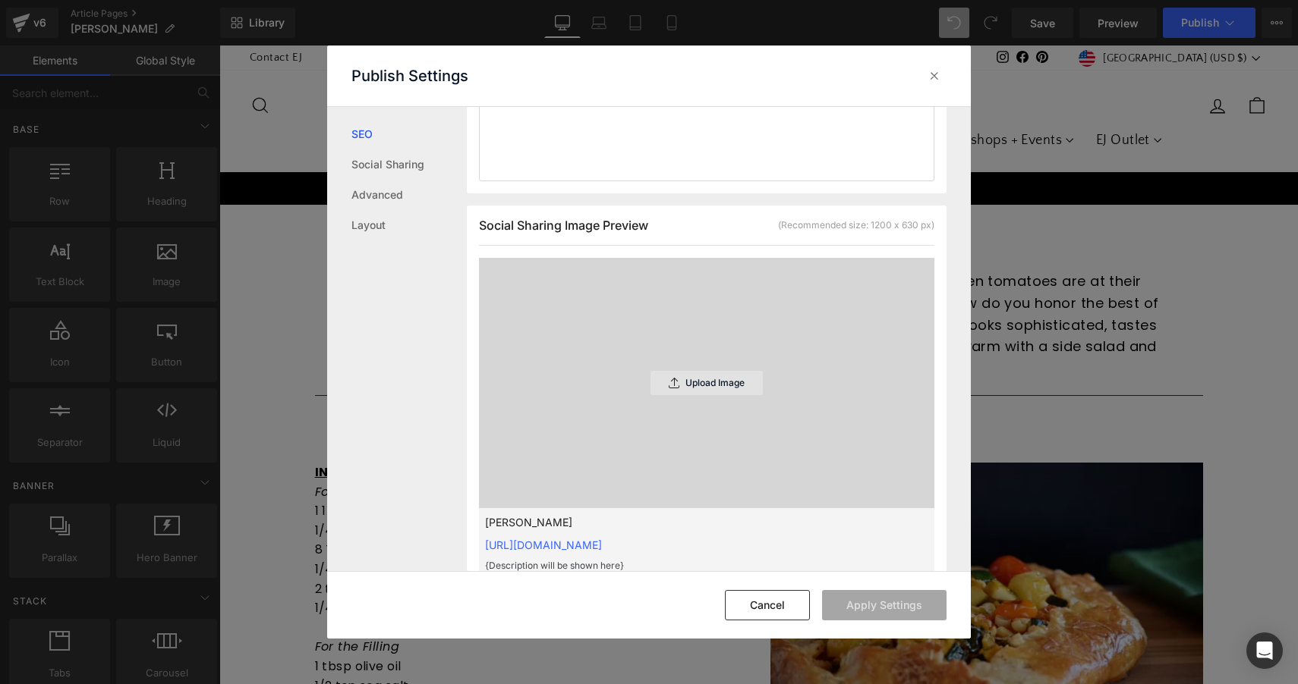
click at [719, 387] on p "Upload Image" at bounding box center [714, 383] width 59 height 11
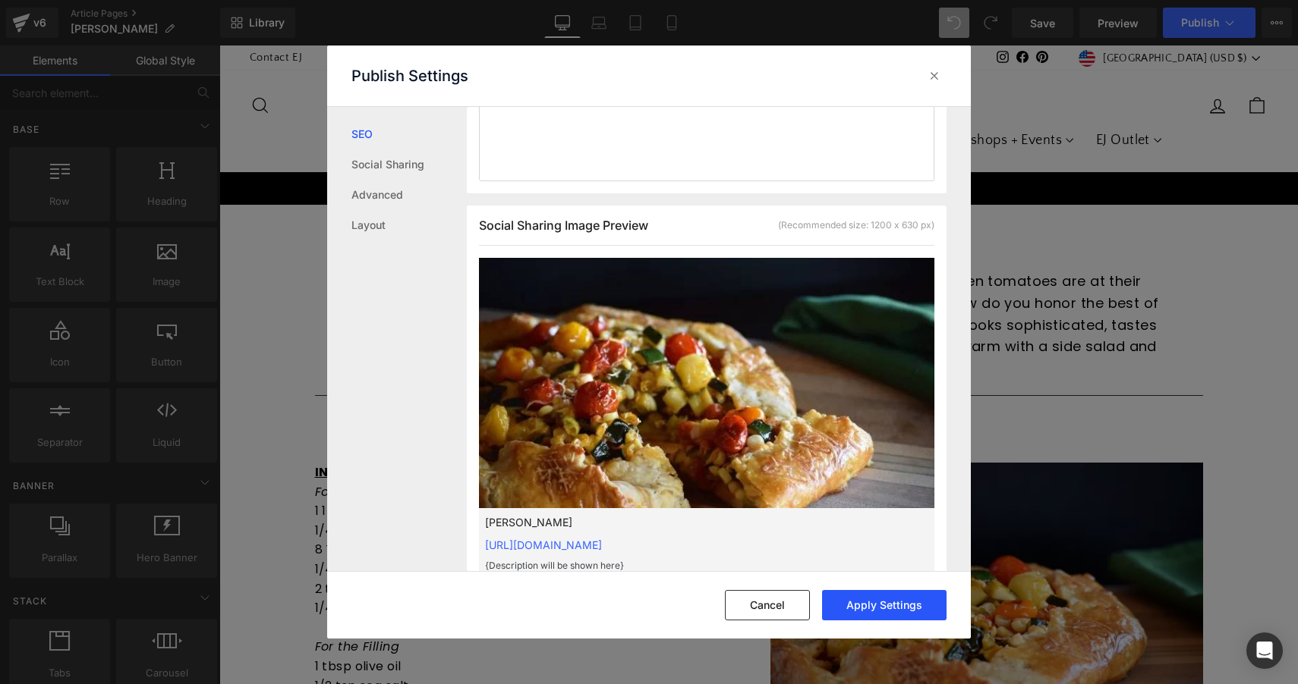
click at [876, 607] on button "Apply Settings" at bounding box center [884, 605] width 124 height 30
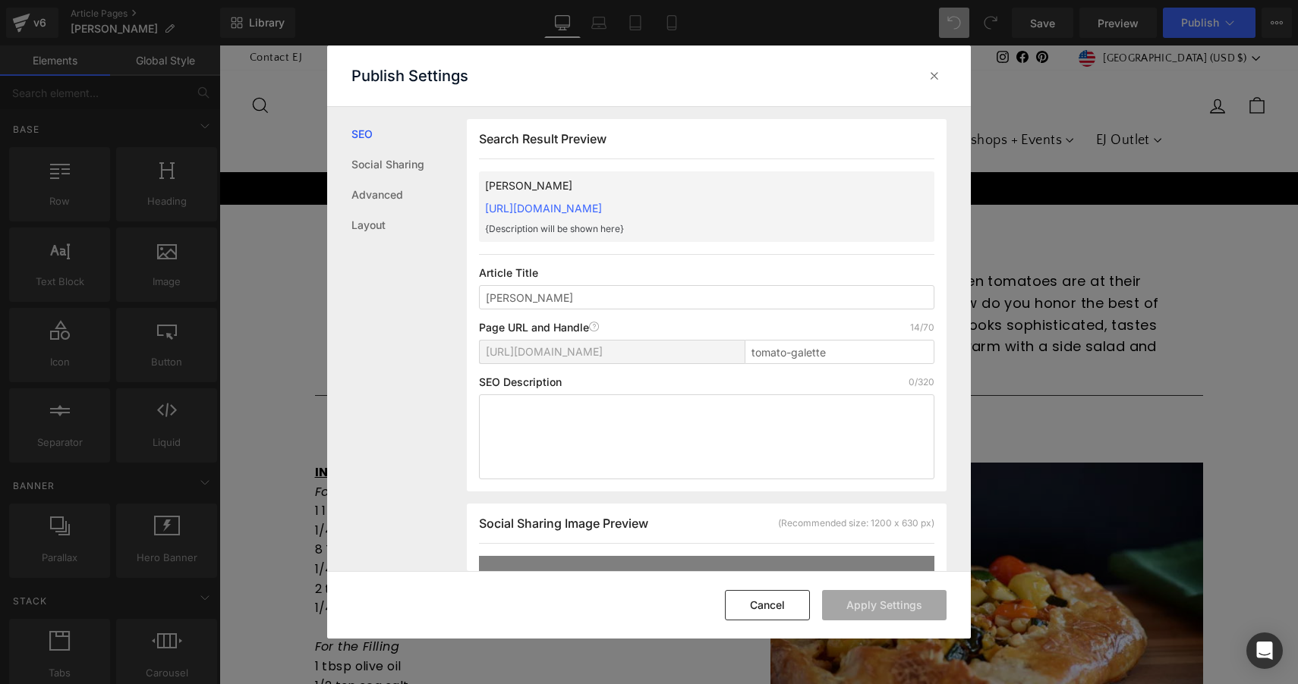
scroll to position [0, 0]
click at [936, 77] on icon at bounding box center [934, 75] width 15 height 15
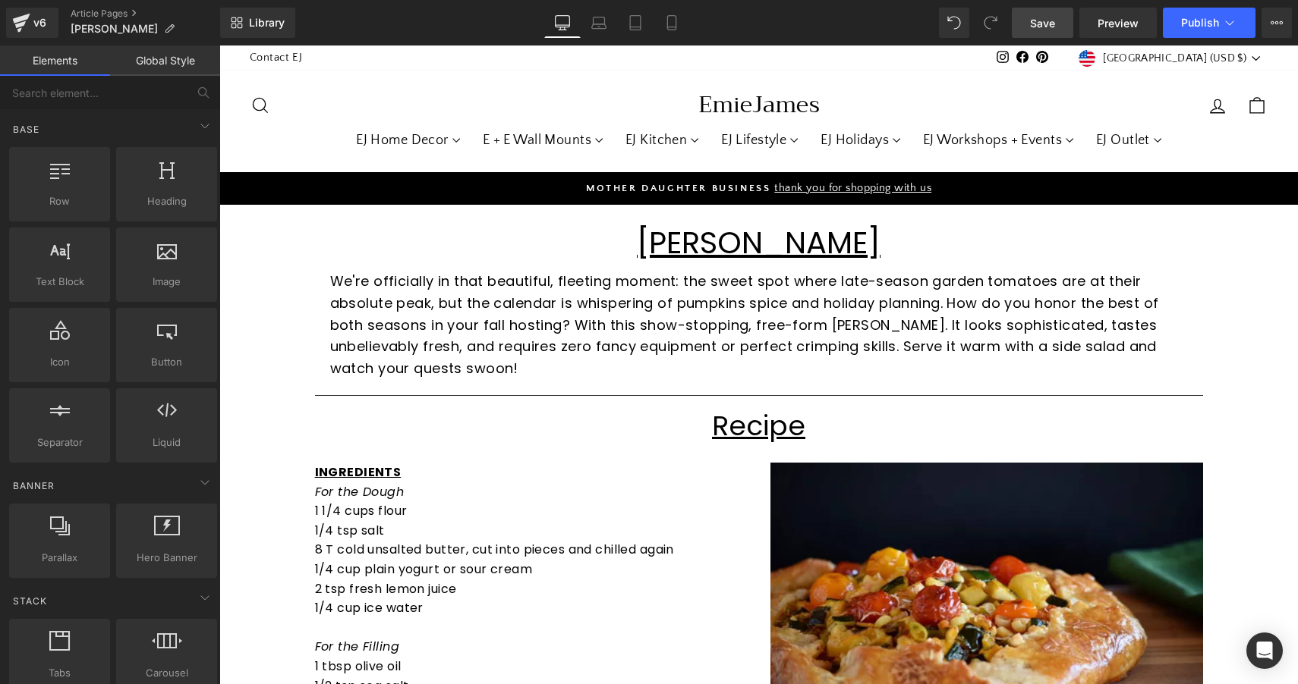
click at [1053, 29] on span "Save" at bounding box center [1042, 23] width 25 height 16
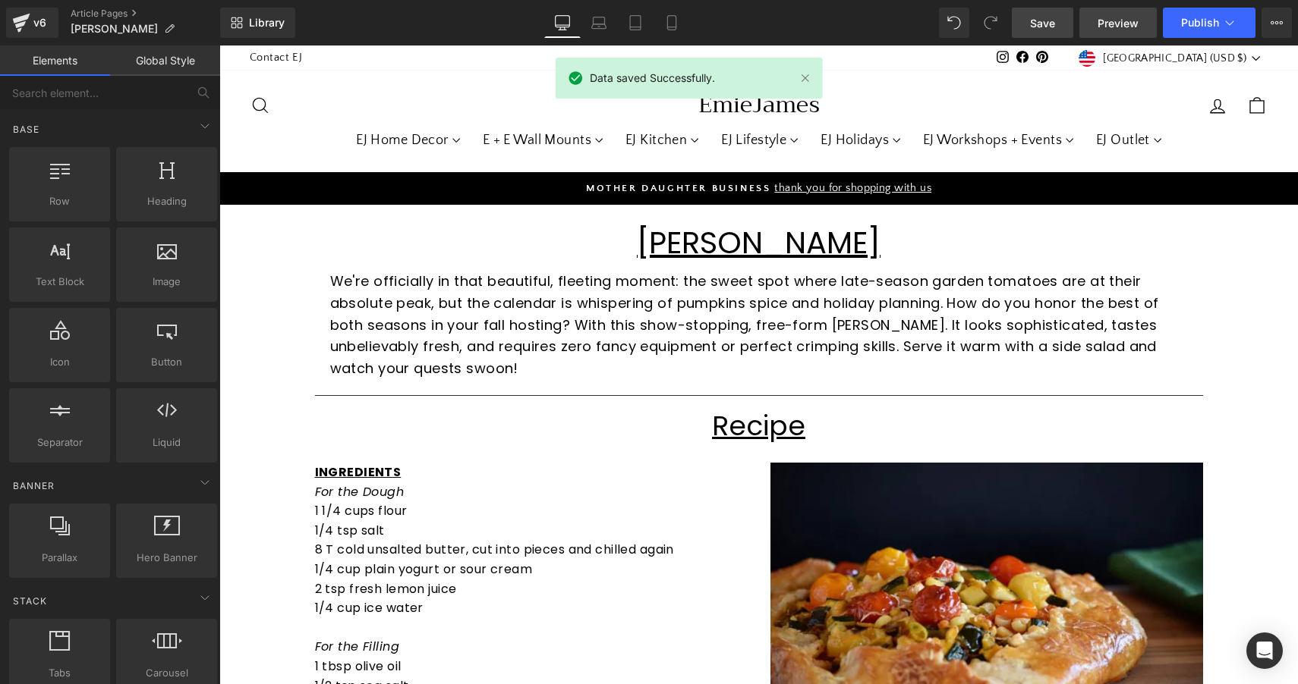
click at [1120, 25] on span "Preview" at bounding box center [1117, 23] width 41 height 16
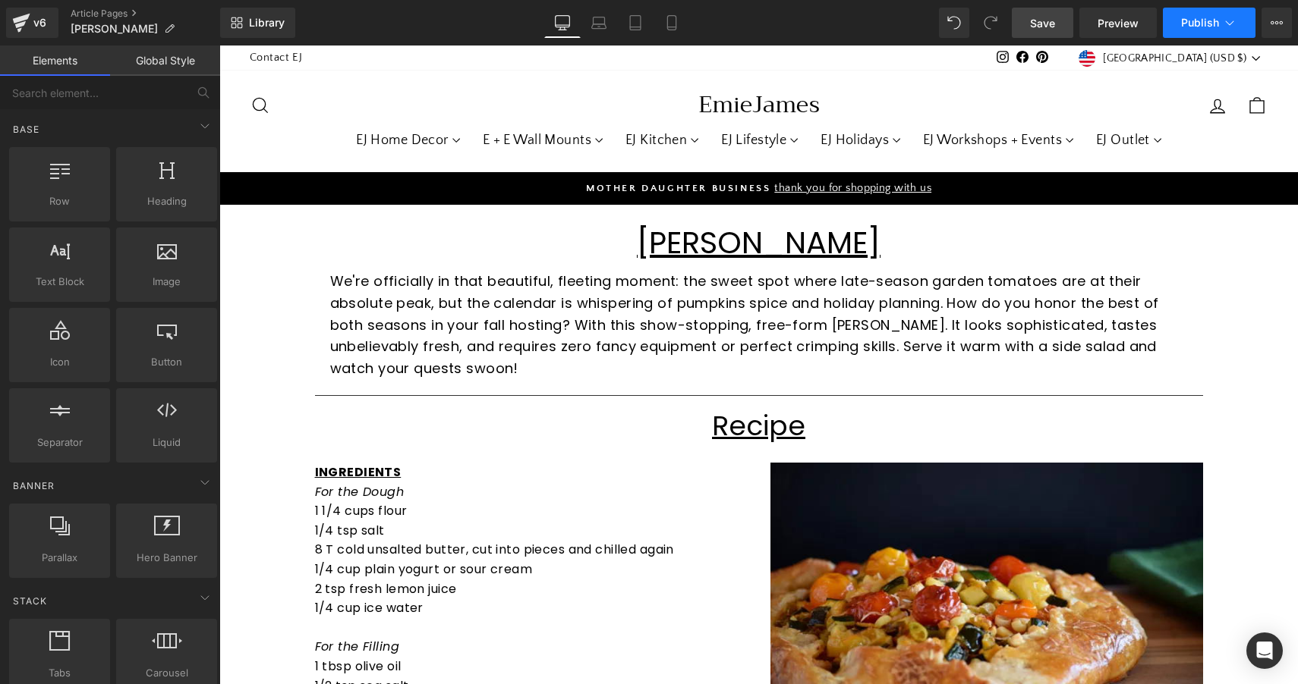
click at [1206, 28] on span "Publish" at bounding box center [1200, 23] width 38 height 12
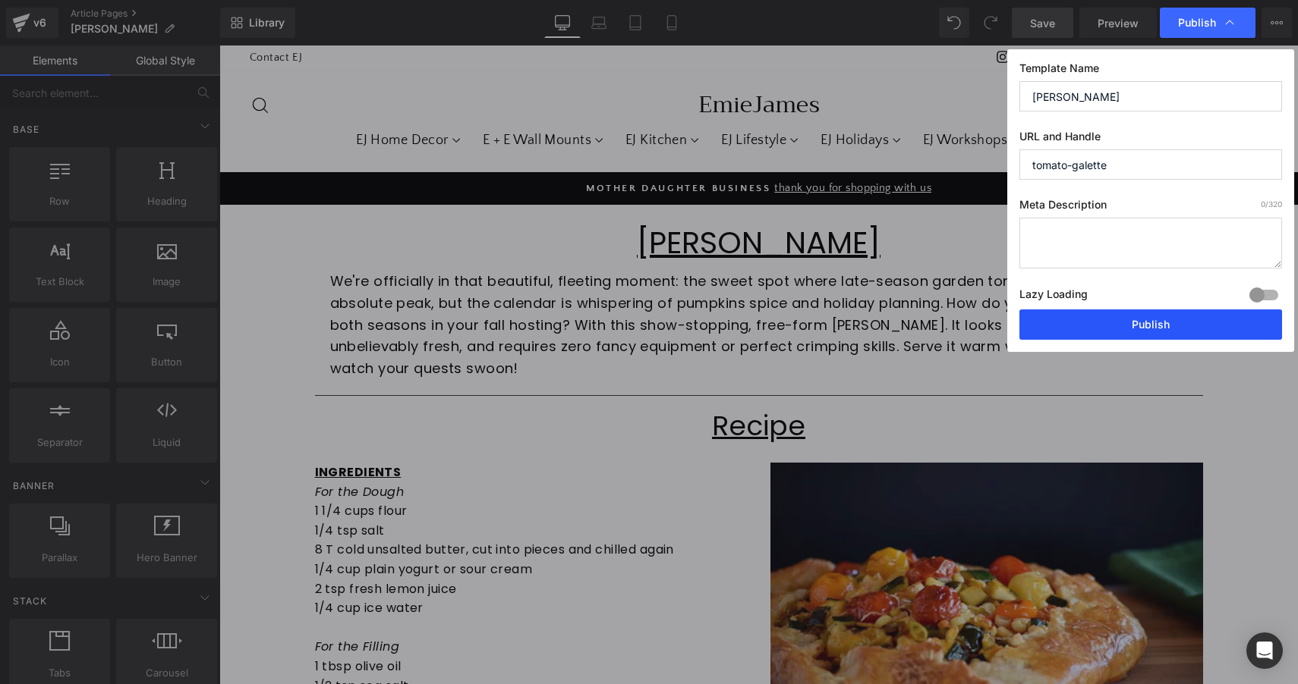
click at [1122, 327] on button "Publish" at bounding box center [1150, 325] width 263 height 30
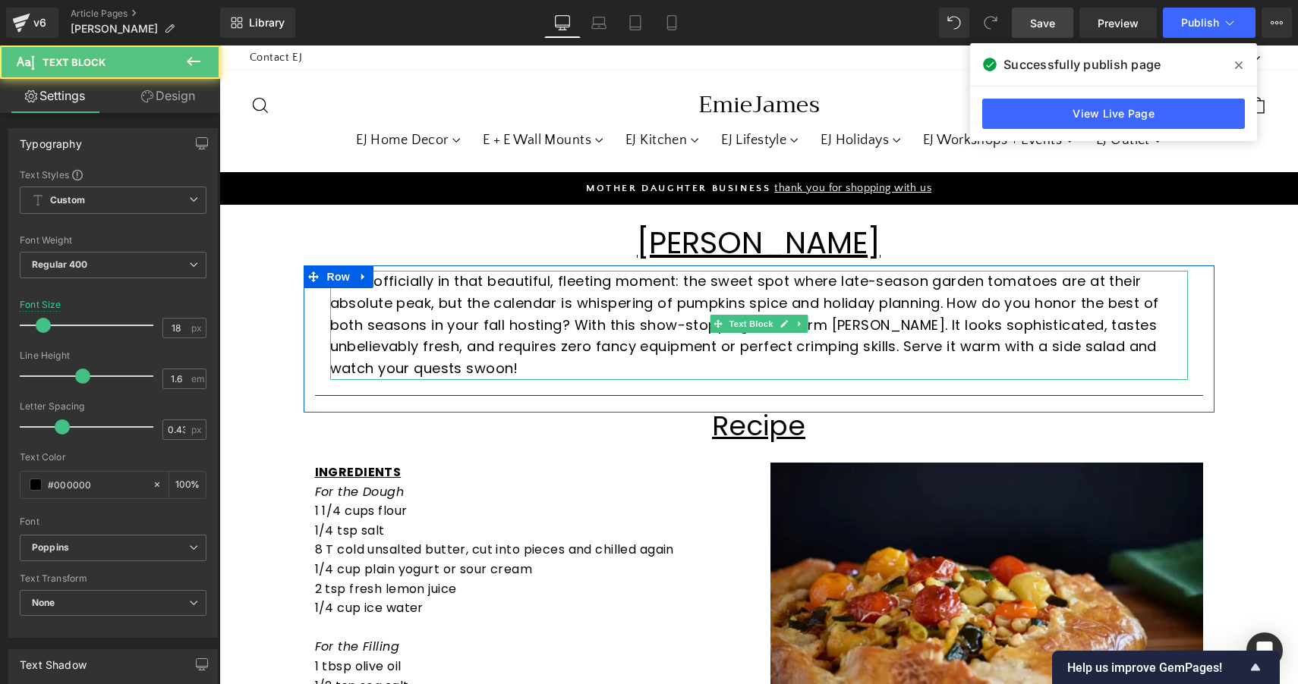
click at [553, 326] on p "We're officially in that beautiful, fleeting moment: the sweet spot where late-…" at bounding box center [758, 325] width 857 height 109
